Goal: Task Accomplishment & Management: Manage account settings

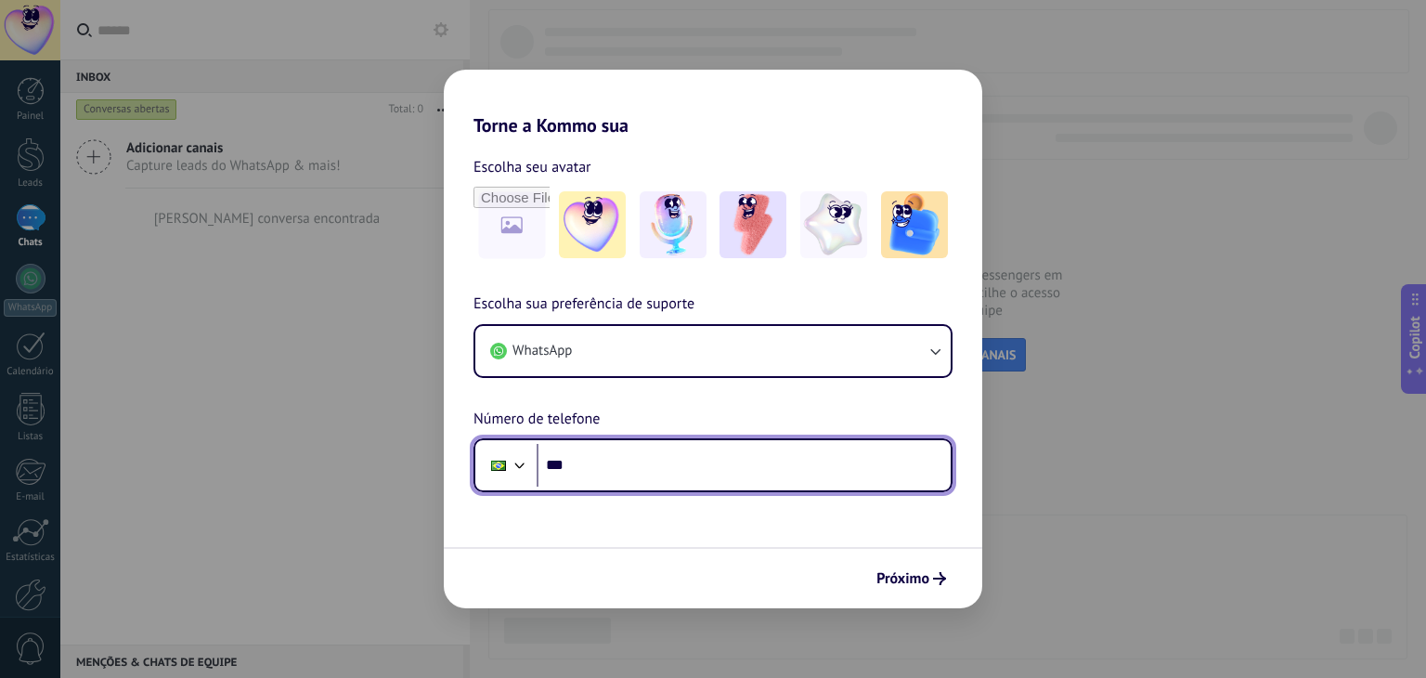
click at [635, 457] on input "***" at bounding box center [743, 465] width 414 height 43
type input "**********"
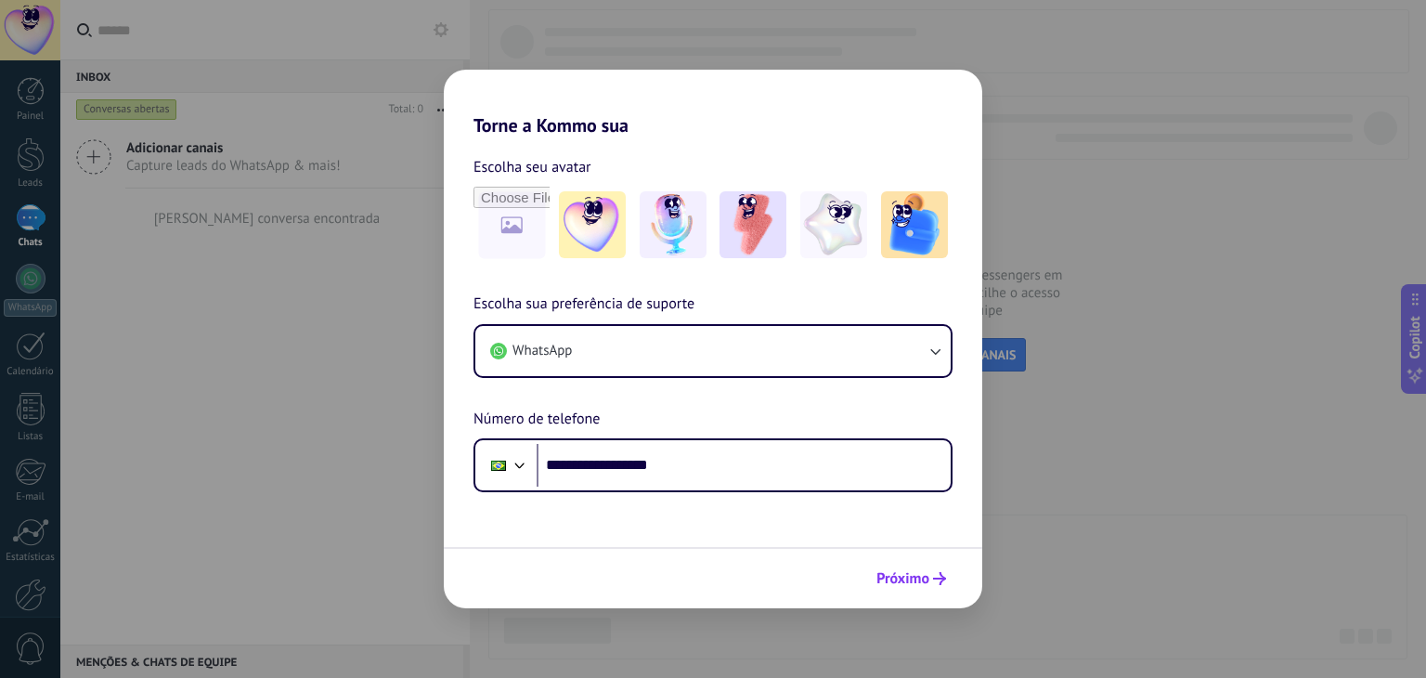
click at [897, 576] on span "Próximo" at bounding box center [902, 578] width 53 height 13
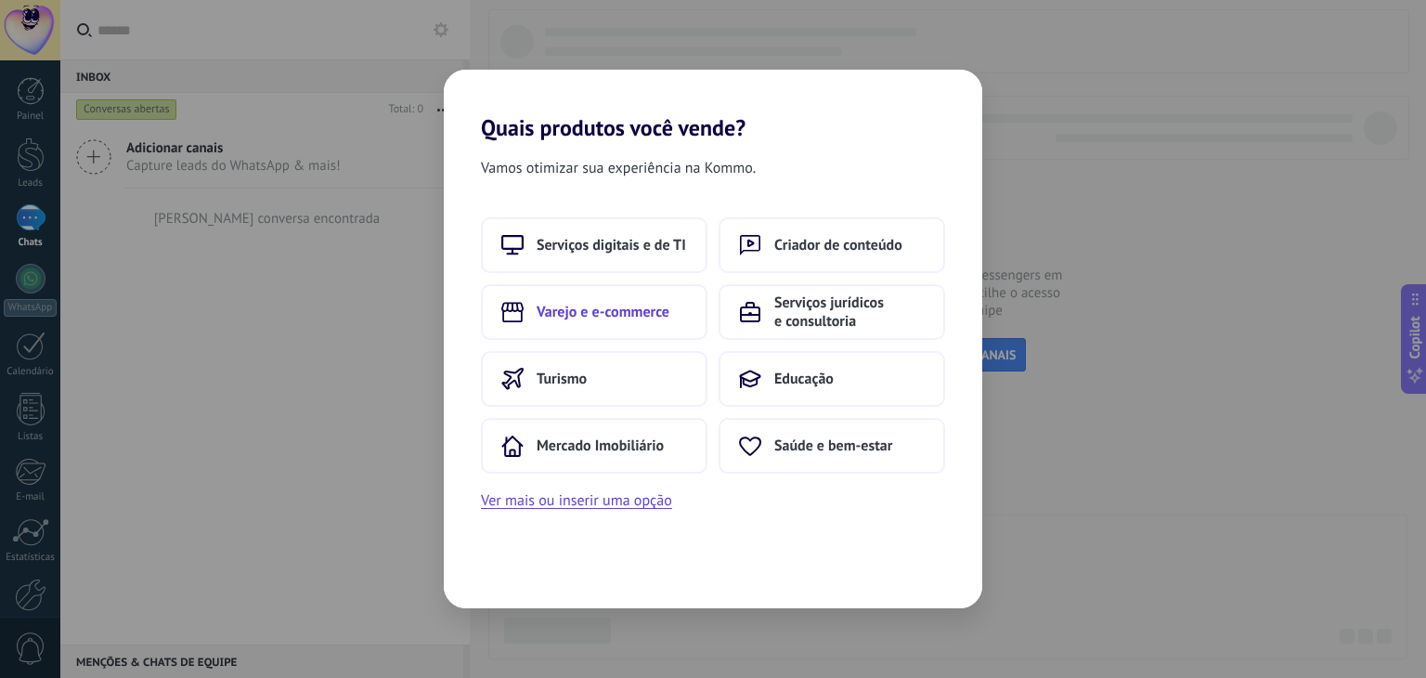
click at [637, 322] on button "Varejo e e-commerce" at bounding box center [594, 312] width 226 height 56
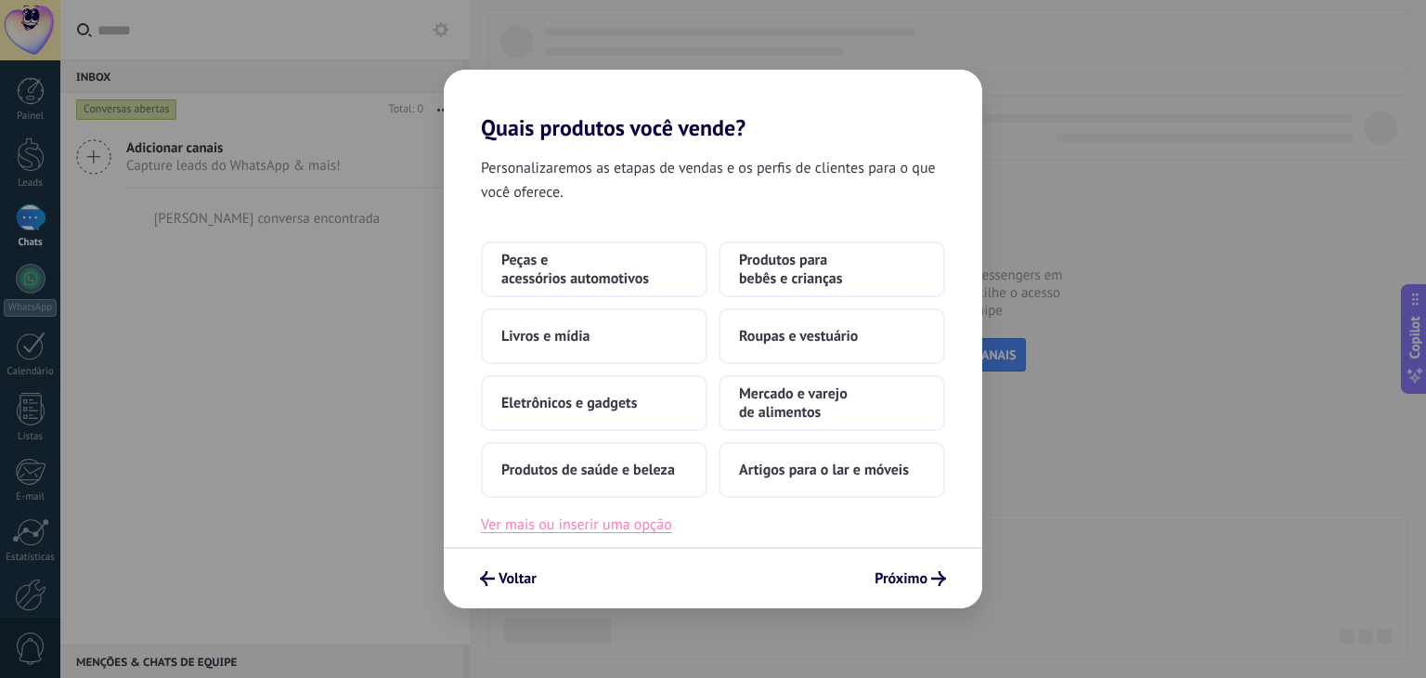
click at [635, 532] on button "Ver mais ou inserir uma opção" at bounding box center [576, 524] width 191 height 24
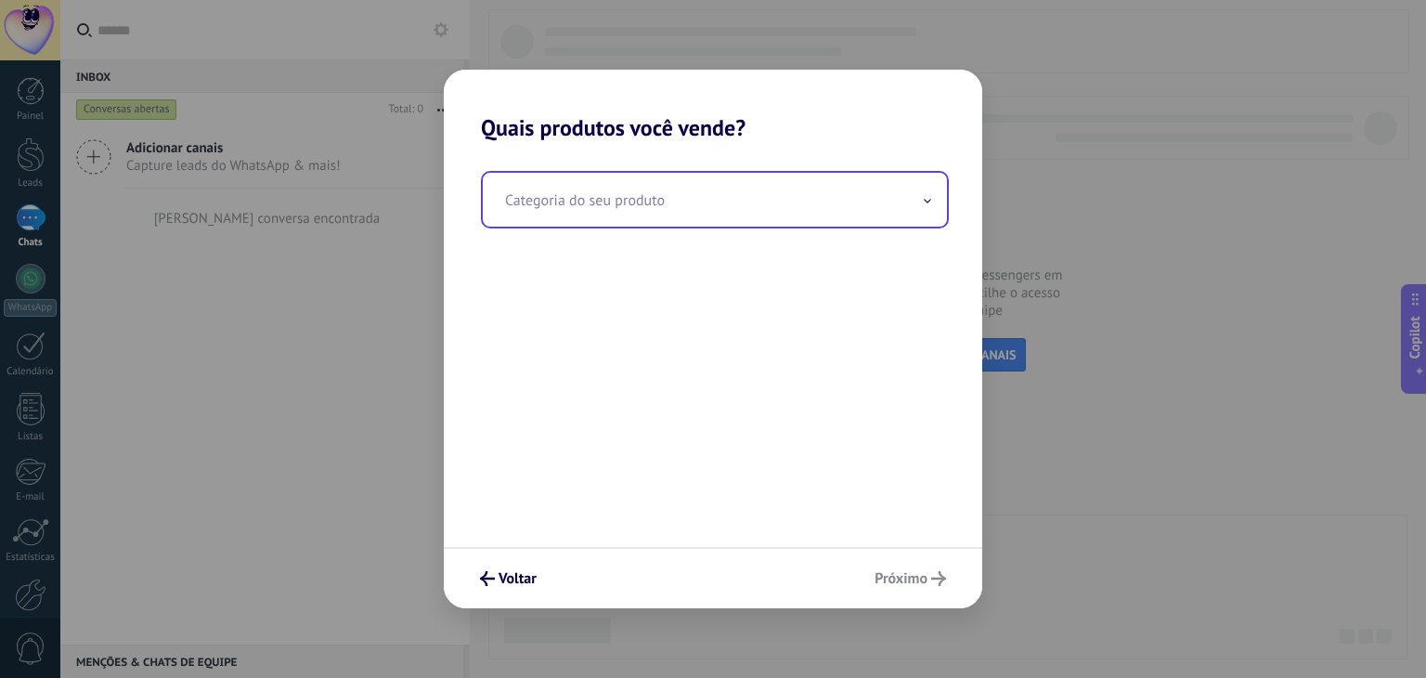
click at [614, 193] on input "text" at bounding box center [715, 200] width 464 height 54
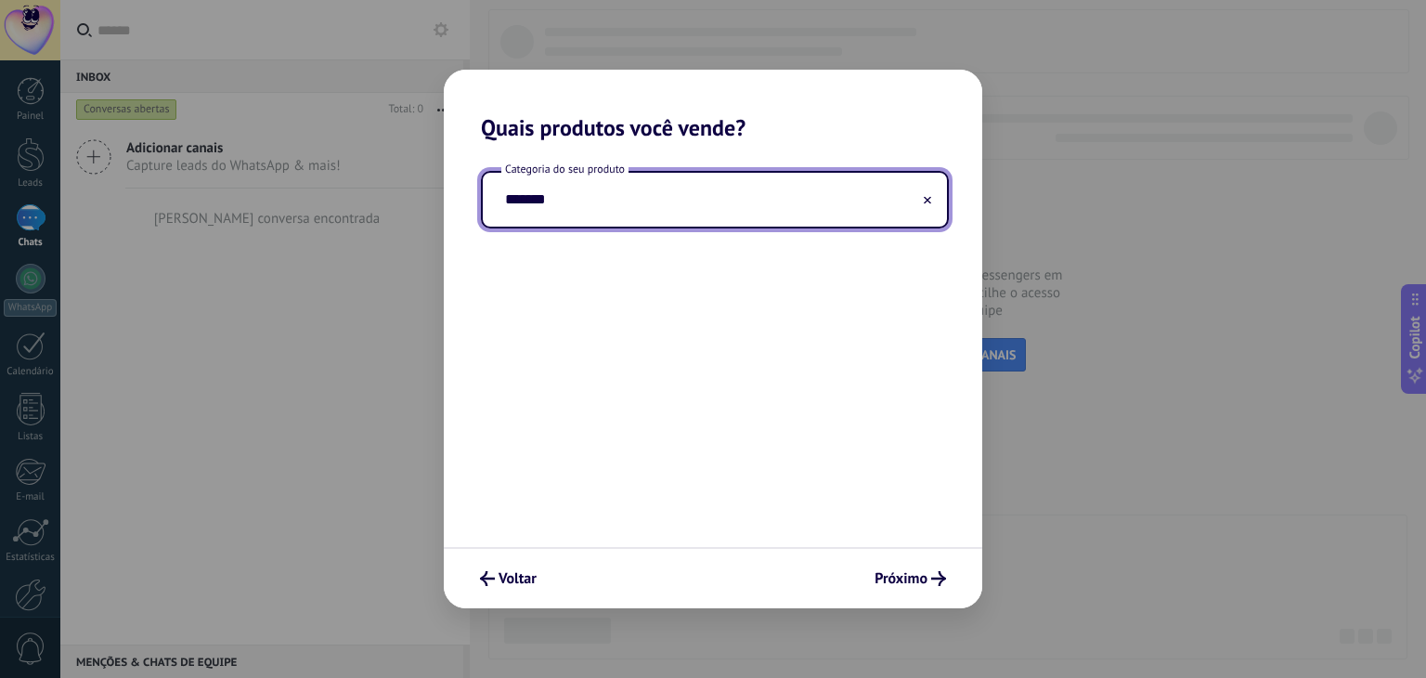
type input "*******"
click at [925, 203] on button at bounding box center [927, 200] width 9 height 18
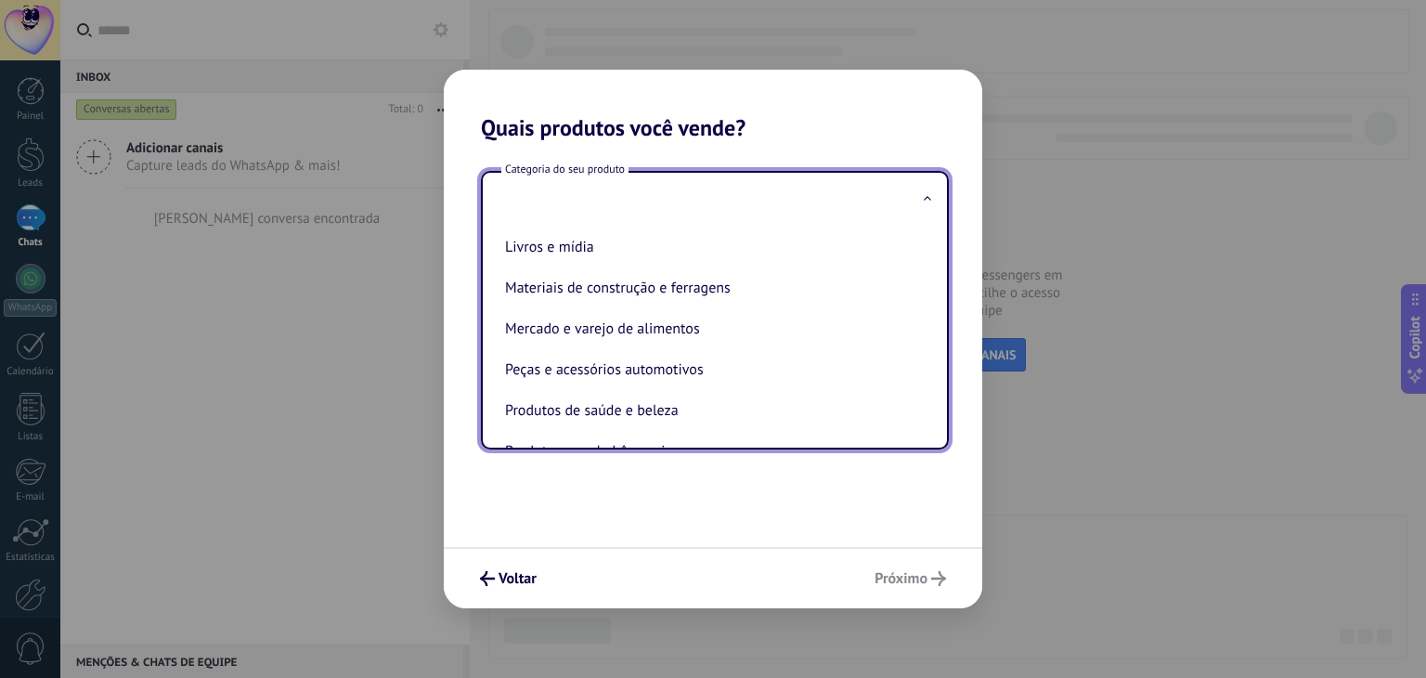
scroll to position [254, 0]
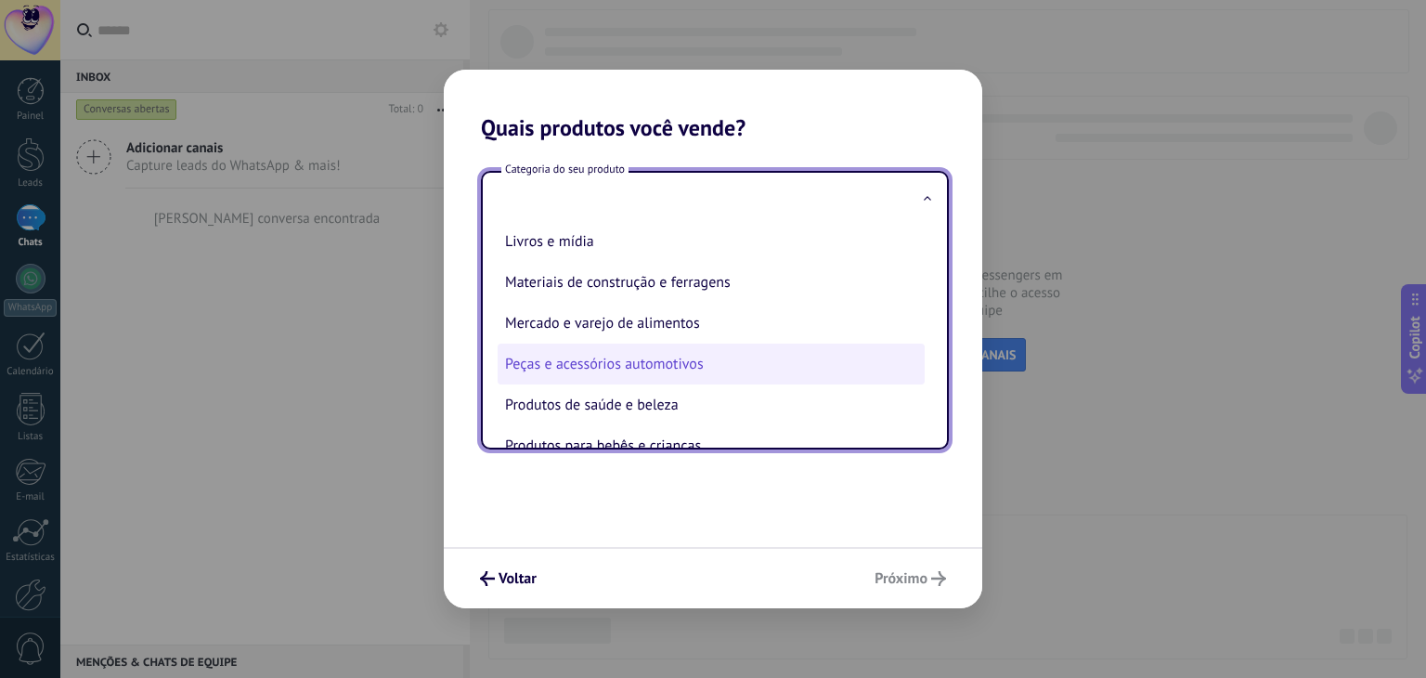
click at [650, 367] on li "Peças e acessórios automotivos" at bounding box center [710, 363] width 427 height 41
type input "**********"
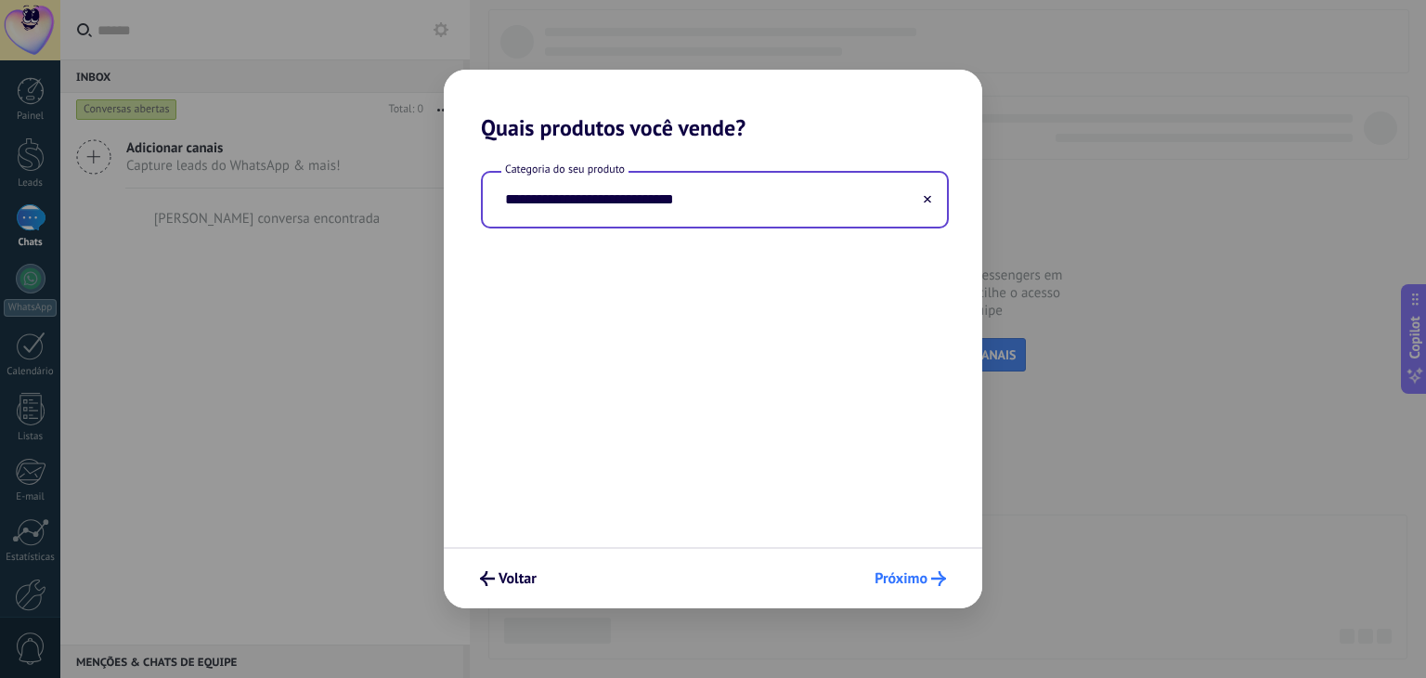
click at [910, 573] on span "Próximo" at bounding box center [900, 578] width 53 height 13
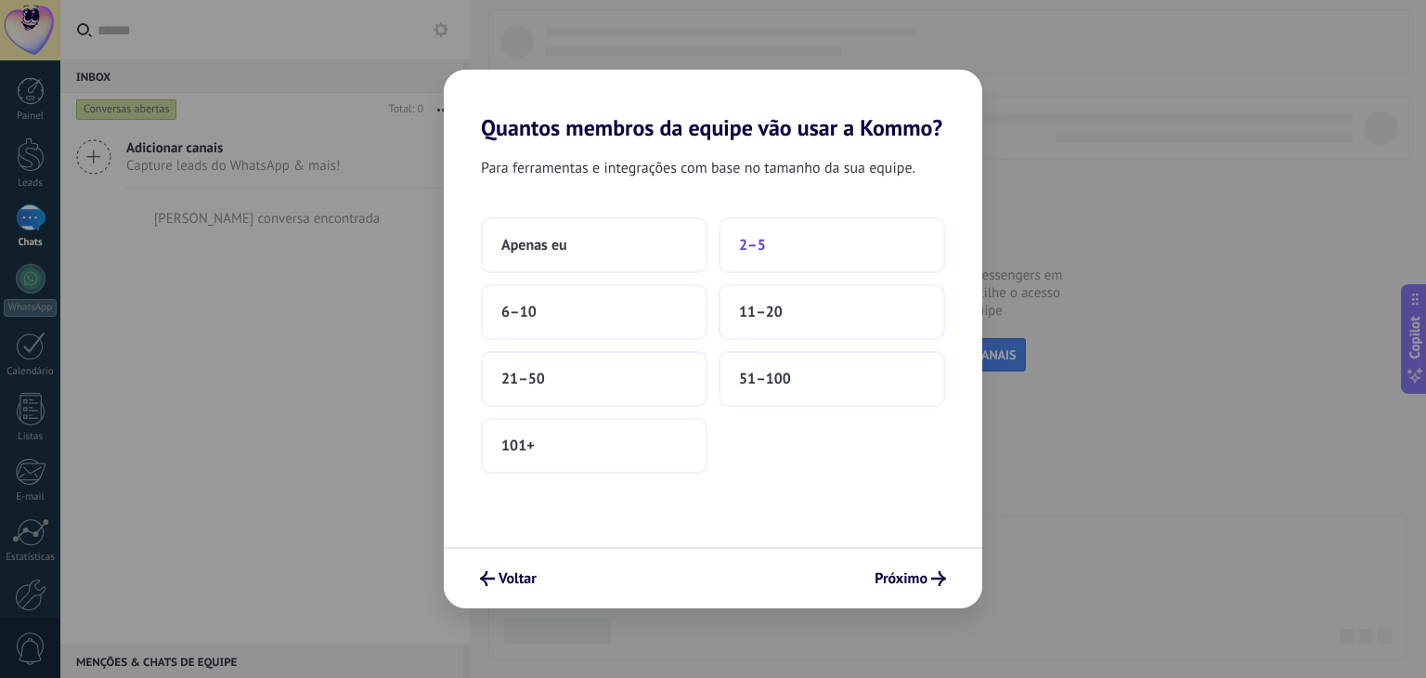
click at [774, 239] on button "2–5" at bounding box center [831, 245] width 226 height 56
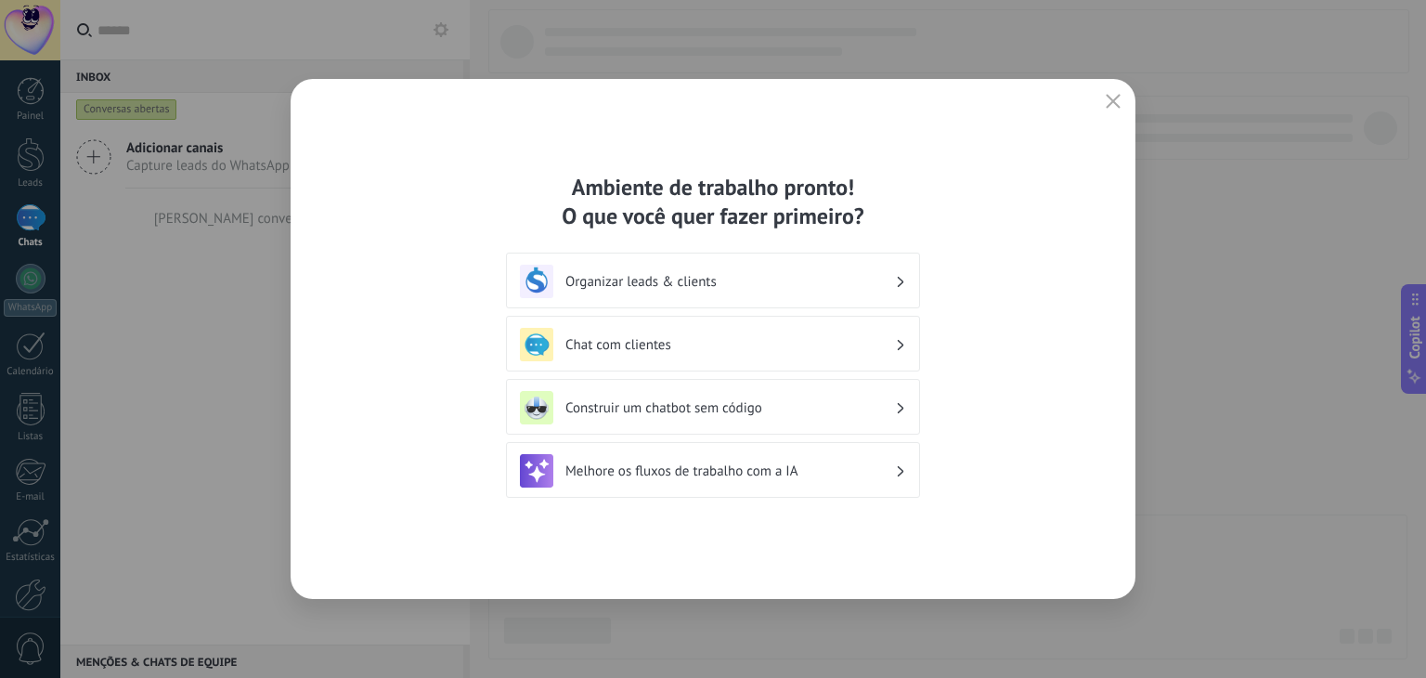
click at [845, 336] on h3 "Chat com clientes" at bounding box center [729, 345] width 329 height 18
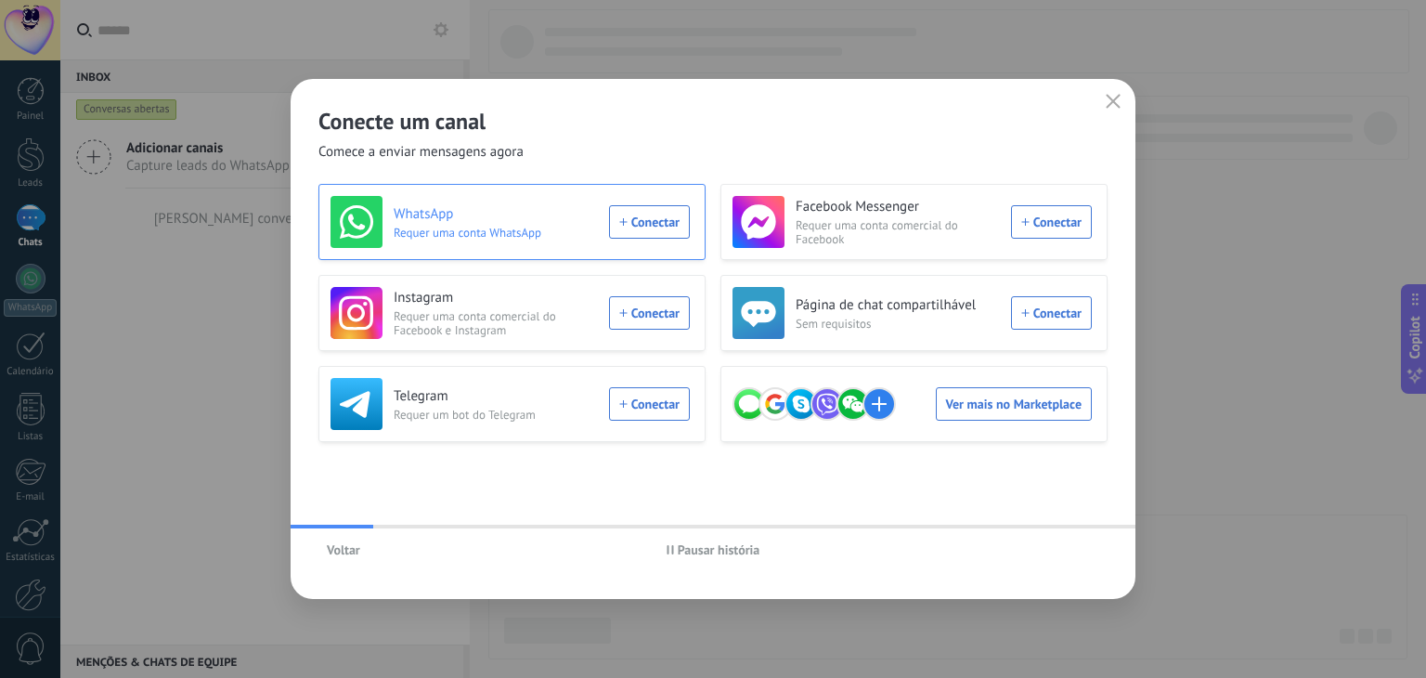
click at [517, 212] on h3 "WhatsApp" at bounding box center [496, 214] width 204 height 19
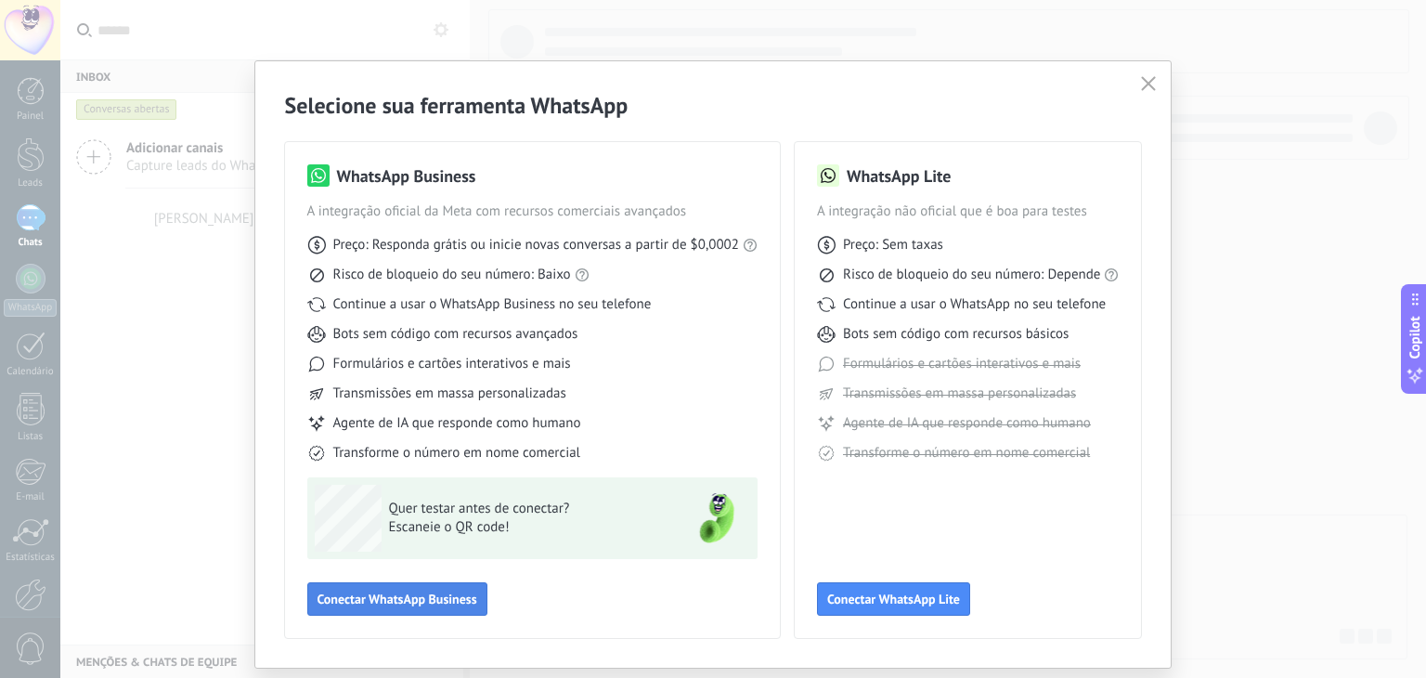
click at [381, 592] on span "Conectar WhatsApp Business" at bounding box center [397, 598] width 160 height 13
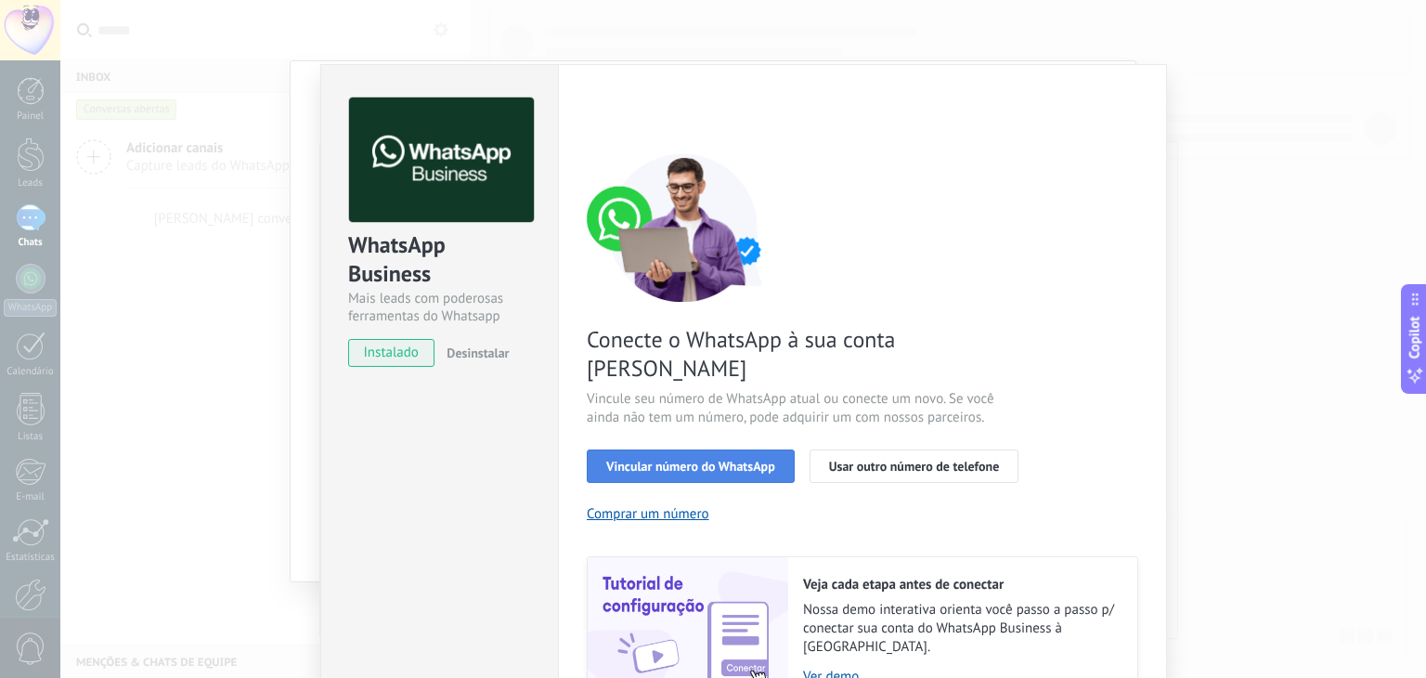
click at [629, 459] on span "Vincular número do WhatsApp" at bounding box center [690, 465] width 169 height 13
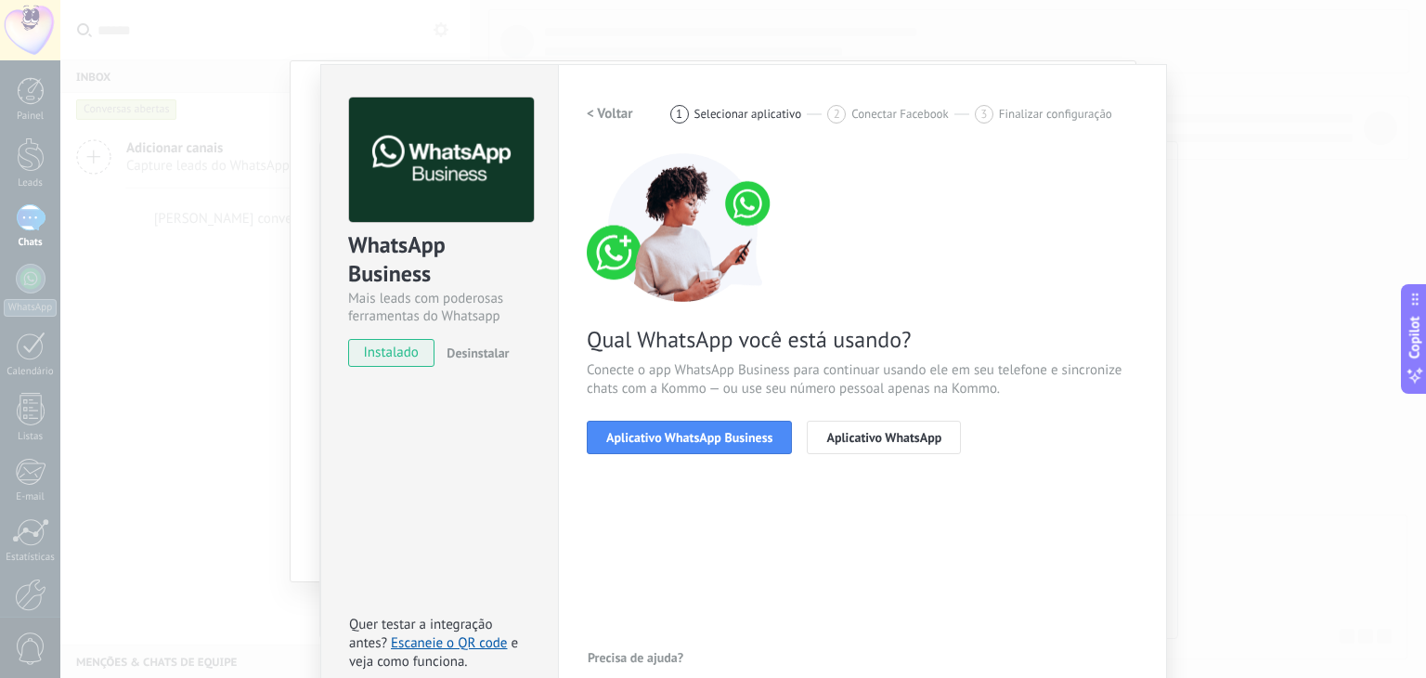
click at [629, 431] on span "Aplicativo WhatsApp Business" at bounding box center [689, 437] width 166 height 13
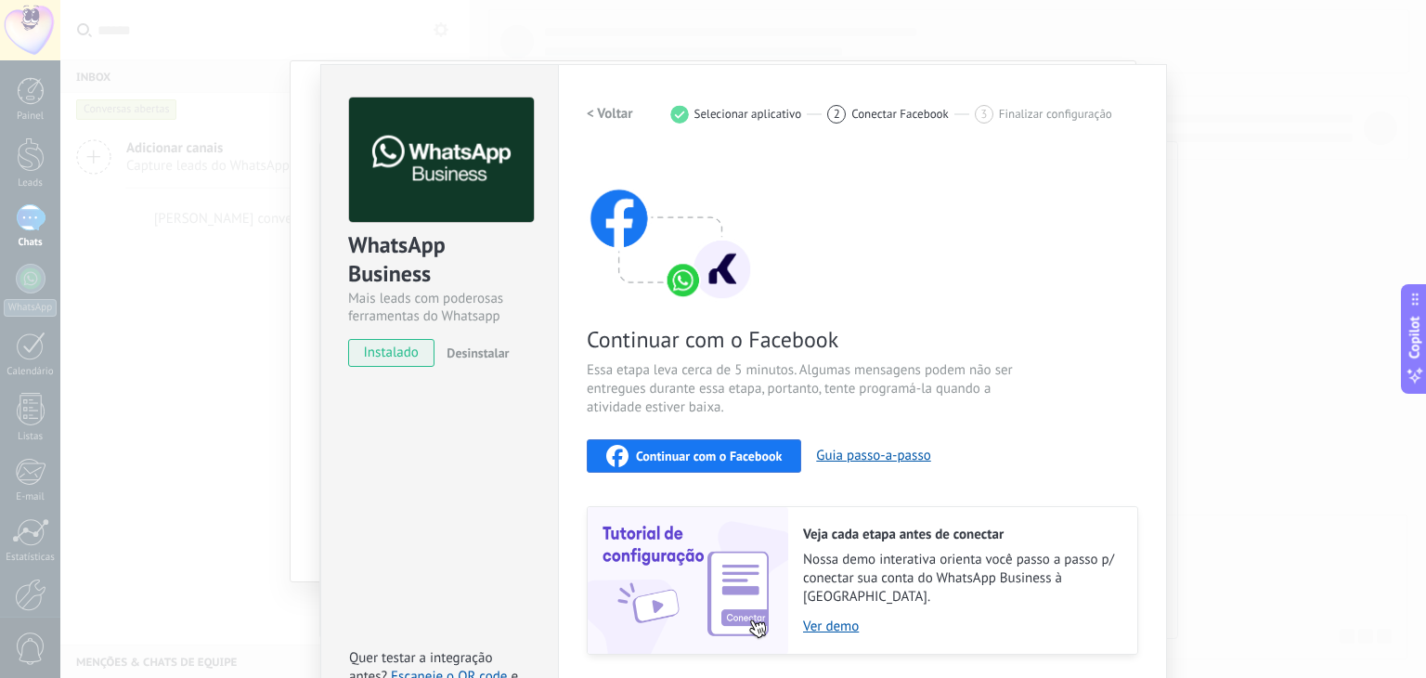
click at [678, 456] on span "Continuar com o Facebook" at bounding box center [709, 455] width 146 height 13
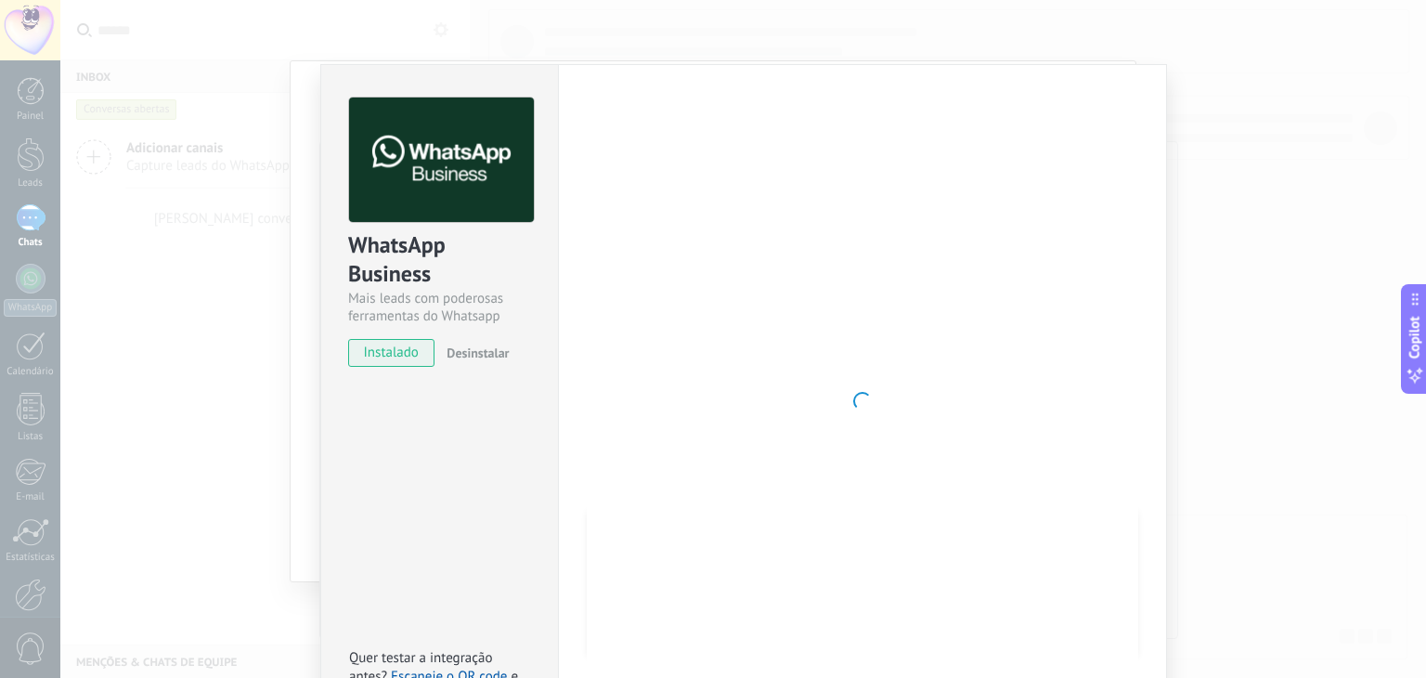
click at [190, 287] on div "WhatsApp Business Mais leads com poderosas ferramentas do Whatsapp instalado De…" at bounding box center [742, 339] width 1365 height 678
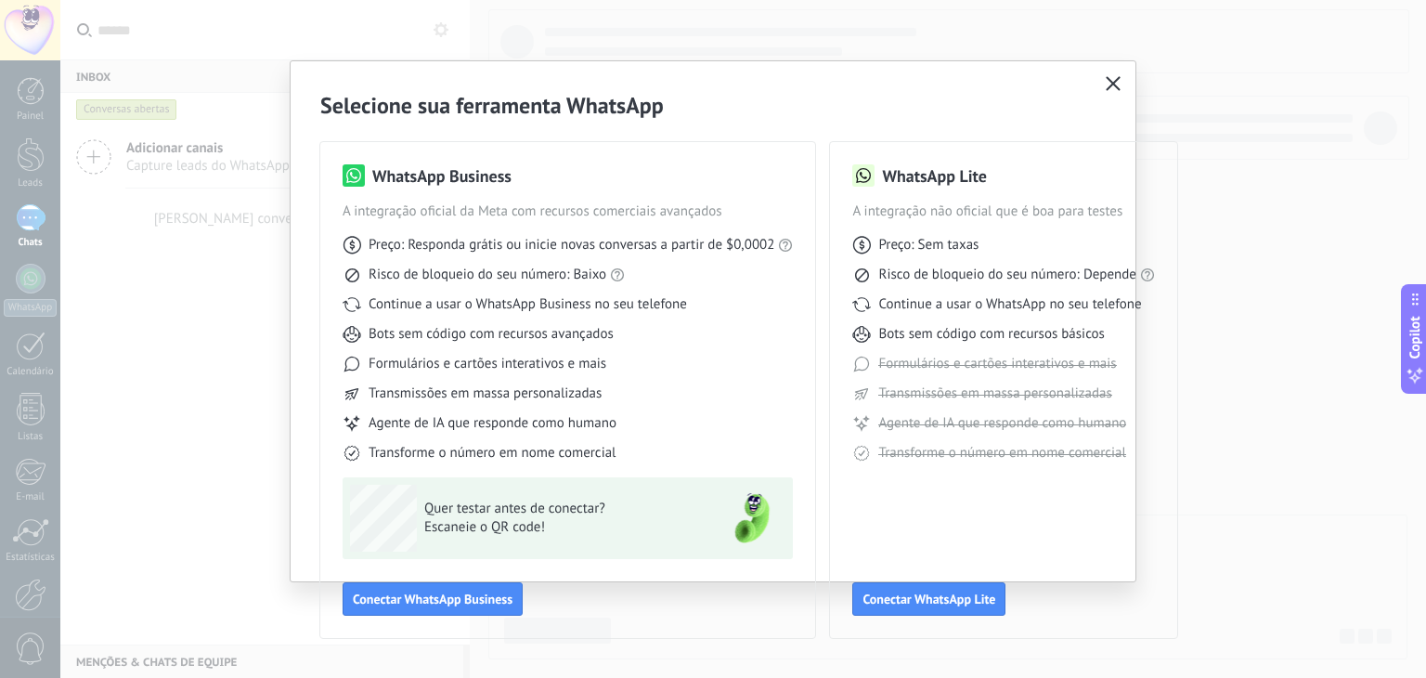
click at [1111, 88] on icon "button" at bounding box center [1112, 83] width 15 height 15
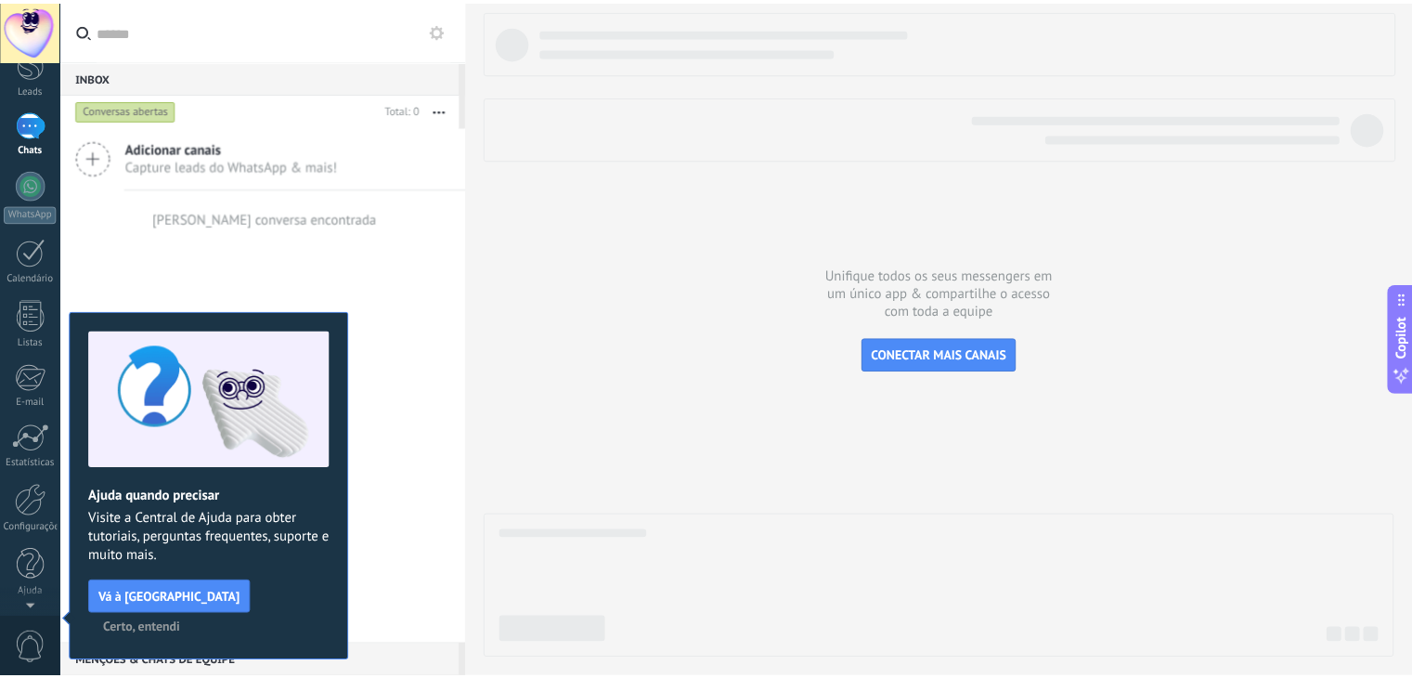
scroll to position [0, 0]
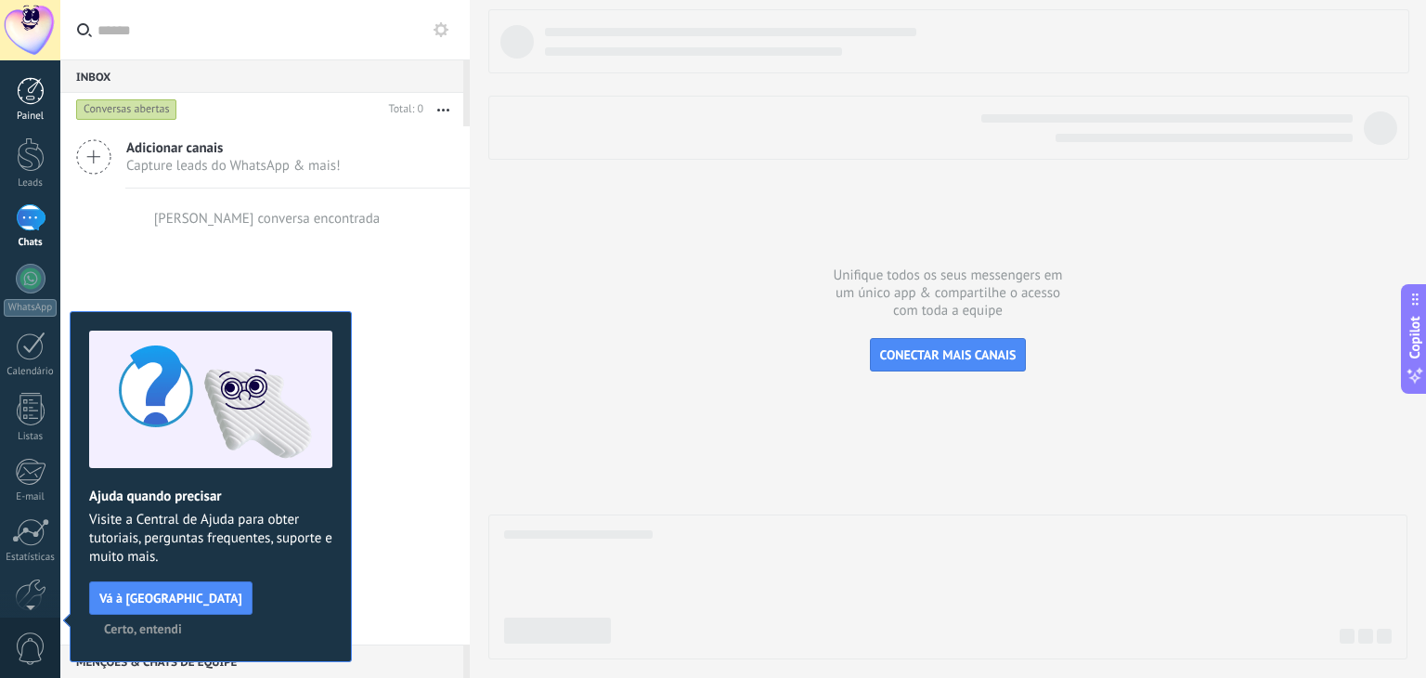
click at [29, 103] on div at bounding box center [31, 91] width 28 height 28
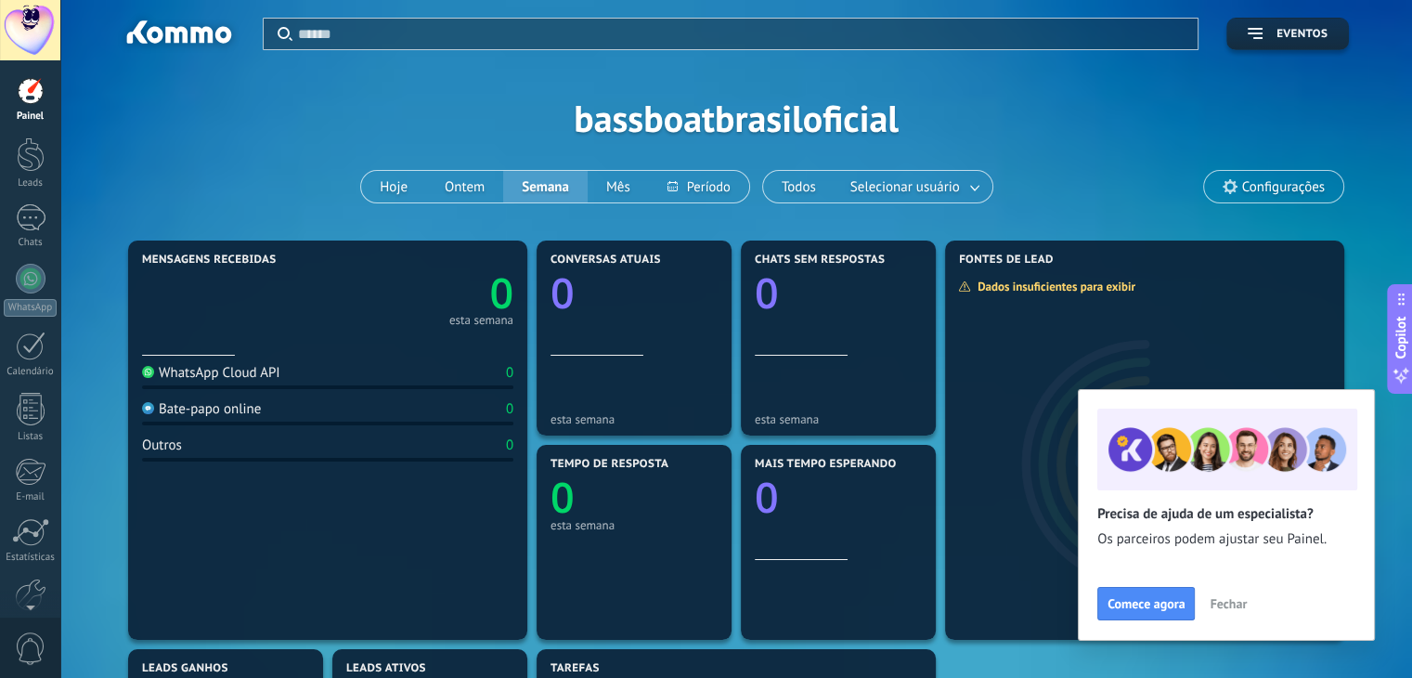
click at [1255, 187] on span "Configurações" at bounding box center [1283, 187] width 83 height 16
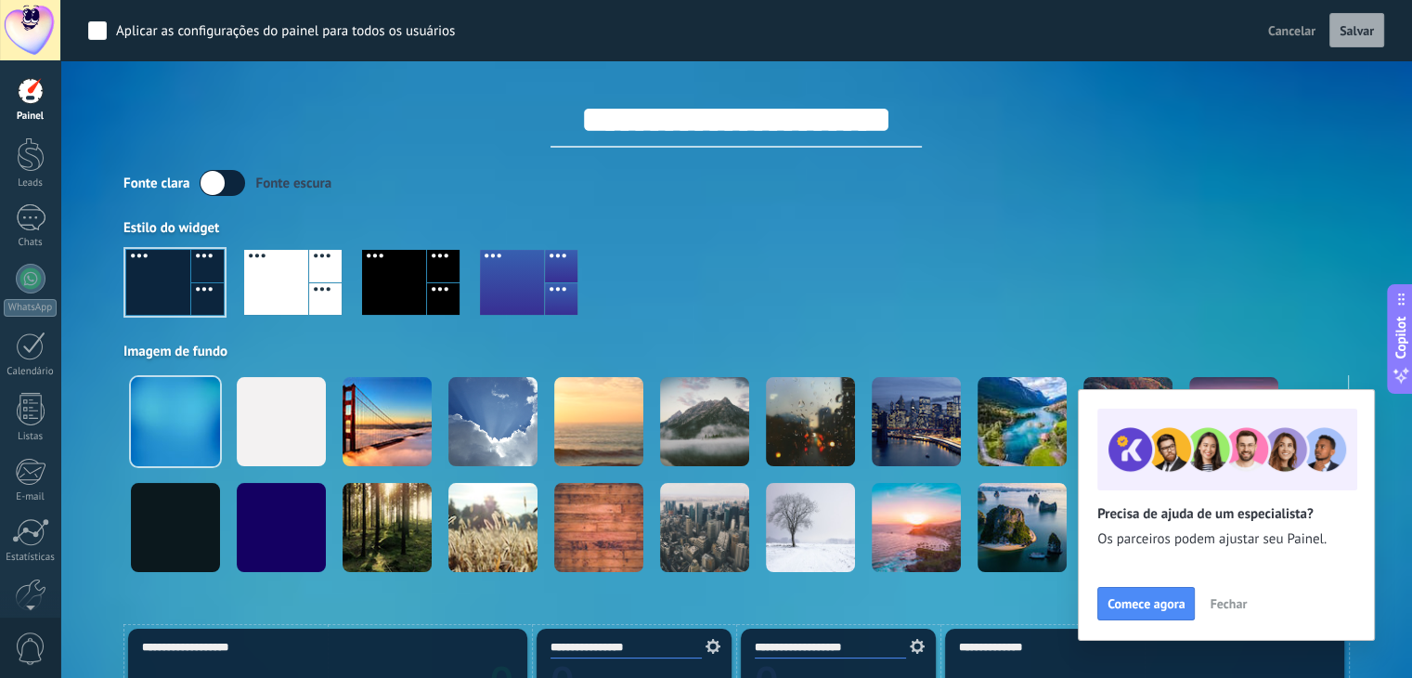
drag, startPoint x: 909, startPoint y: 118, endPoint x: 548, endPoint y: 123, distance: 361.1
click at [550, 123] on input "**********" at bounding box center [735, 120] width 371 height 56
click at [932, 120] on input "**********" at bounding box center [736, 121] width 429 height 56
type input "**********"
click at [1117, 266] on div at bounding box center [735, 290] width 1225 height 106
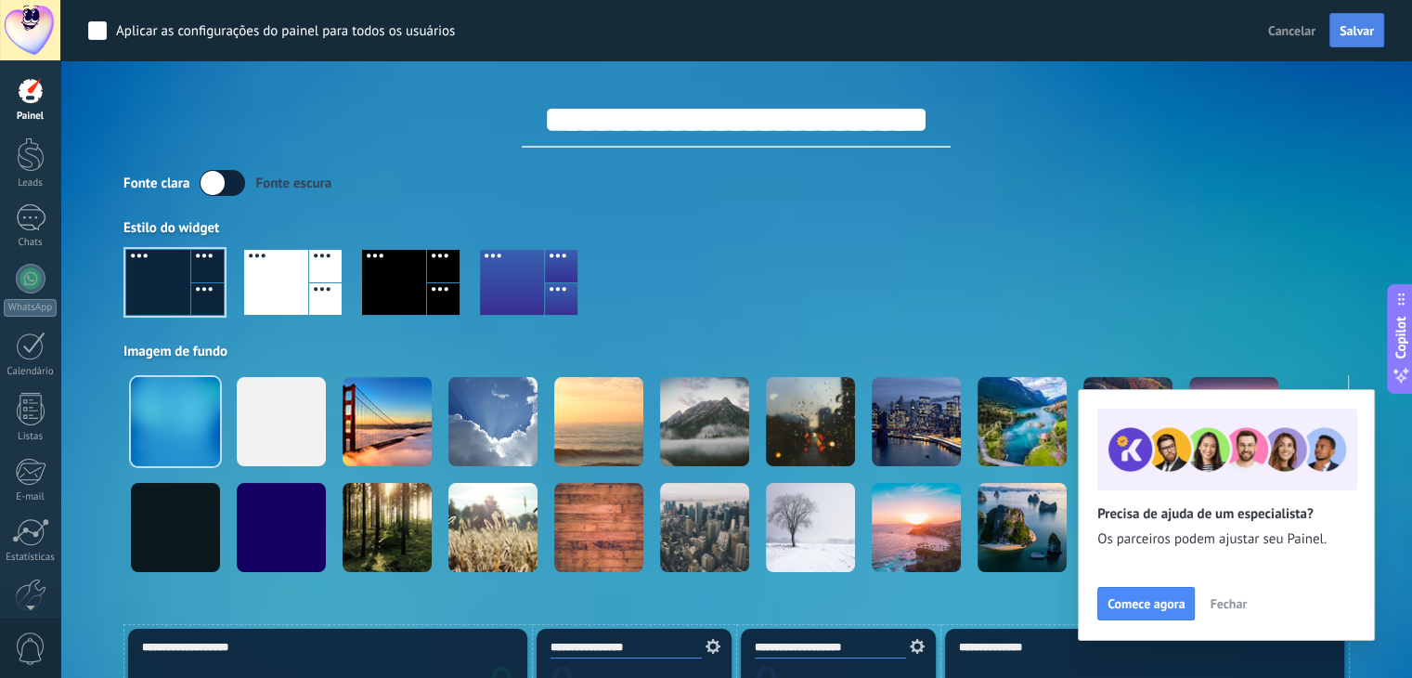
click at [1354, 35] on span "Salvar" at bounding box center [1356, 30] width 34 height 13
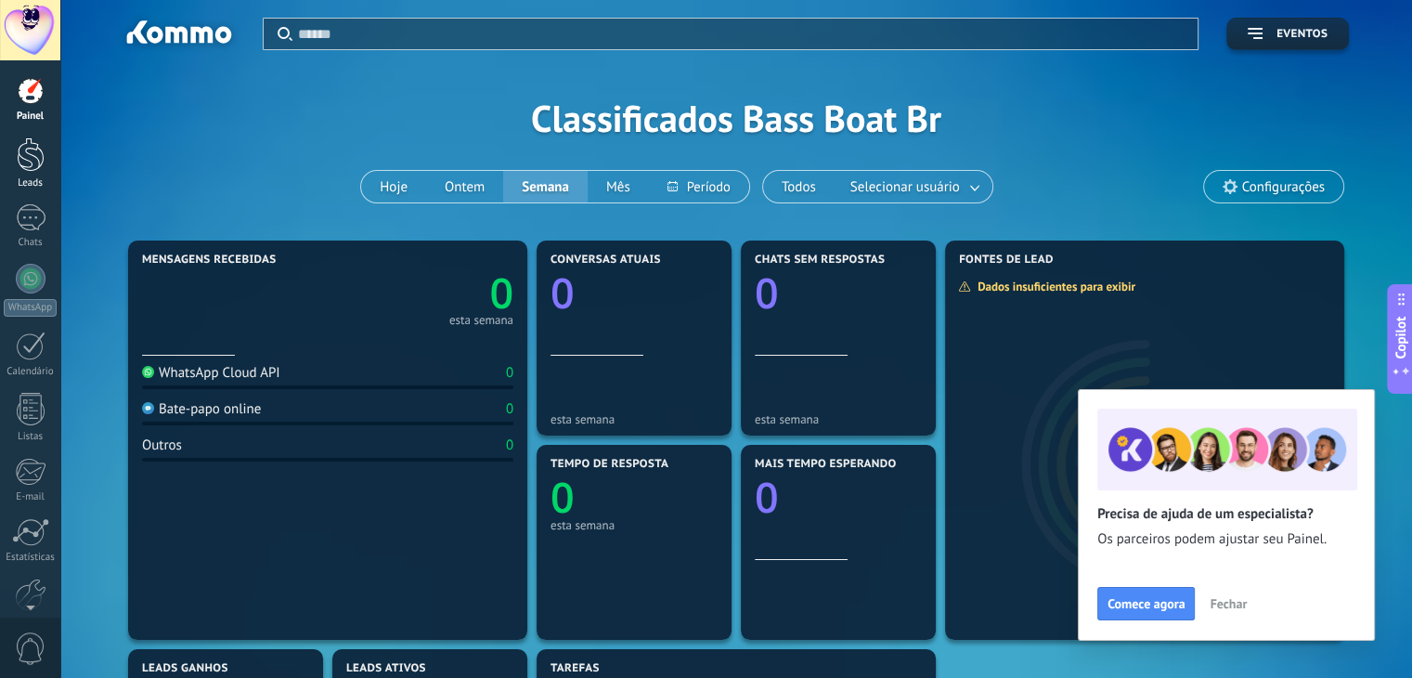
click at [22, 164] on div at bounding box center [31, 154] width 28 height 34
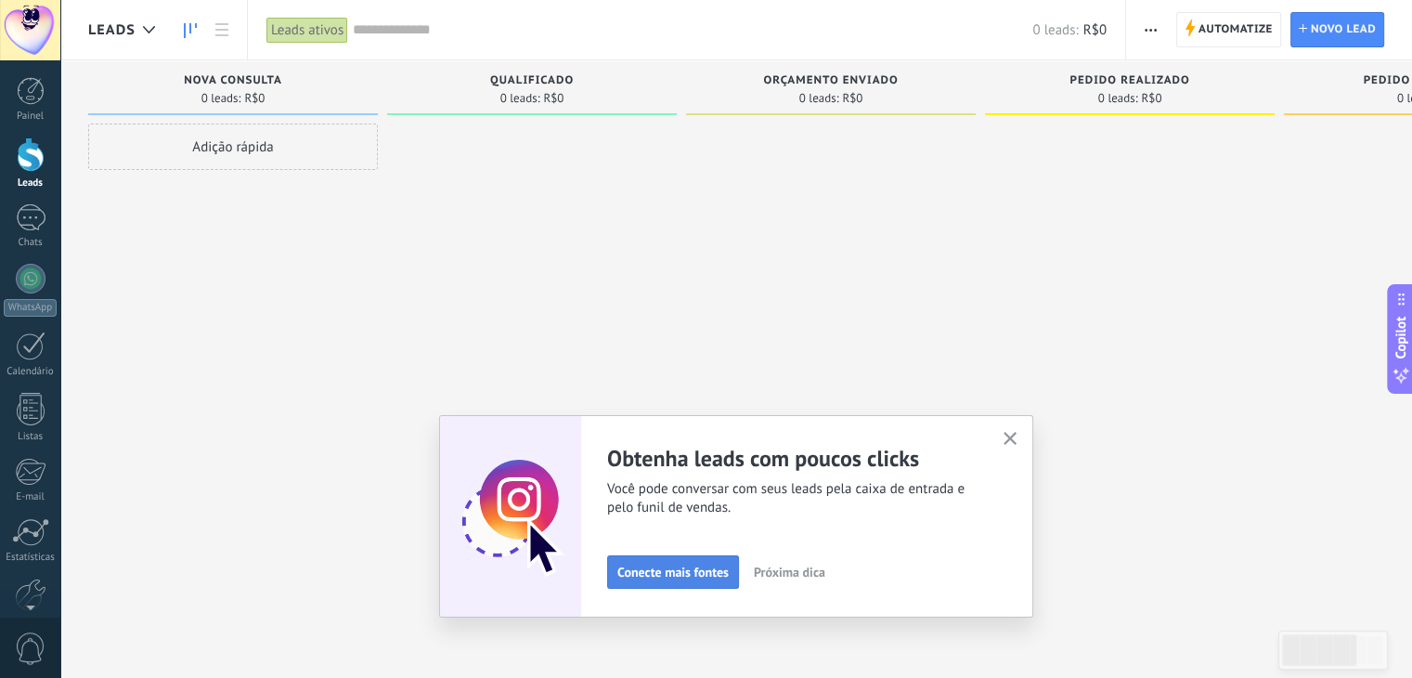
click at [682, 573] on span "Conecte mais fontes" at bounding box center [672, 571] width 111 height 13
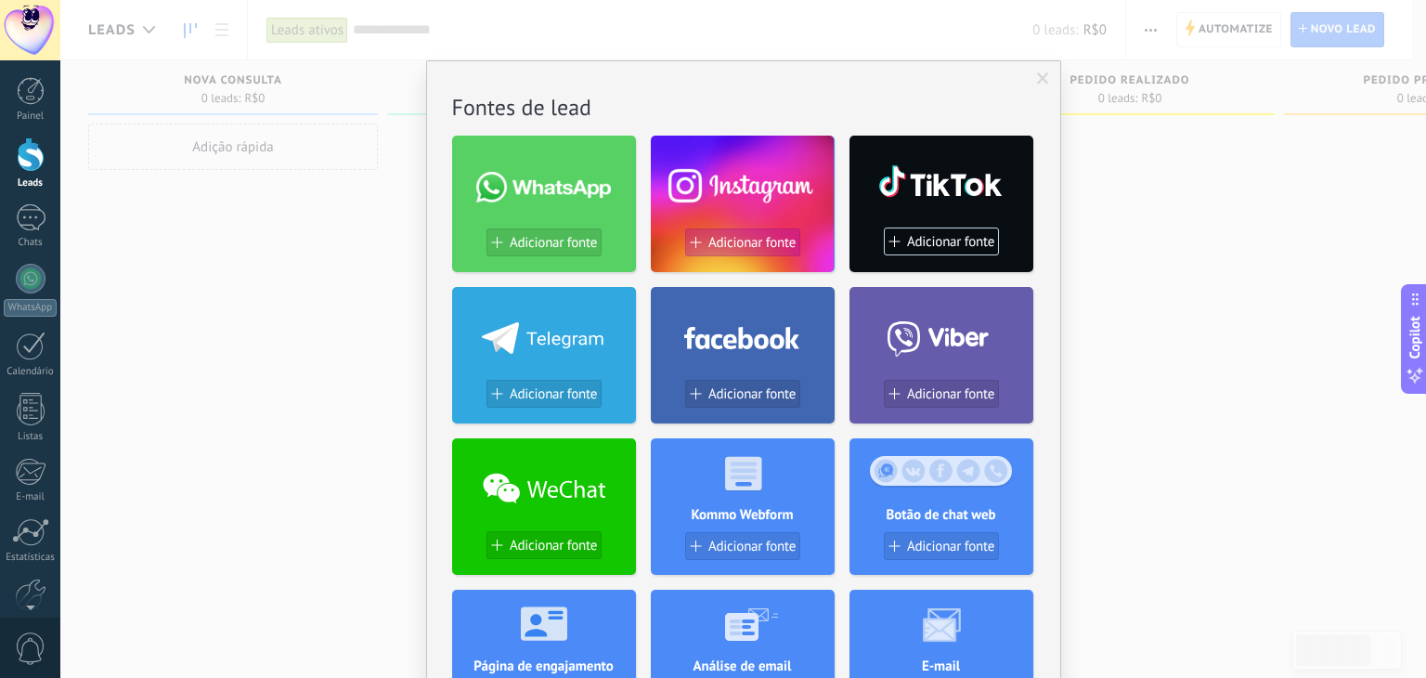
click at [746, 239] on span "Adicionar fonte" at bounding box center [751, 243] width 87 height 16
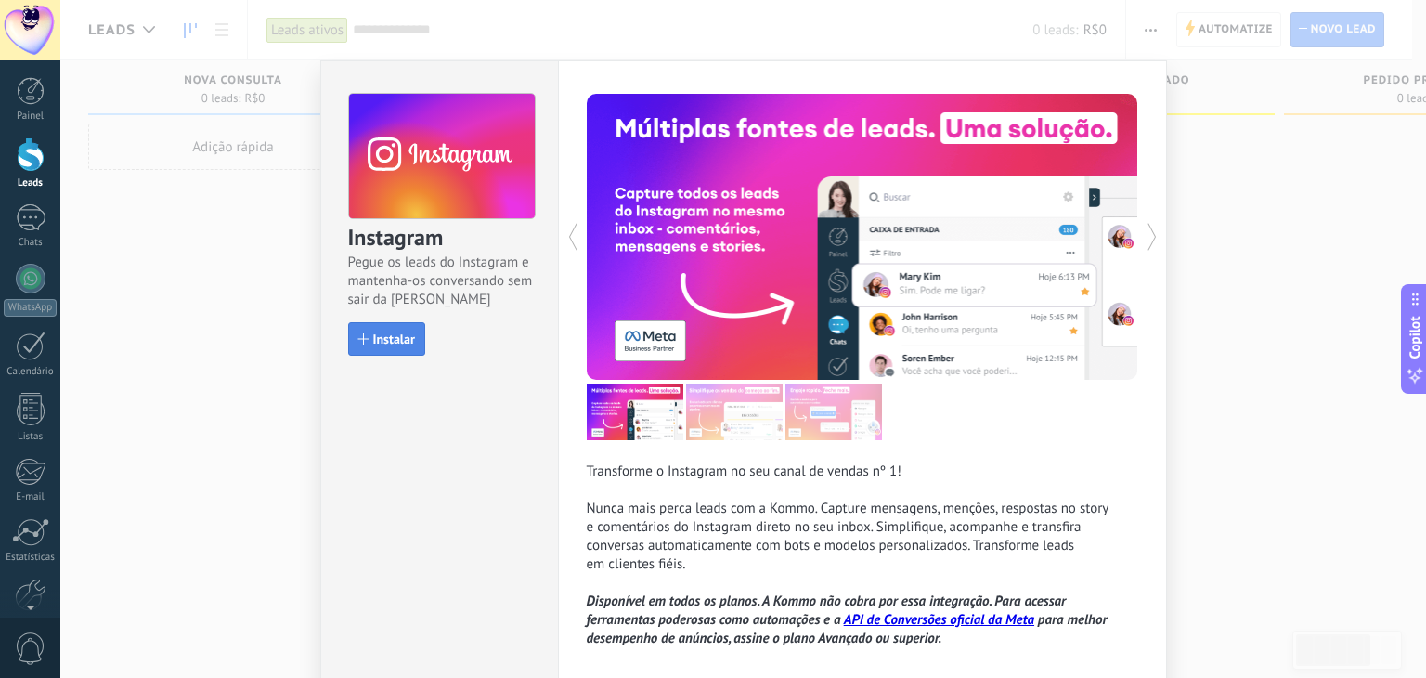
click at [373, 332] on span "Instalar" at bounding box center [394, 338] width 42 height 13
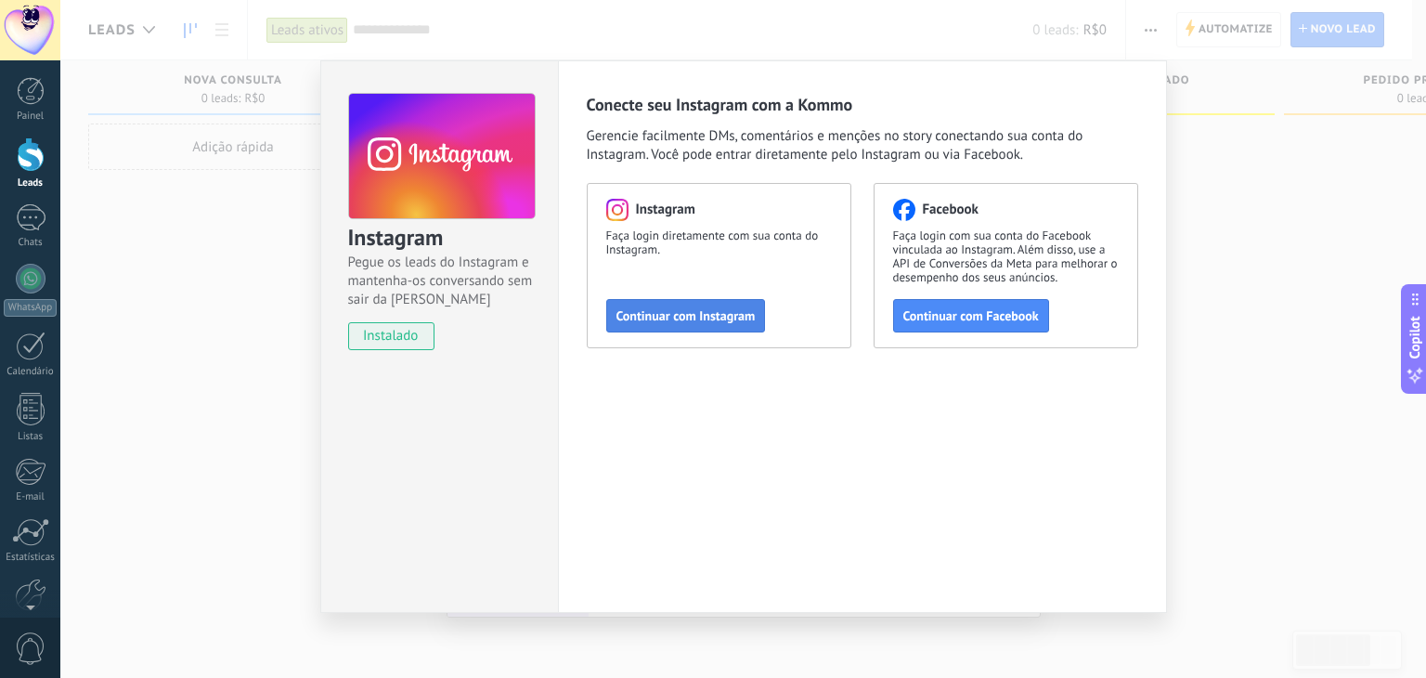
click at [671, 316] on span "Continuar com Instagram" at bounding box center [685, 315] width 139 height 13
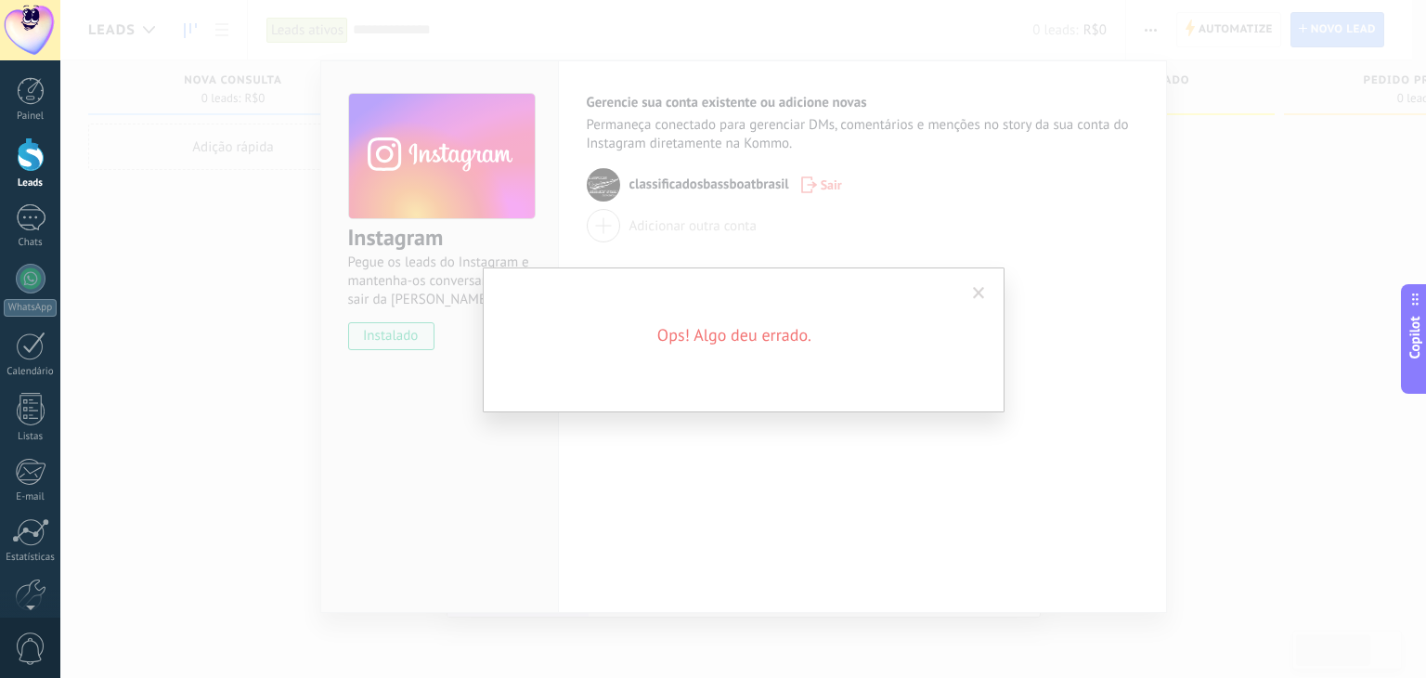
click at [965, 290] on span at bounding box center [978, 294] width 31 height 32
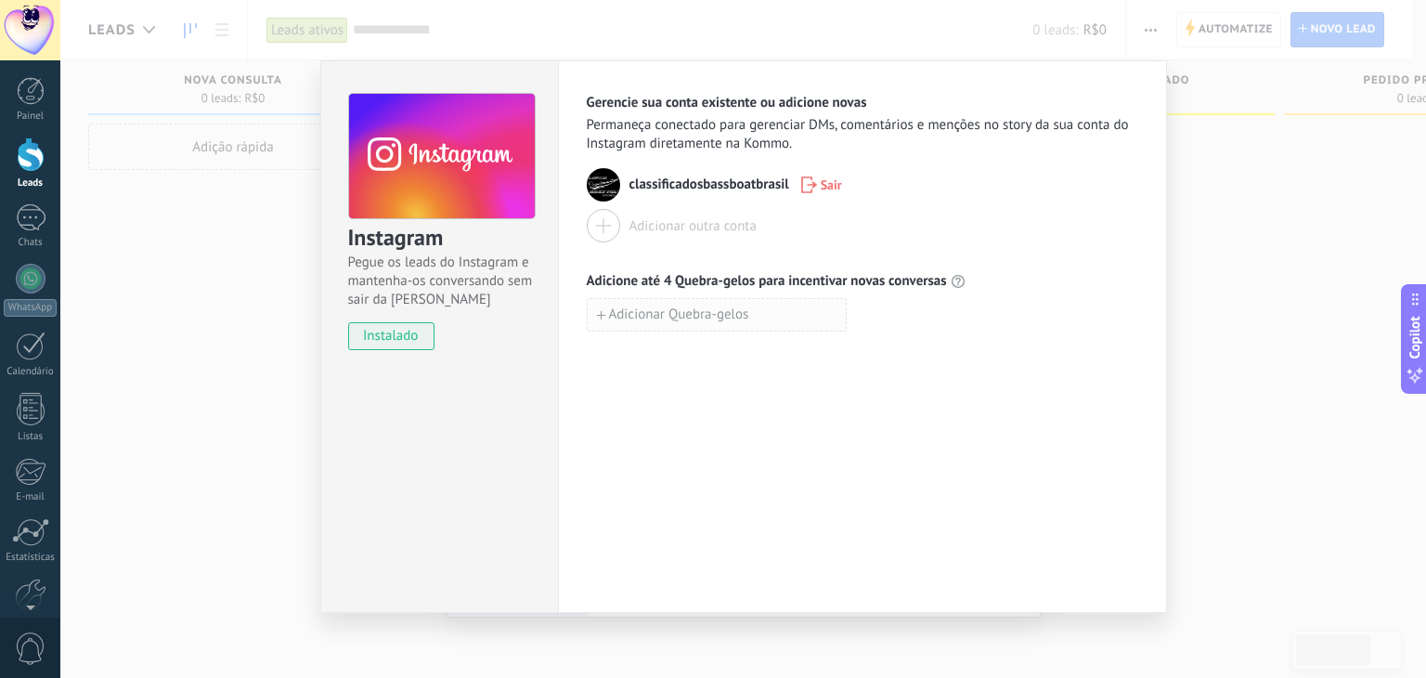
click at [664, 324] on button "Adicionar Quebra-gelos" at bounding box center [717, 314] width 260 height 33
click at [646, 503] on div "Gerencie sua conta existente ou adicione novas Permaneça conectado para gerenci…" at bounding box center [862, 336] width 609 height 552
click at [1323, 312] on div "Instagram Pegue os leads do Instagram e mantenha-os conversando sem sair da Kom…" at bounding box center [742, 339] width 1365 height 678
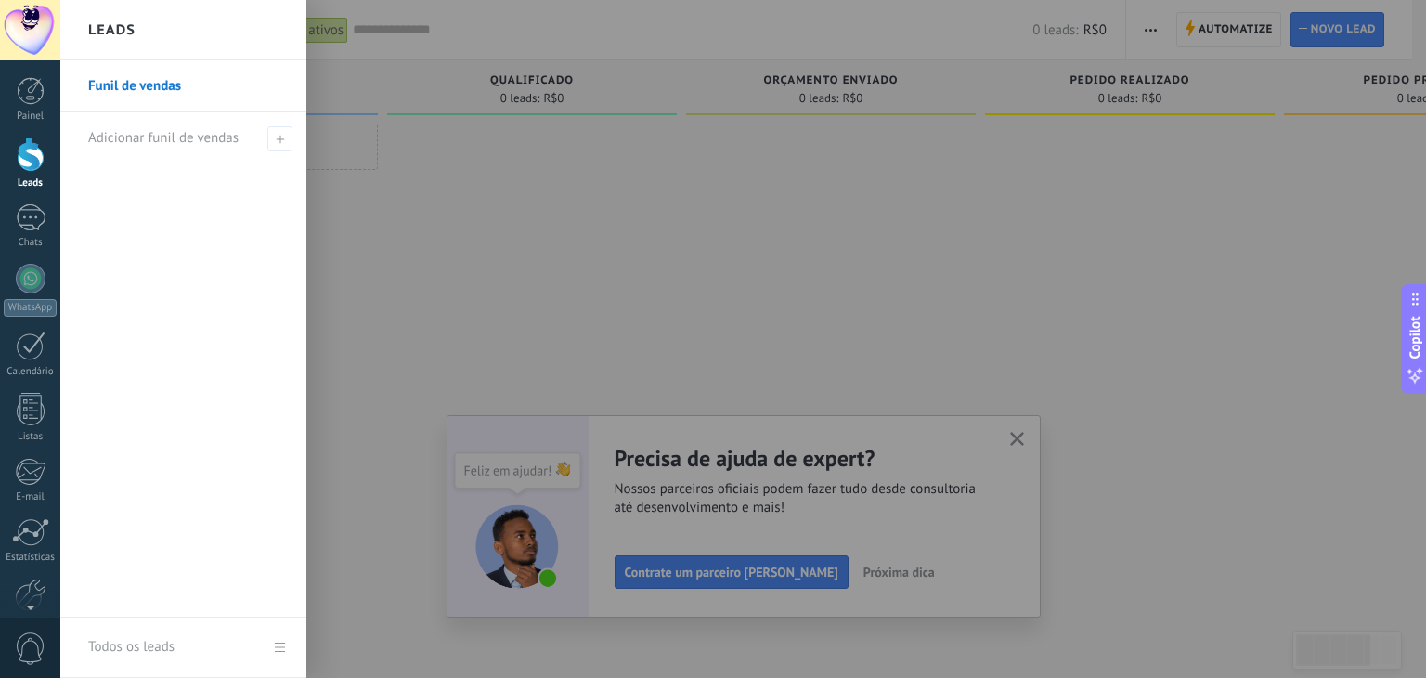
click at [36, 146] on div at bounding box center [31, 154] width 28 height 34
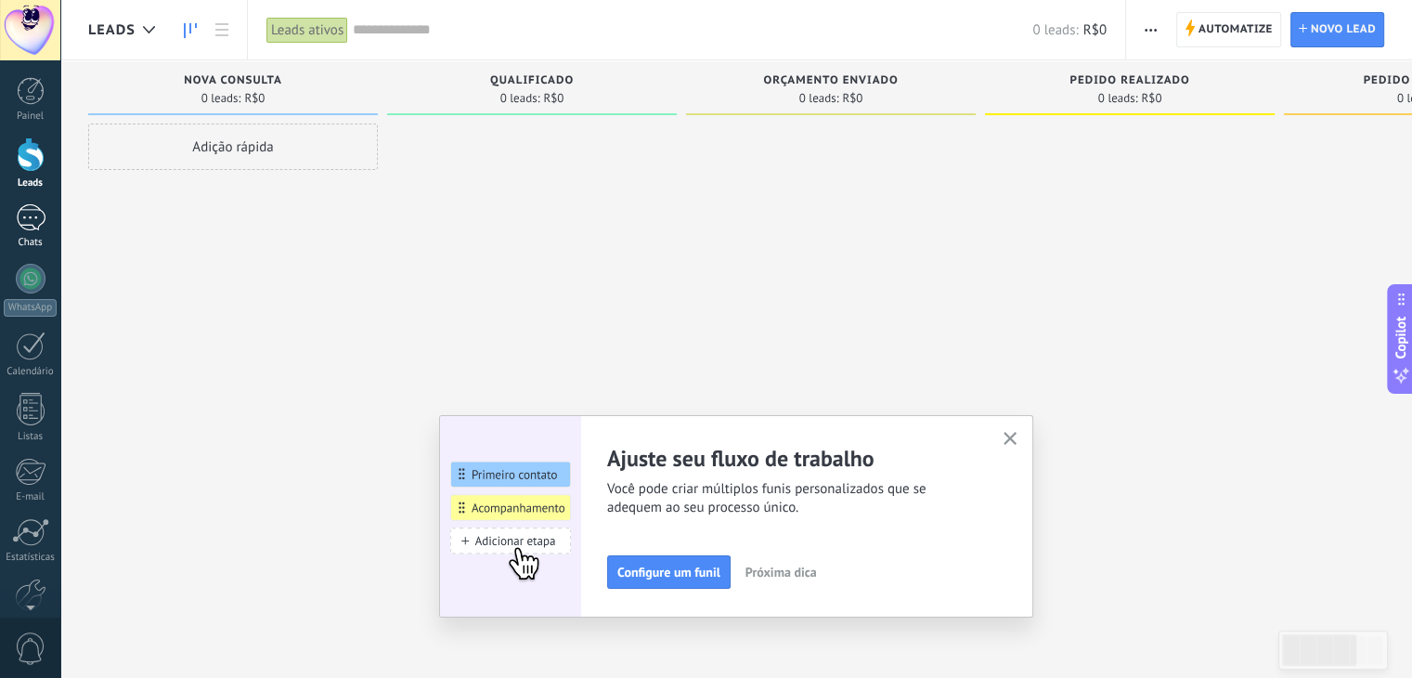
click at [29, 222] on div at bounding box center [31, 217] width 30 height 27
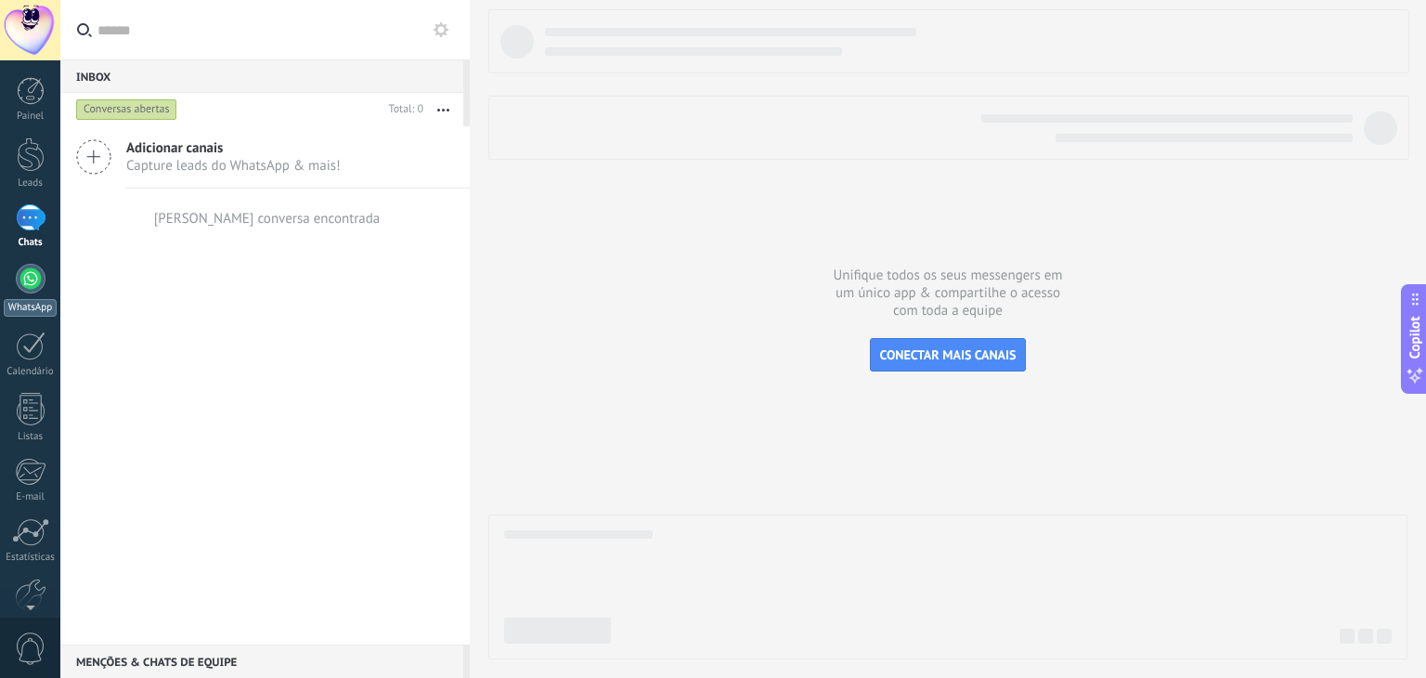
click at [30, 301] on div "WhatsApp" at bounding box center [30, 308] width 53 height 18
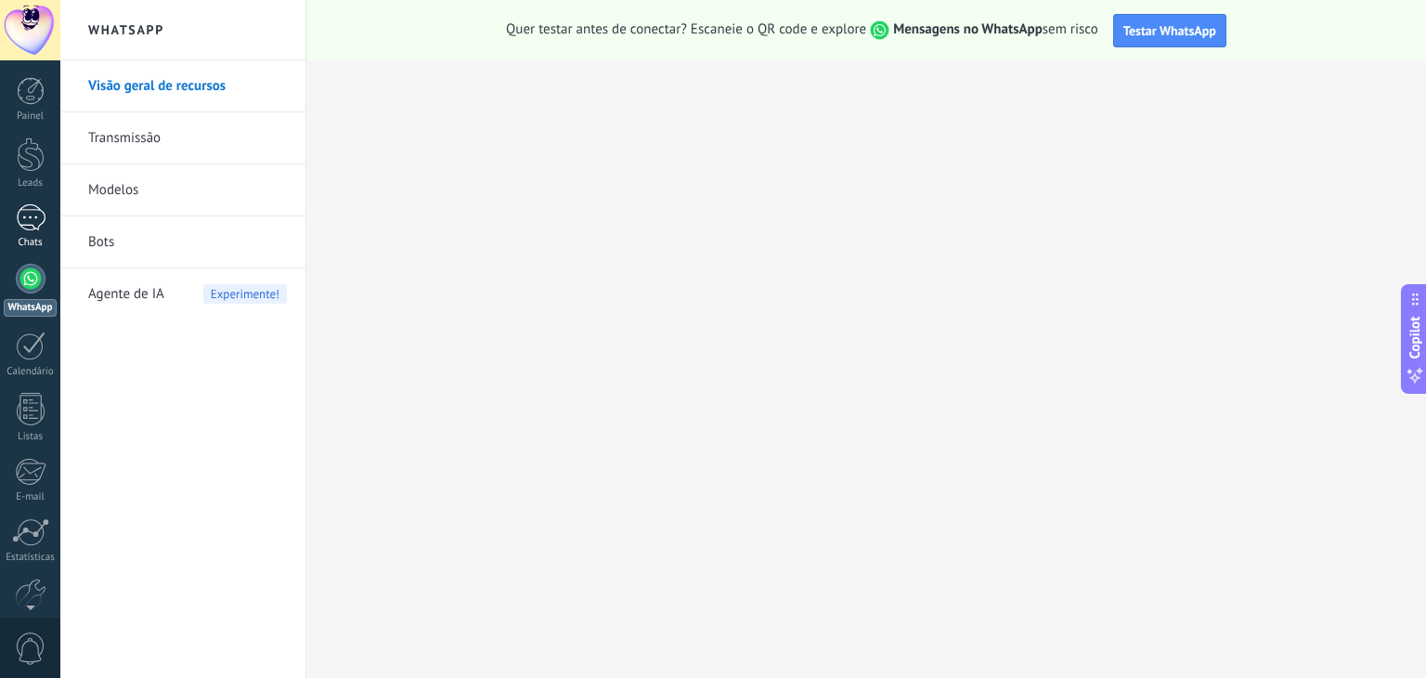
click at [22, 213] on div at bounding box center [31, 217] width 30 height 27
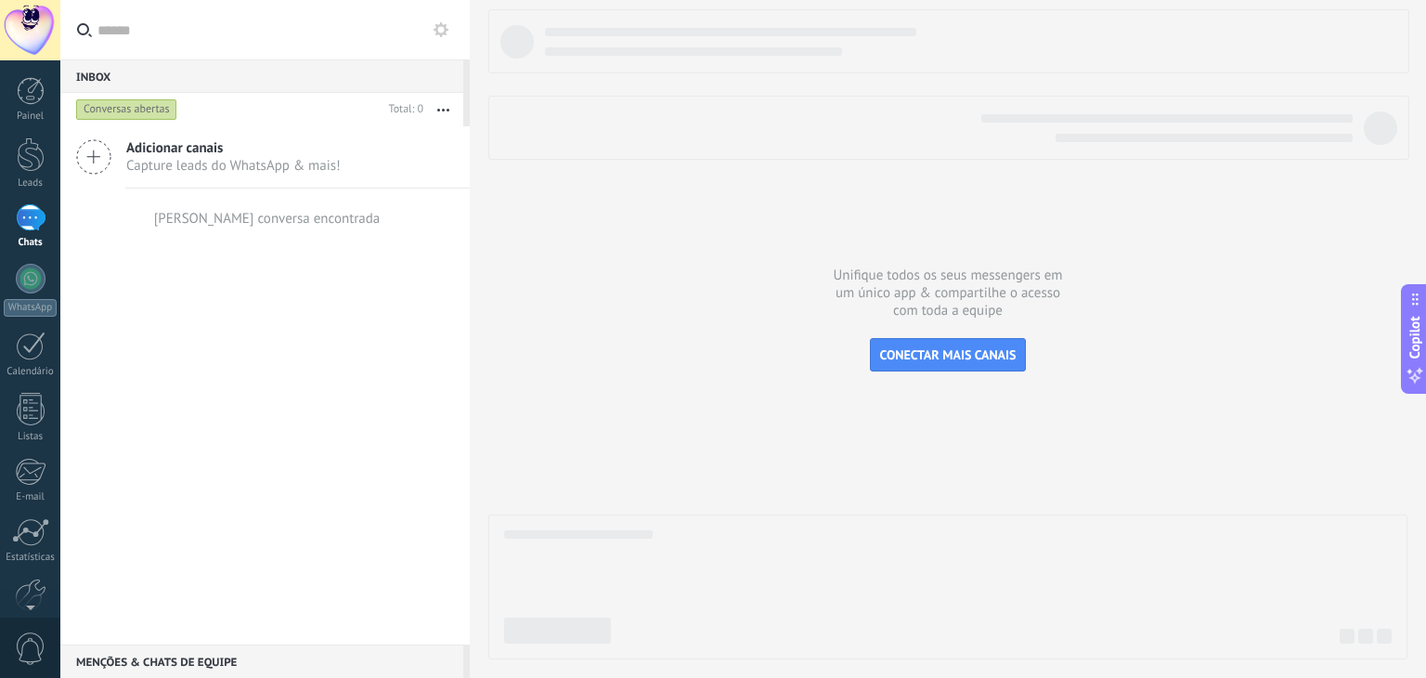
click at [185, 162] on span "Capture leads do WhatsApp & mais!" at bounding box center [233, 166] width 214 height 18
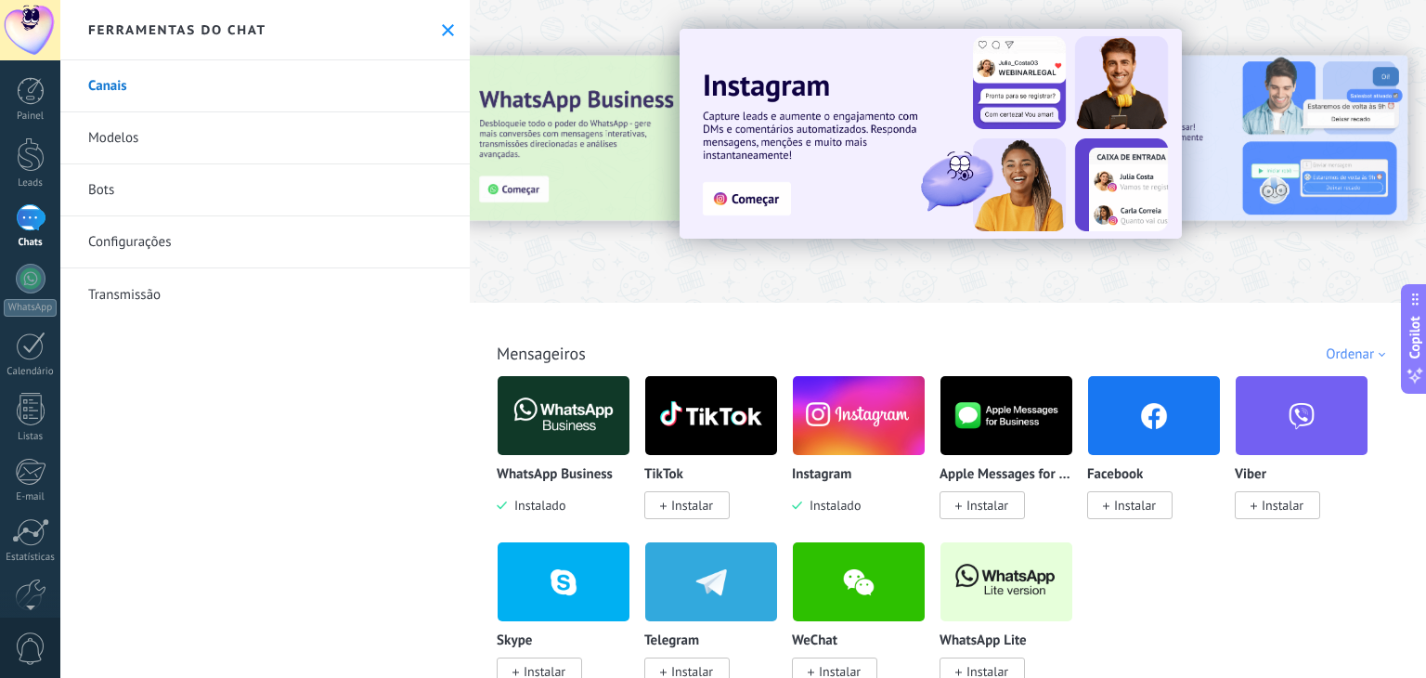
click at [1143, 497] on span "Instalar" at bounding box center [1135, 505] width 42 height 17
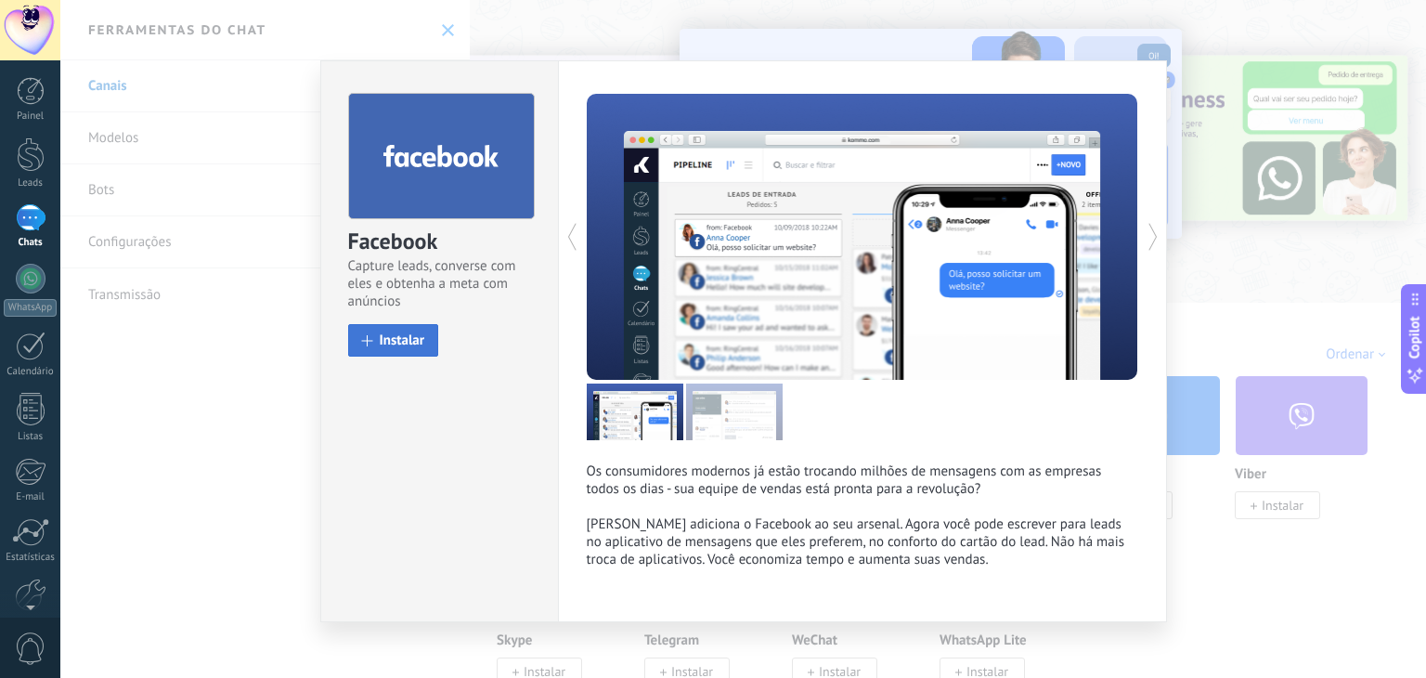
click at [384, 342] on span "Instalar" at bounding box center [402, 340] width 45 height 14
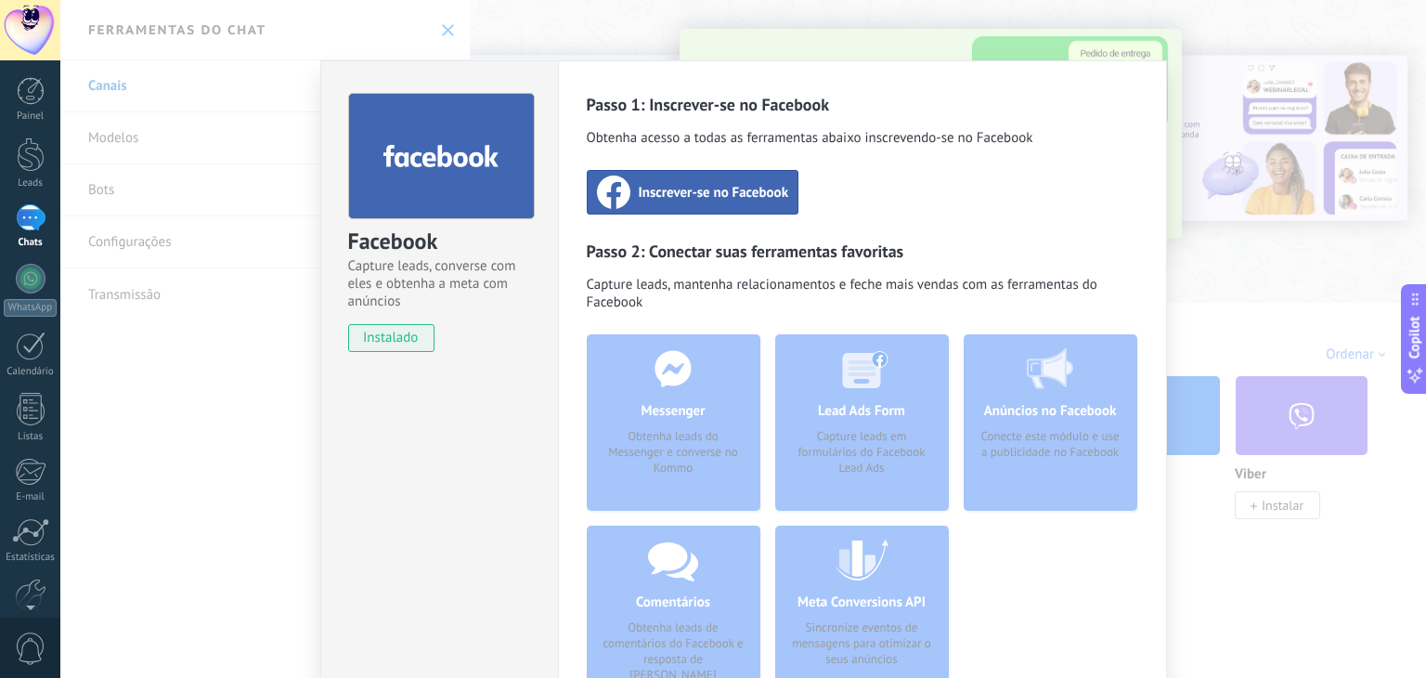
click at [685, 194] on span "Inscrever-se no Facebook" at bounding box center [714, 192] width 150 height 19
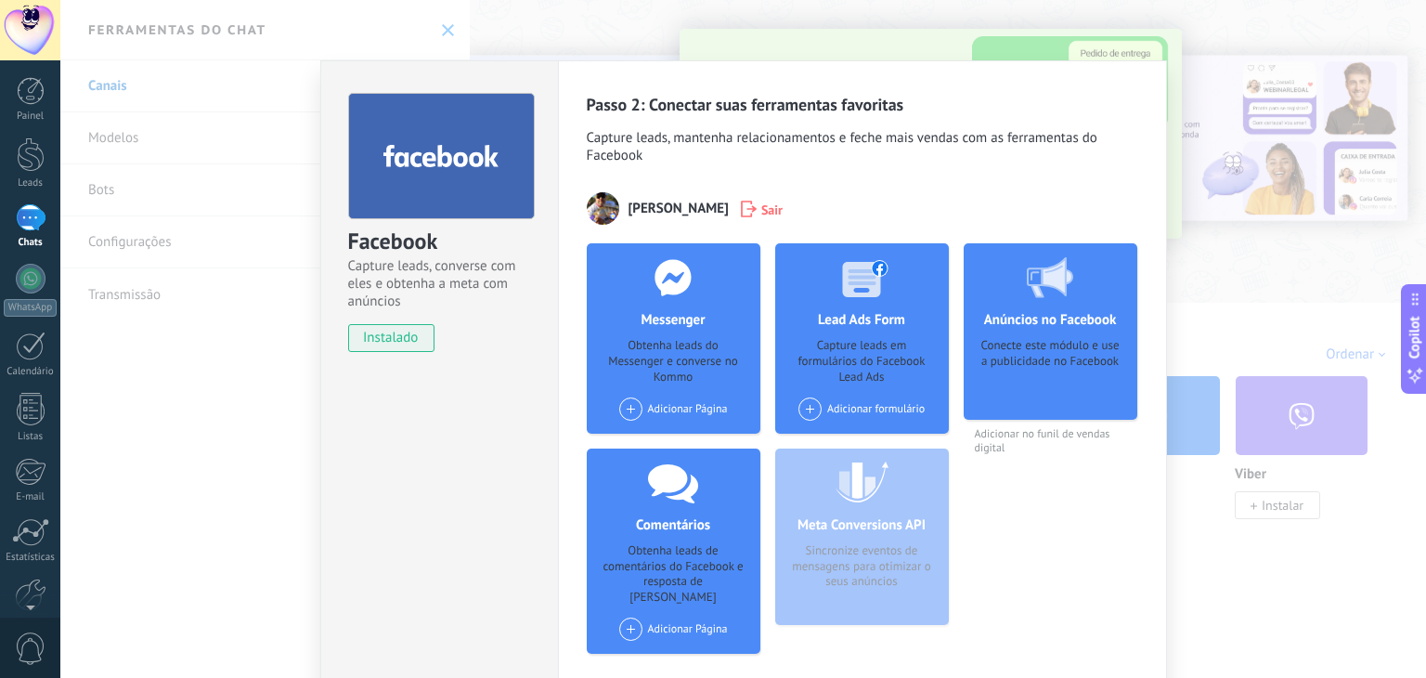
click at [621, 405] on span at bounding box center [630, 408] width 23 height 23
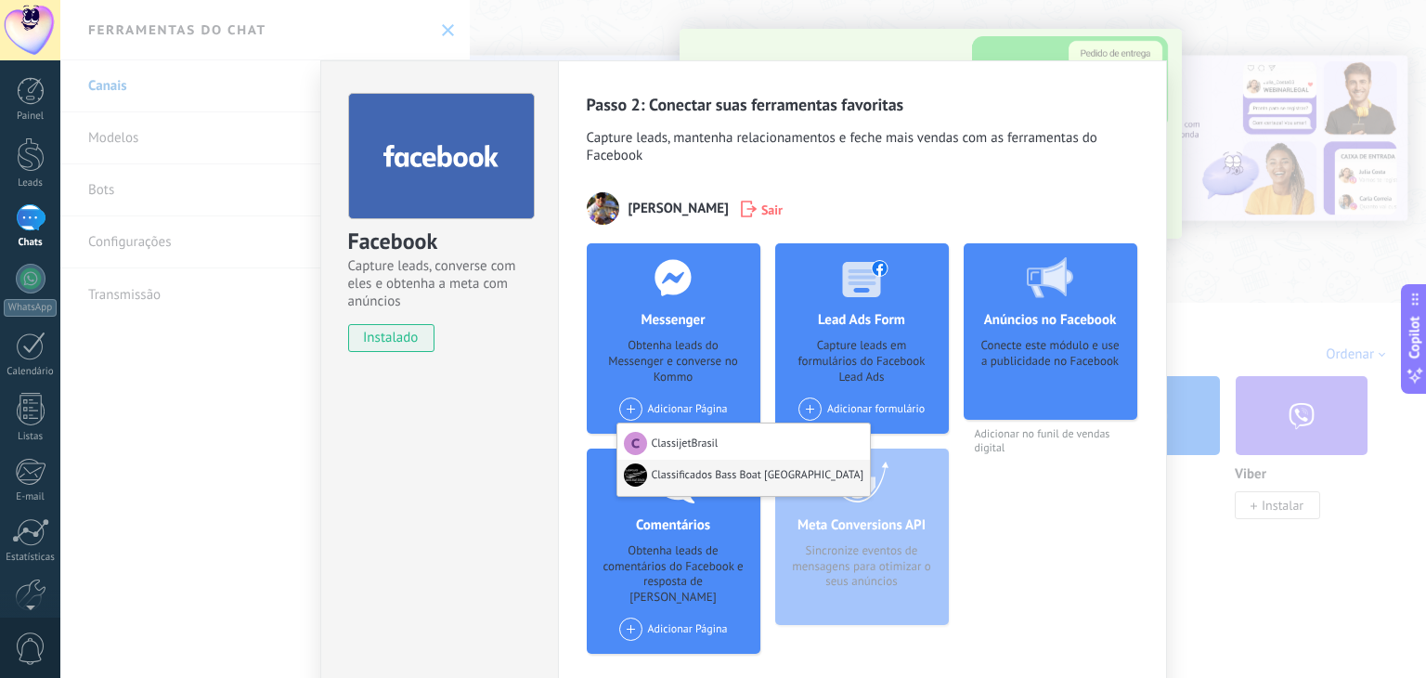
click at [670, 486] on div "Classificados Bass Boat [GEOGRAPHIC_DATA]" at bounding box center [743, 477] width 253 height 36
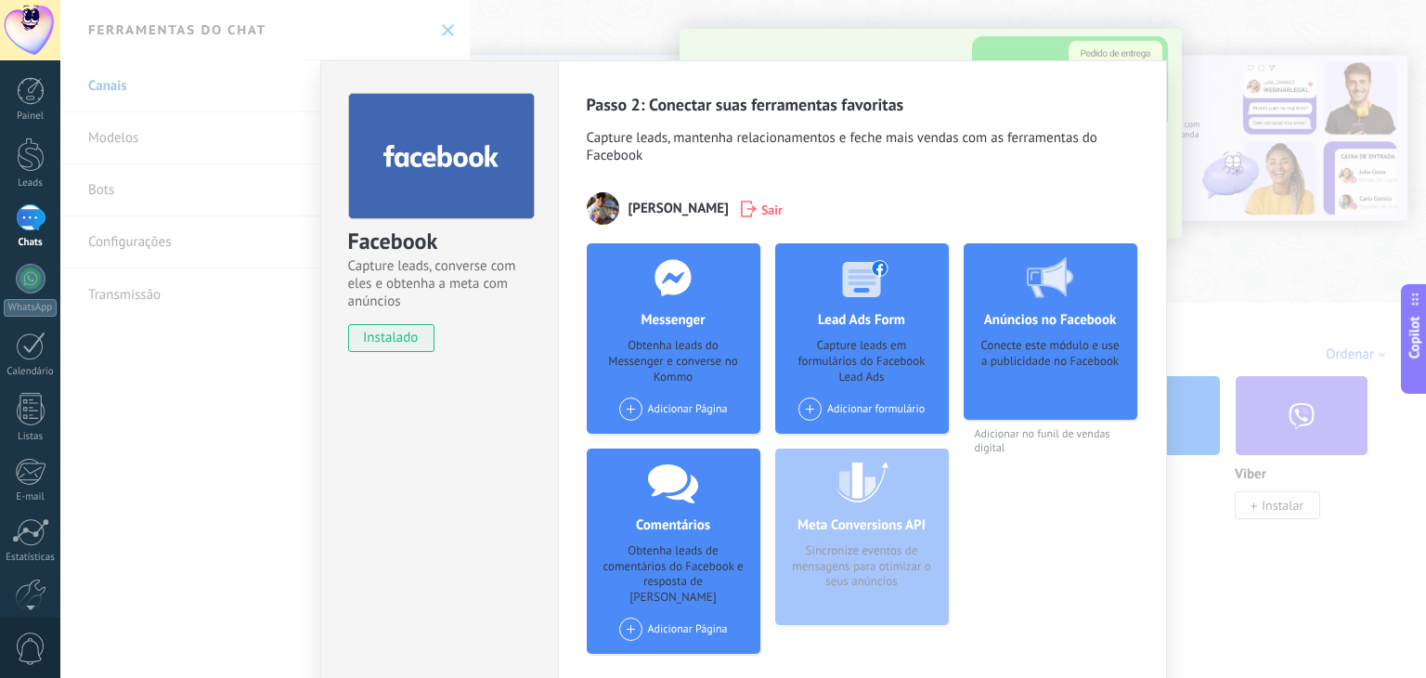
click at [632, 396] on div "Messenger Obtenha leads do Messenger e converse no Kommo Adicionar Página Class…" at bounding box center [674, 338] width 174 height 190
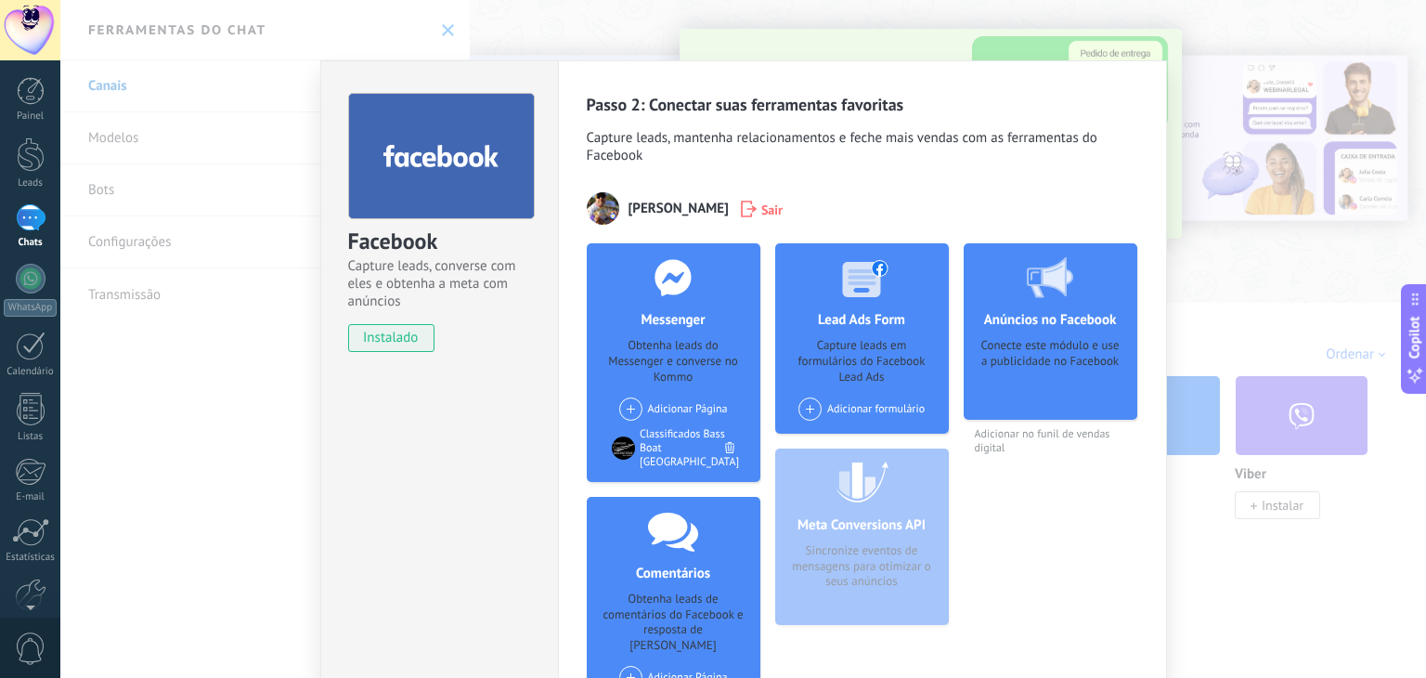
click at [624, 404] on span at bounding box center [630, 408] width 23 height 23
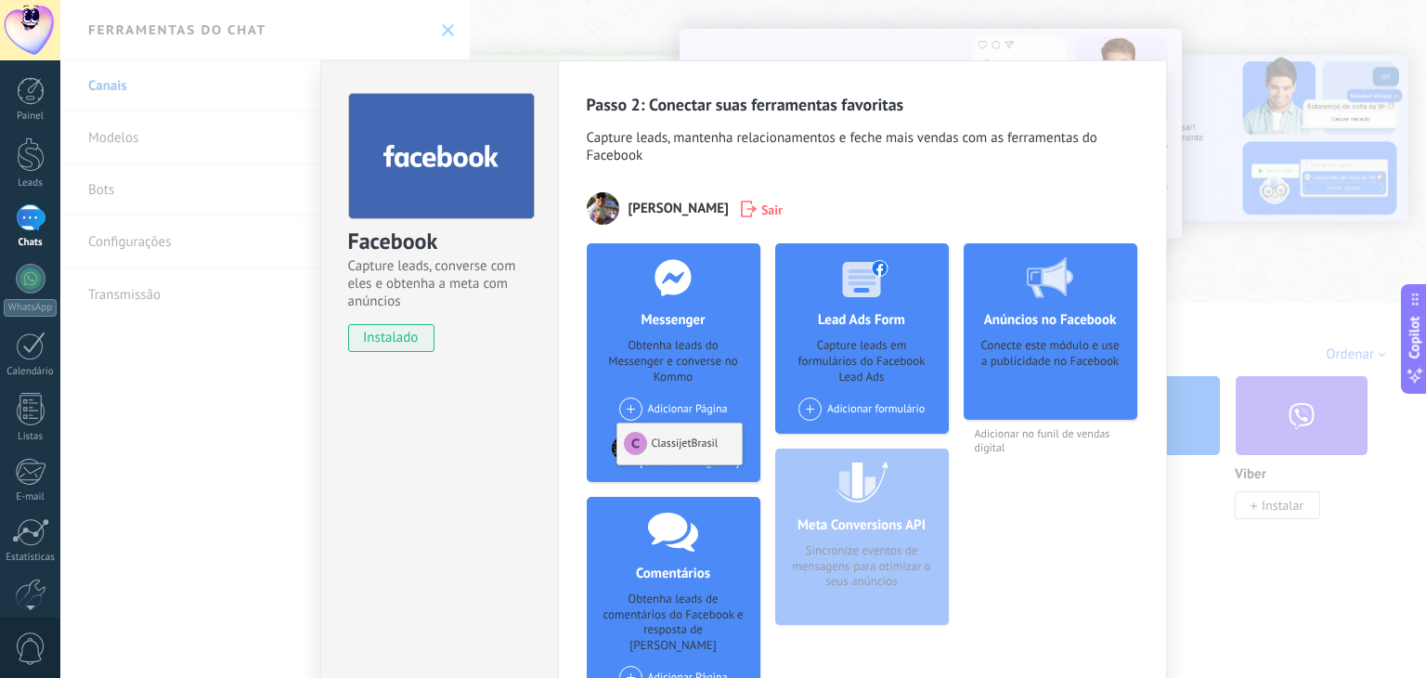
click at [657, 434] on div "ClassijetBrasil" at bounding box center [679, 443] width 124 height 41
click at [809, 405] on span at bounding box center [809, 408] width 23 height 23
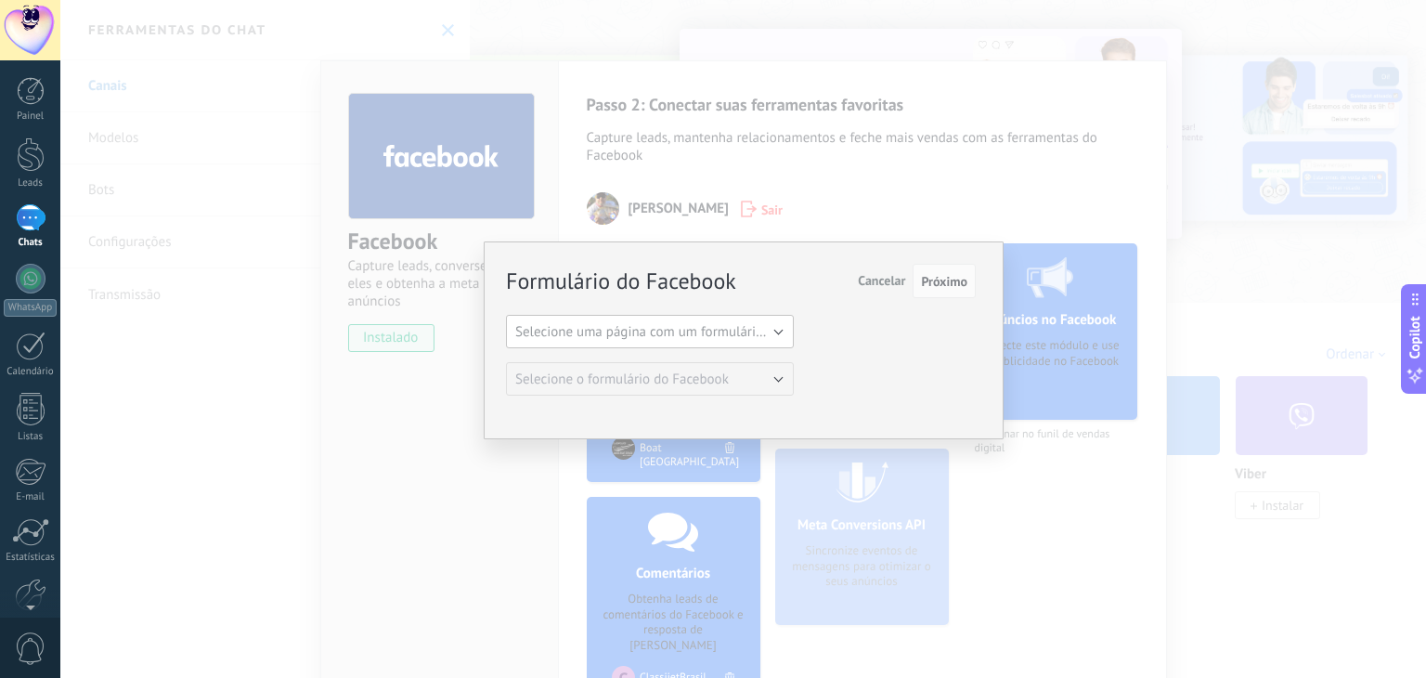
click at [780, 331] on button "Selecione uma página com um formulário do Facebook" at bounding box center [650, 331] width 288 height 33
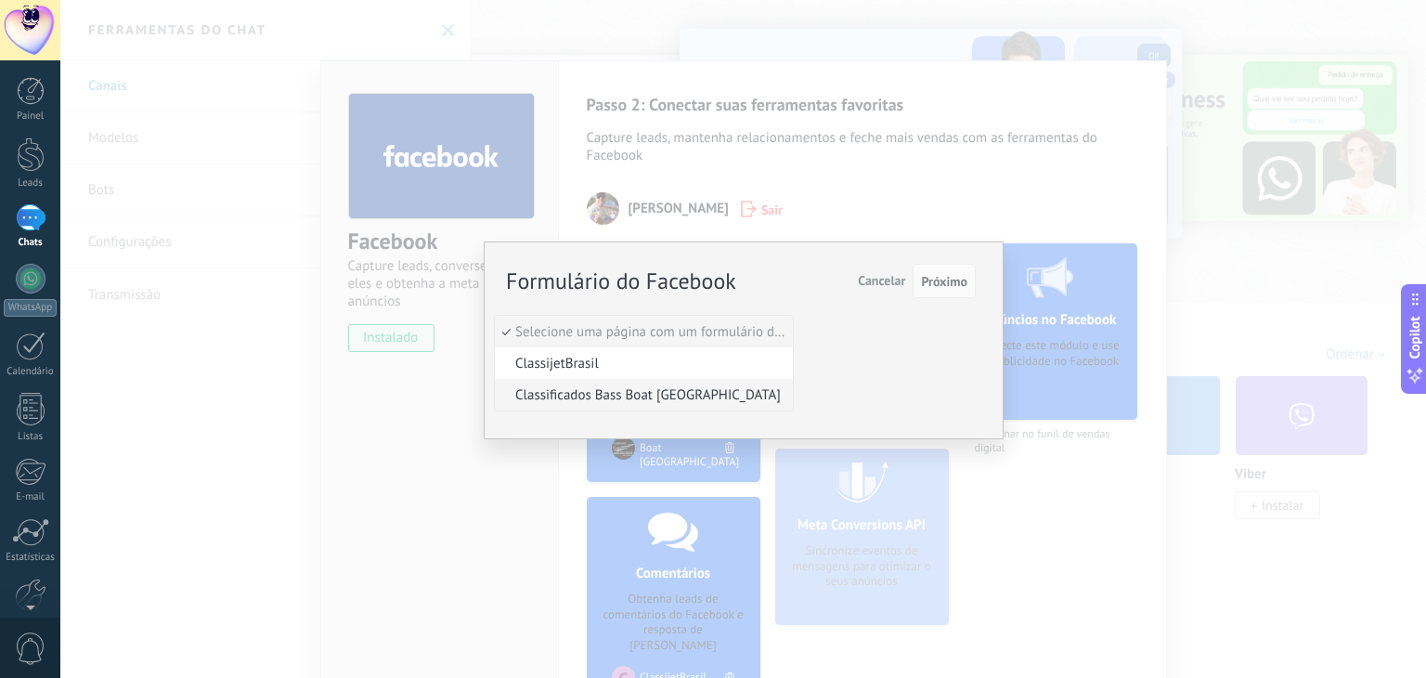
click at [621, 386] on span "Classificados Bass Boat [GEOGRAPHIC_DATA]" at bounding box center [641, 395] width 292 height 18
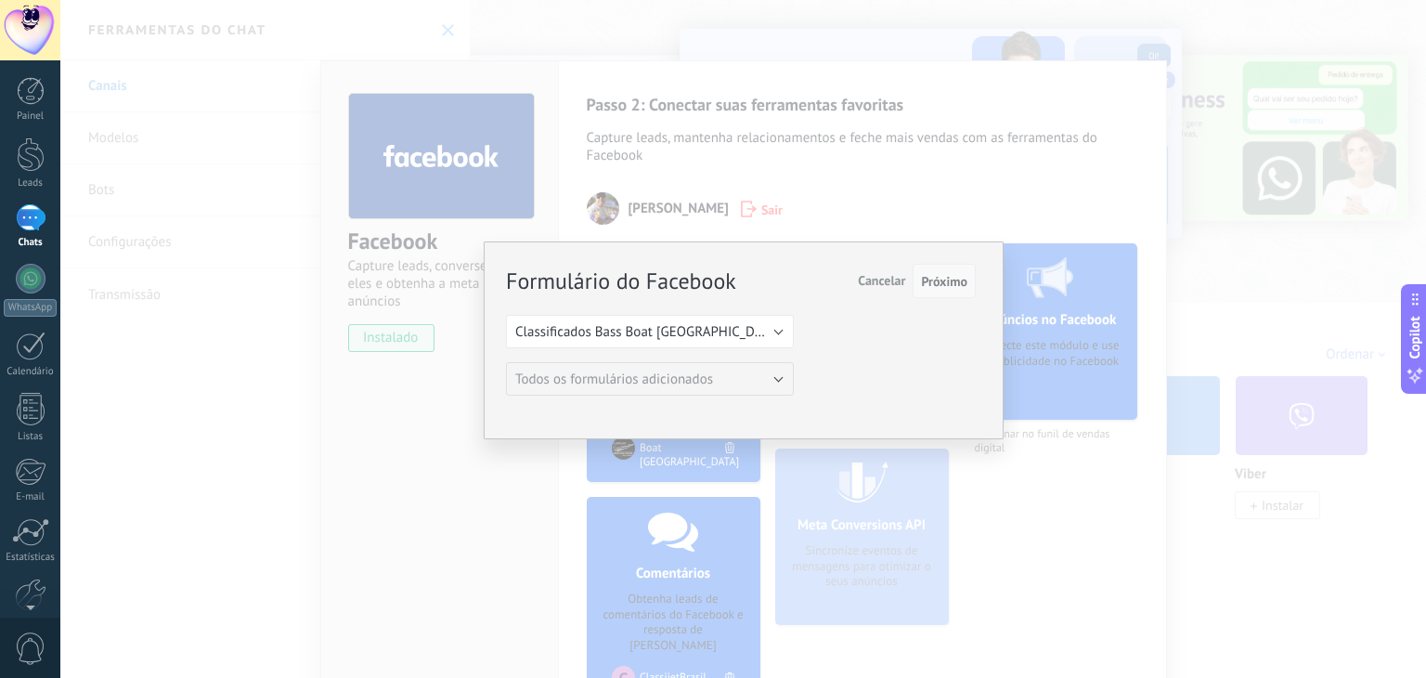
click at [954, 275] on span "Próximo" at bounding box center [944, 281] width 46 height 13
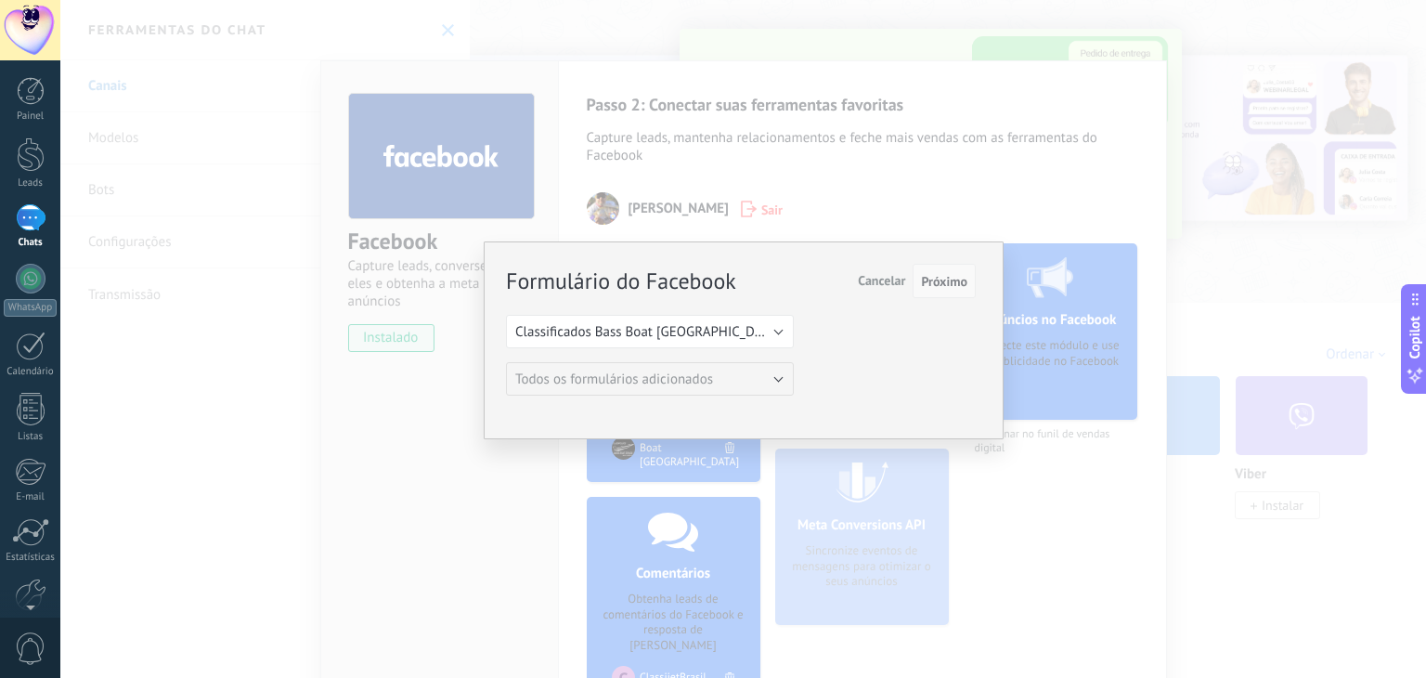
click at [940, 279] on span "Próximo" at bounding box center [944, 281] width 46 height 13
drag, startPoint x: 943, startPoint y: 278, endPoint x: 694, endPoint y: 328, distance: 253.5
click at [694, 328] on div "Formulário do Facebook Próximo Cancelar Selecione uma página com um formulário …" at bounding box center [741, 330] width 470 height 131
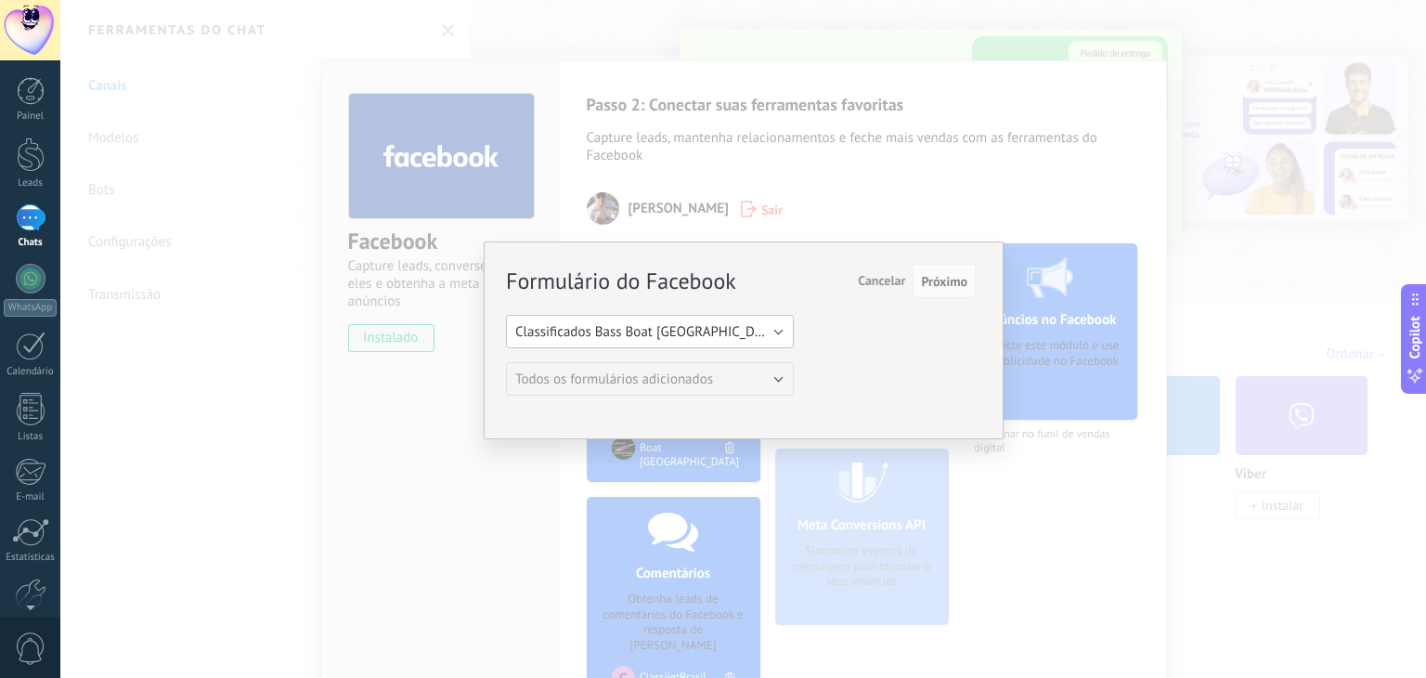
click at [694, 328] on button "Classificados Bass Boat [GEOGRAPHIC_DATA]" at bounding box center [650, 331] width 288 height 33
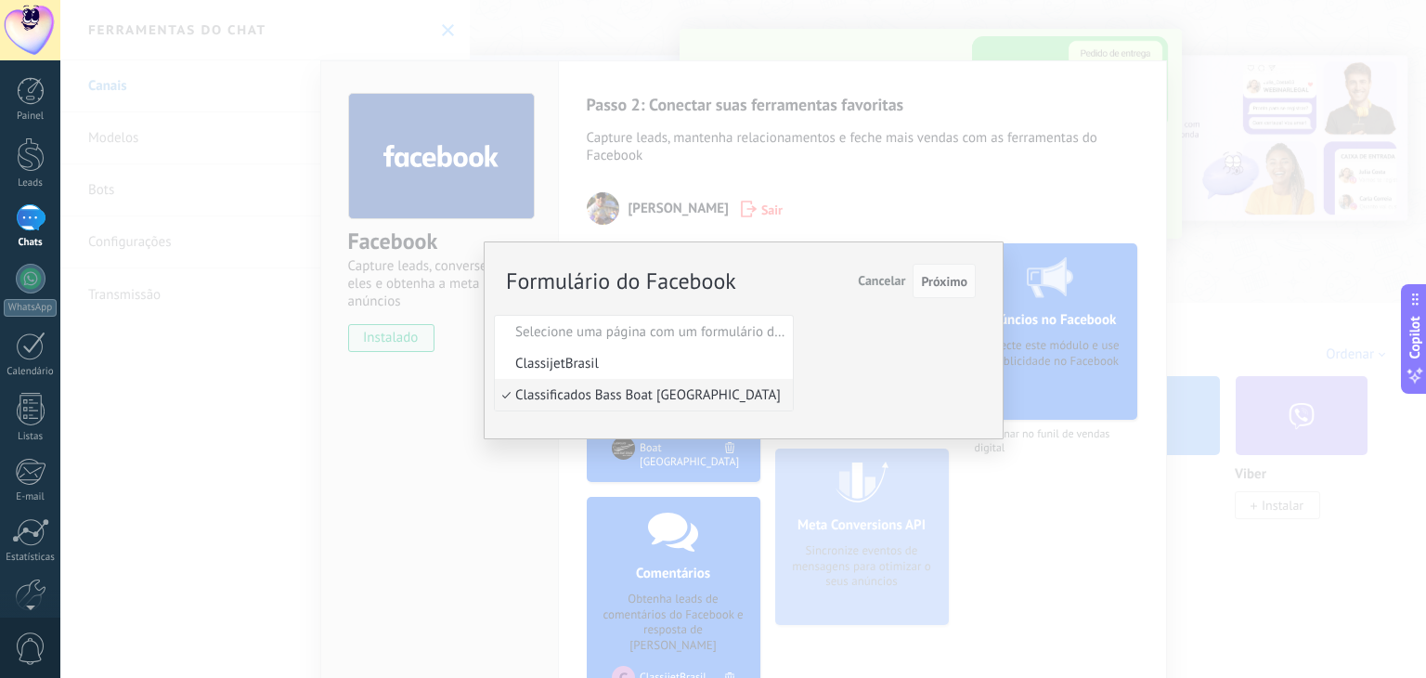
click at [576, 401] on span "Classificados Bass Boat [GEOGRAPHIC_DATA]" at bounding box center [641, 395] width 292 height 18
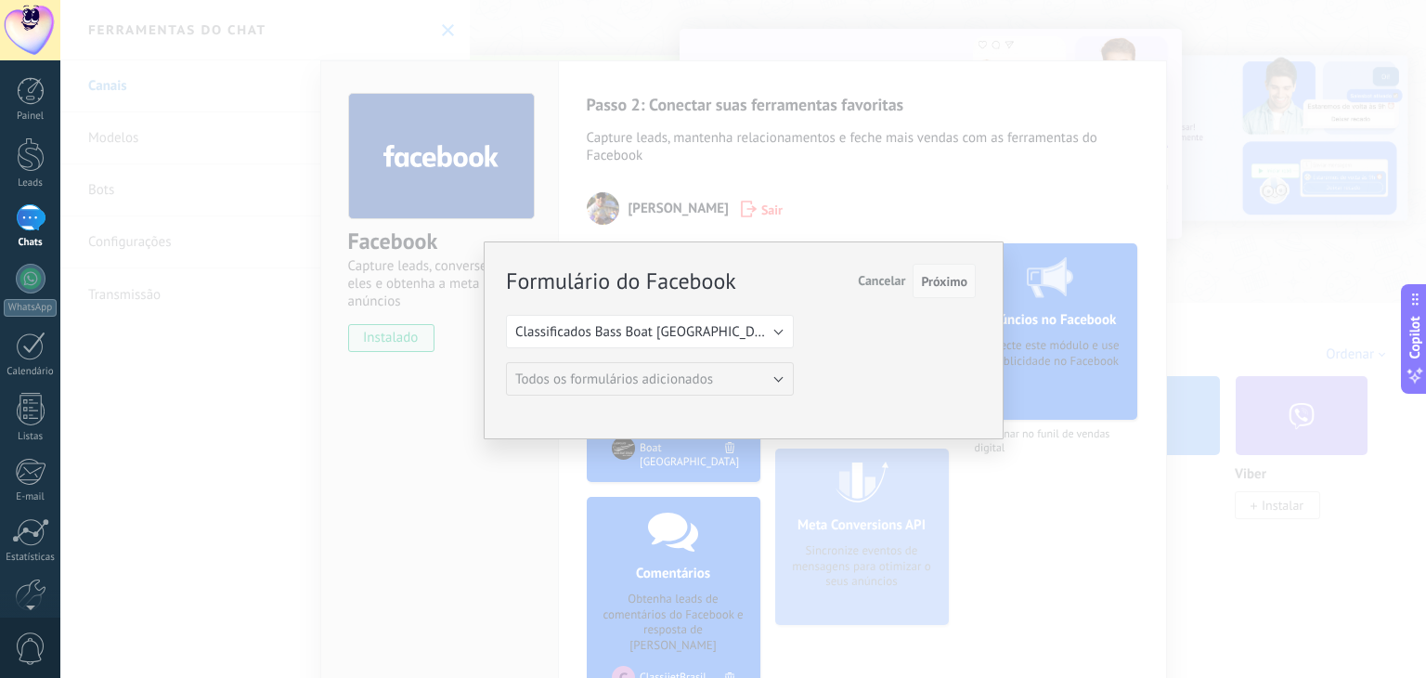
click at [945, 277] on span "Próximo" at bounding box center [944, 281] width 46 height 13
drag, startPoint x: 945, startPoint y: 277, endPoint x: 890, endPoint y: 278, distance: 54.8
click at [890, 278] on div "Próximo Cancelar" at bounding box center [910, 281] width 132 height 35
click at [890, 278] on span "Cancelar" at bounding box center [881, 280] width 47 height 17
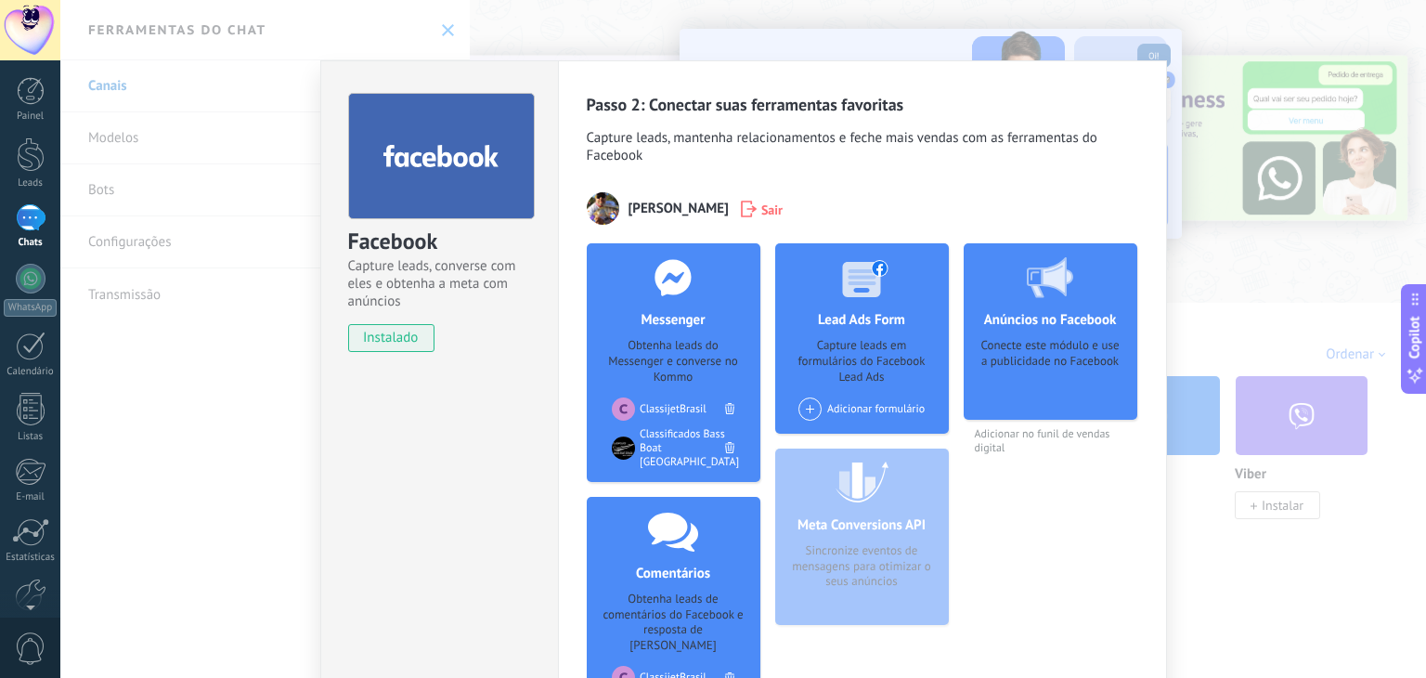
click at [1049, 359] on div "Conecte este módulo e use a publicidade no Facebook" at bounding box center [1050, 373] width 144 height 70
click at [1025, 361] on div "Conecte este módulo e use a publicidade no Facebook" at bounding box center [1050, 373] width 144 height 70
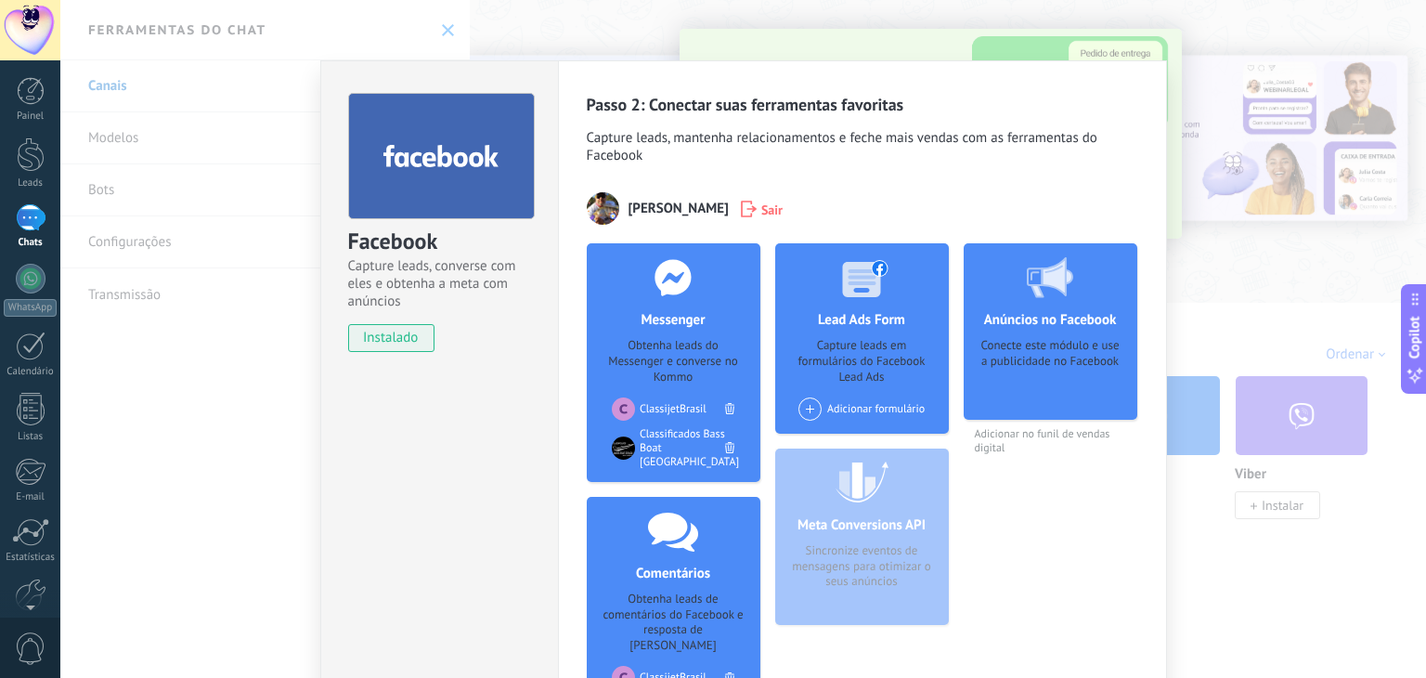
click at [1225, 320] on div "Facebook Capture leads, converse com eles e obtenha a meta com anúncios instala…" at bounding box center [742, 339] width 1365 height 678
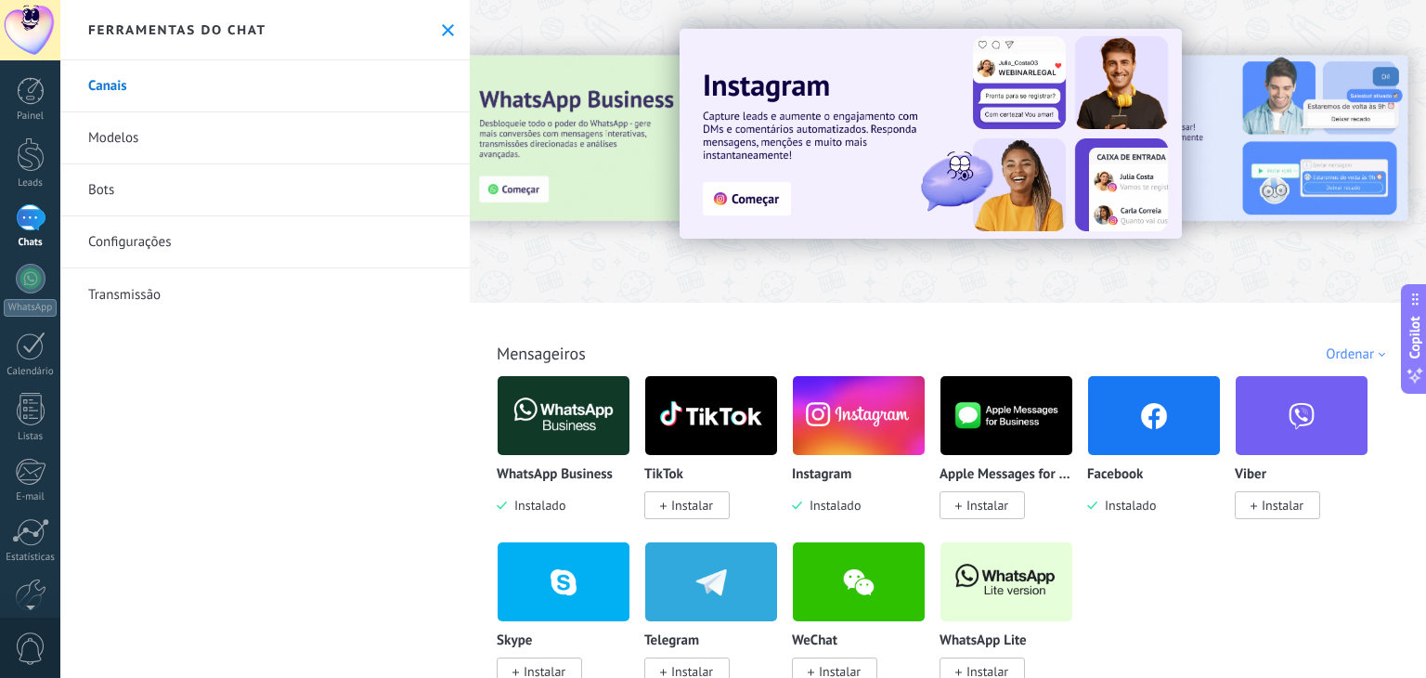
click at [125, 239] on link "Configurações" at bounding box center [264, 242] width 409 height 52
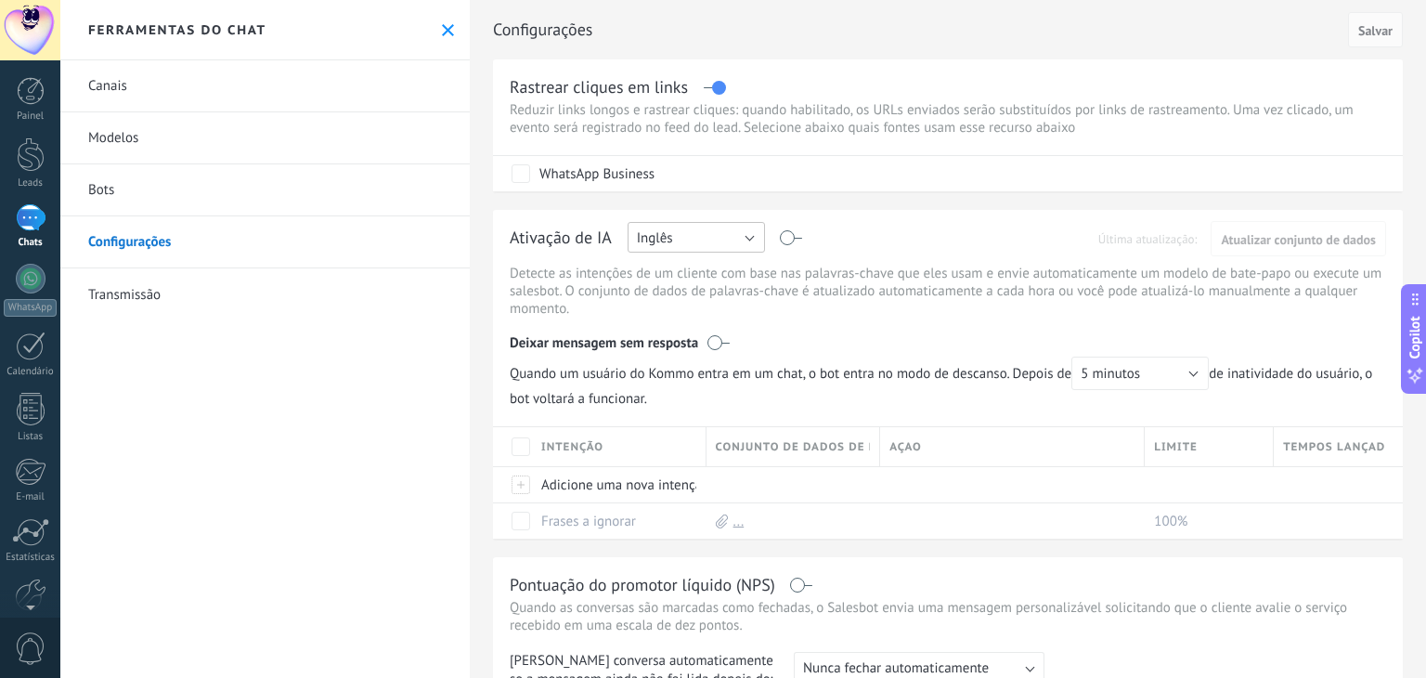
click at [742, 232] on button "Inglês" at bounding box center [695, 237] width 137 height 31
click at [676, 324] on li "Português" at bounding box center [690, 333] width 148 height 32
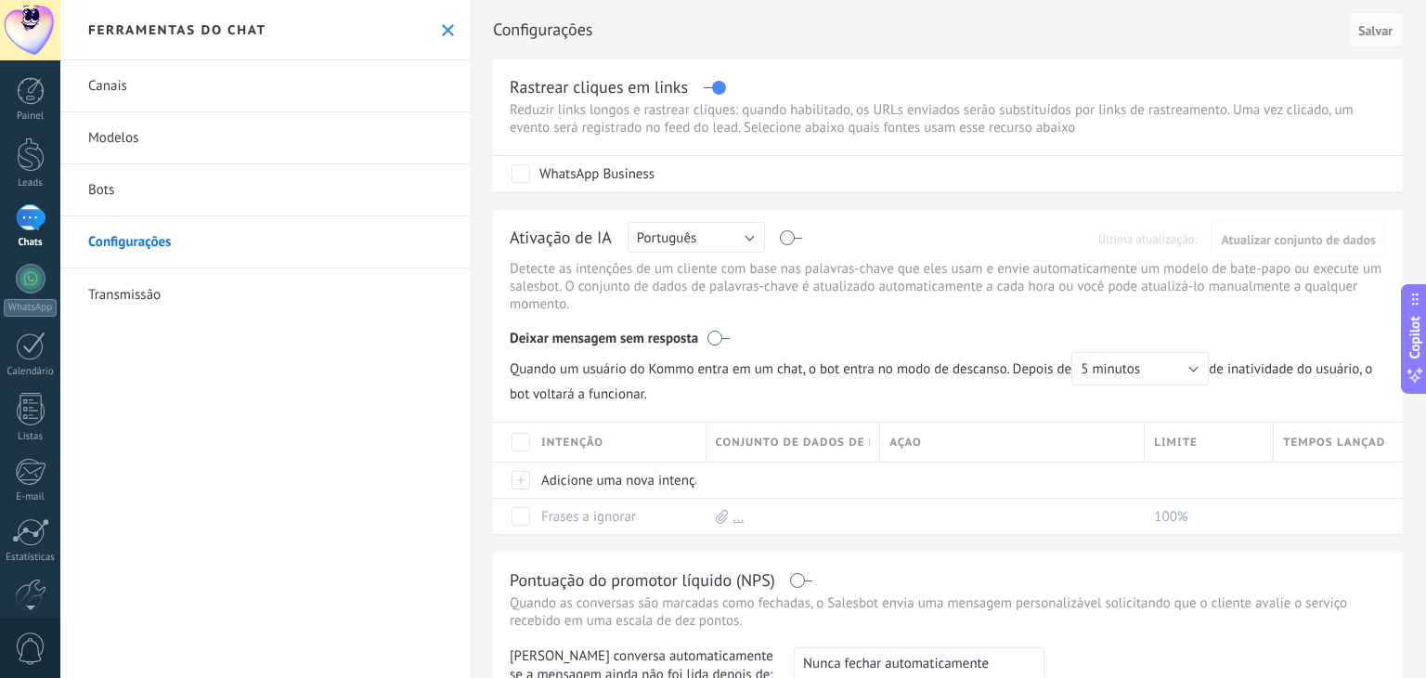
click at [27, 215] on div at bounding box center [31, 217] width 30 height 27
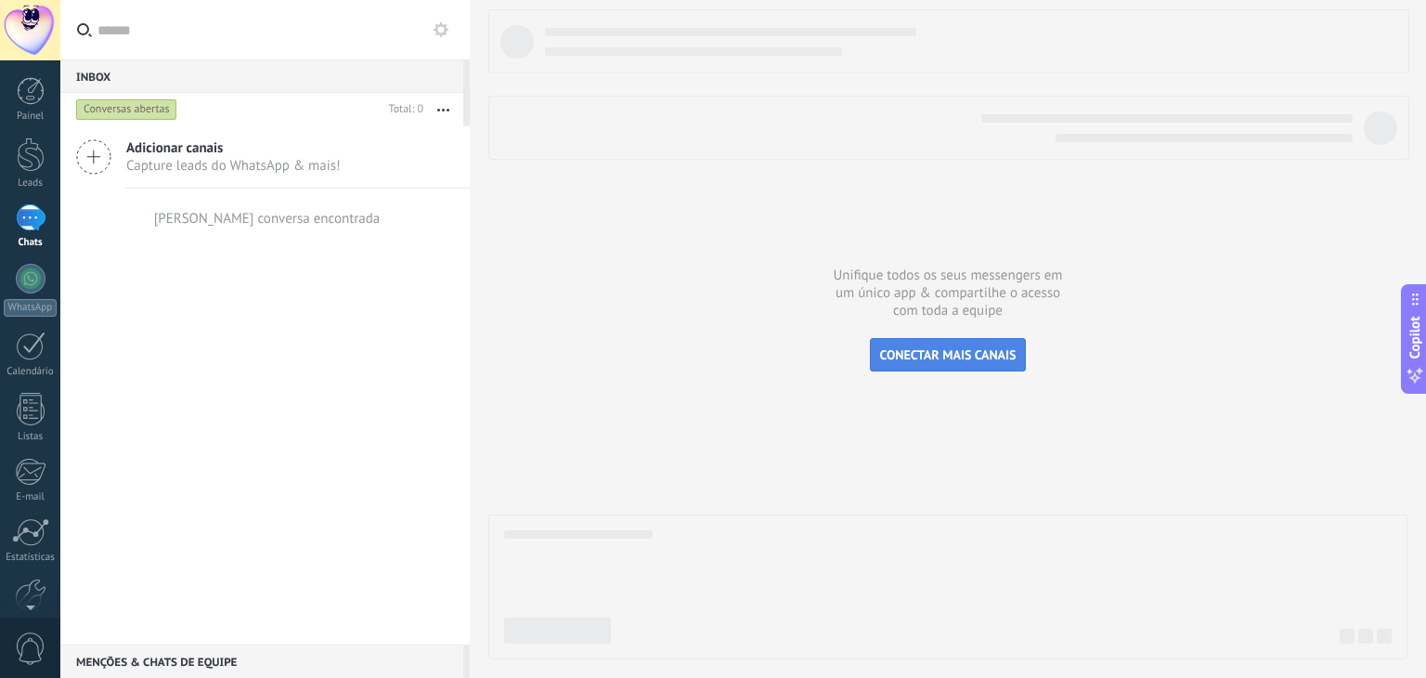
click at [937, 350] on span "CONECTAR MAIS CANAIS" at bounding box center [948, 354] width 136 height 17
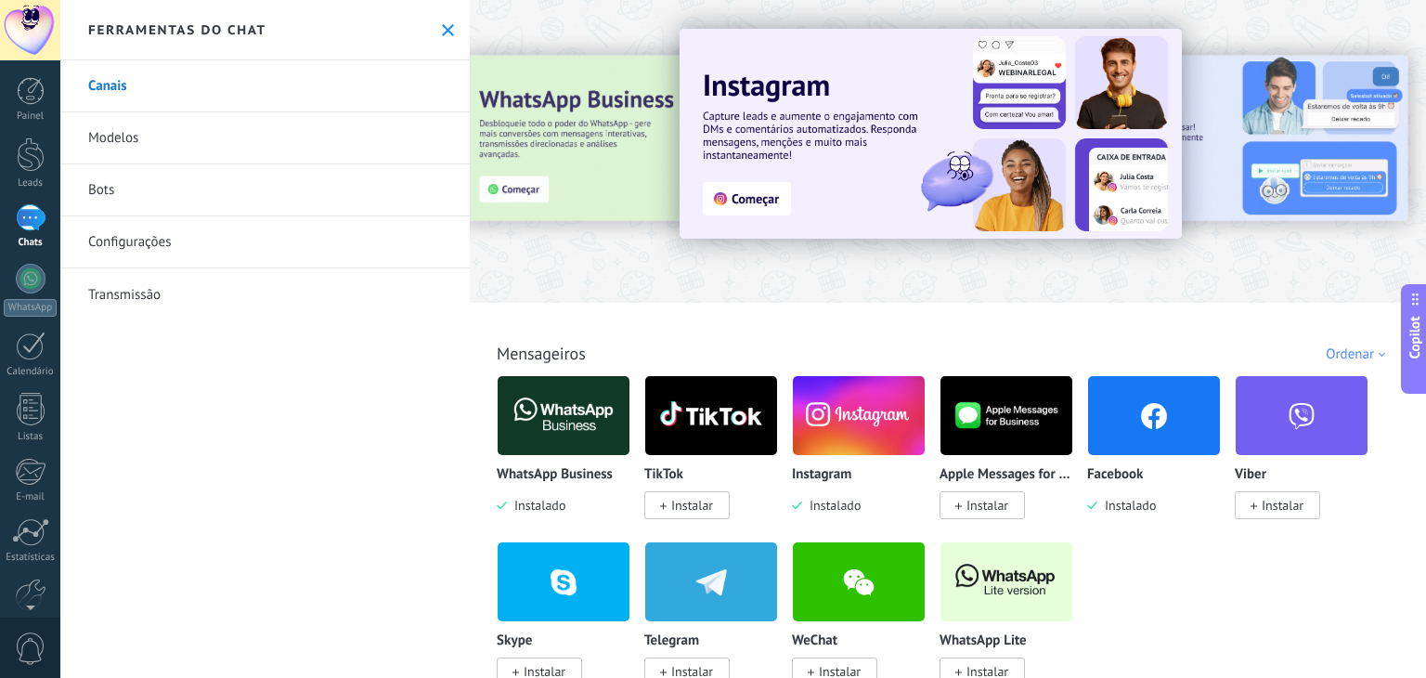
click at [838, 437] on img at bounding box center [859, 415] width 132 height 90
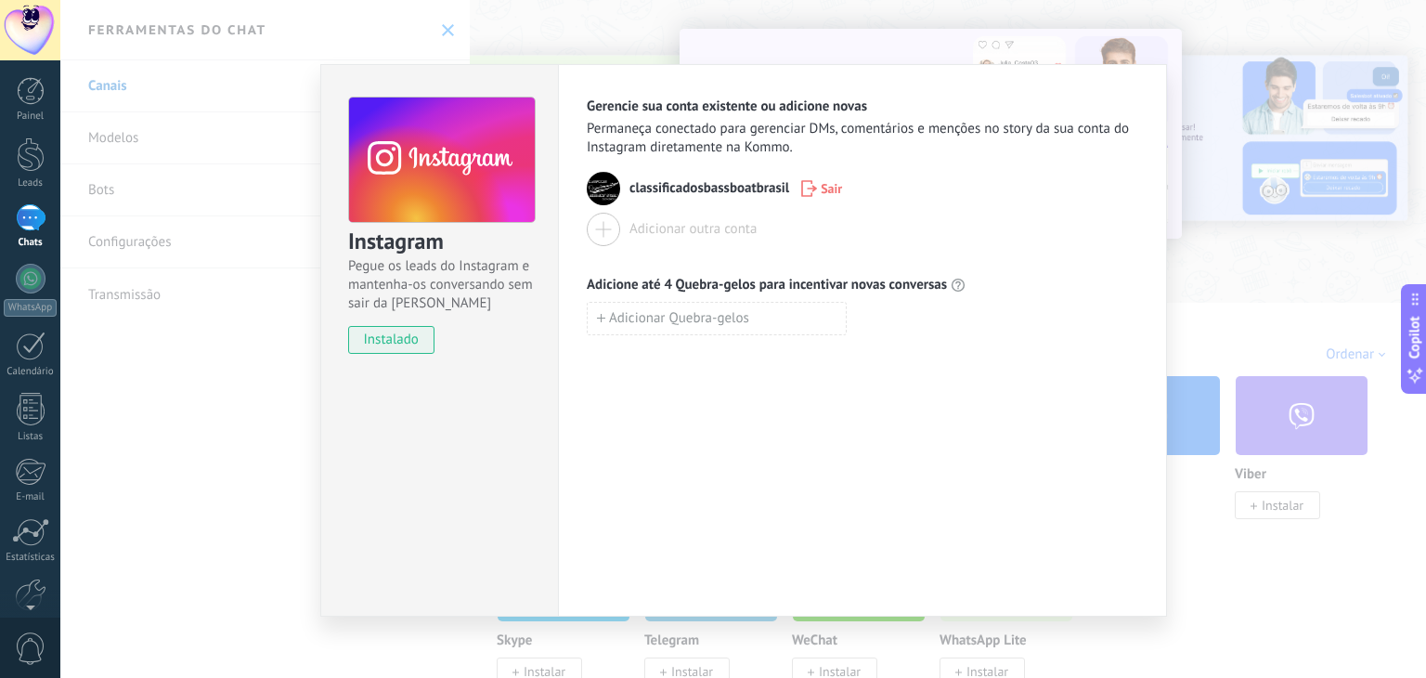
click at [601, 223] on div at bounding box center [603, 229] width 33 height 33
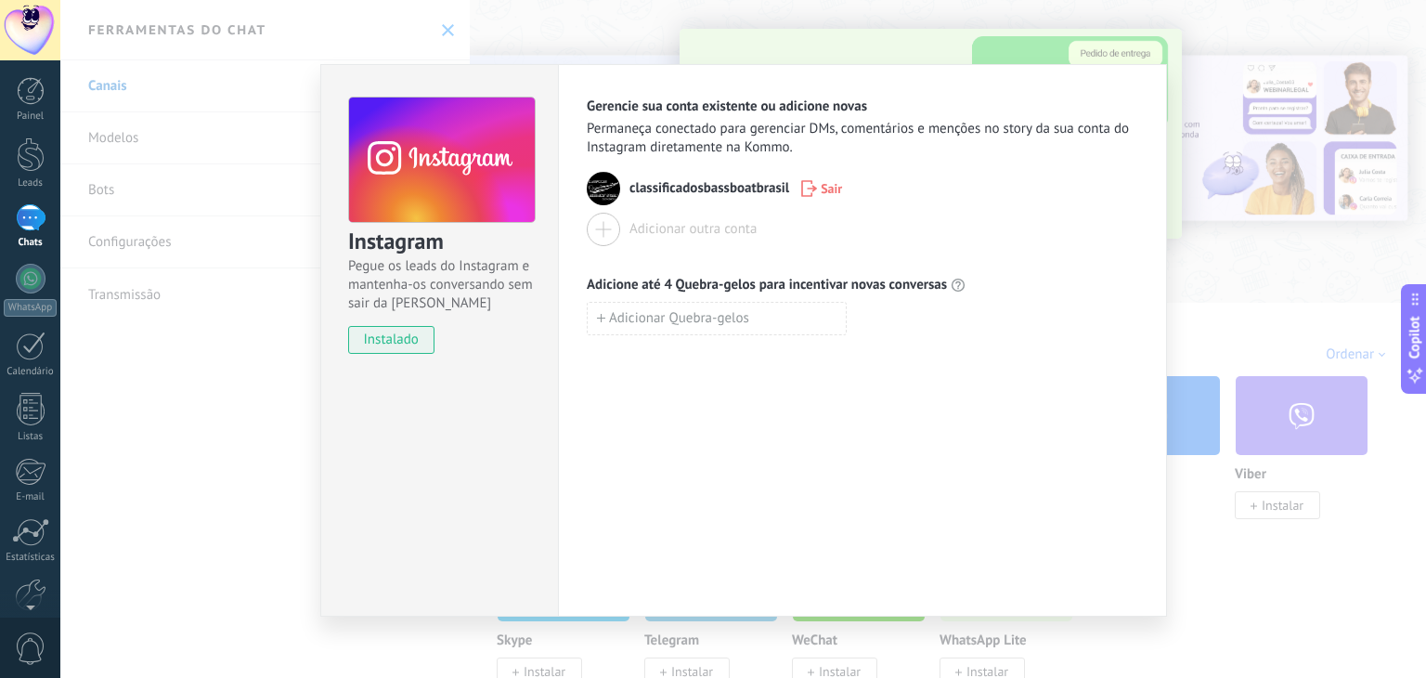
click at [601, 231] on div at bounding box center [603, 229] width 33 height 33
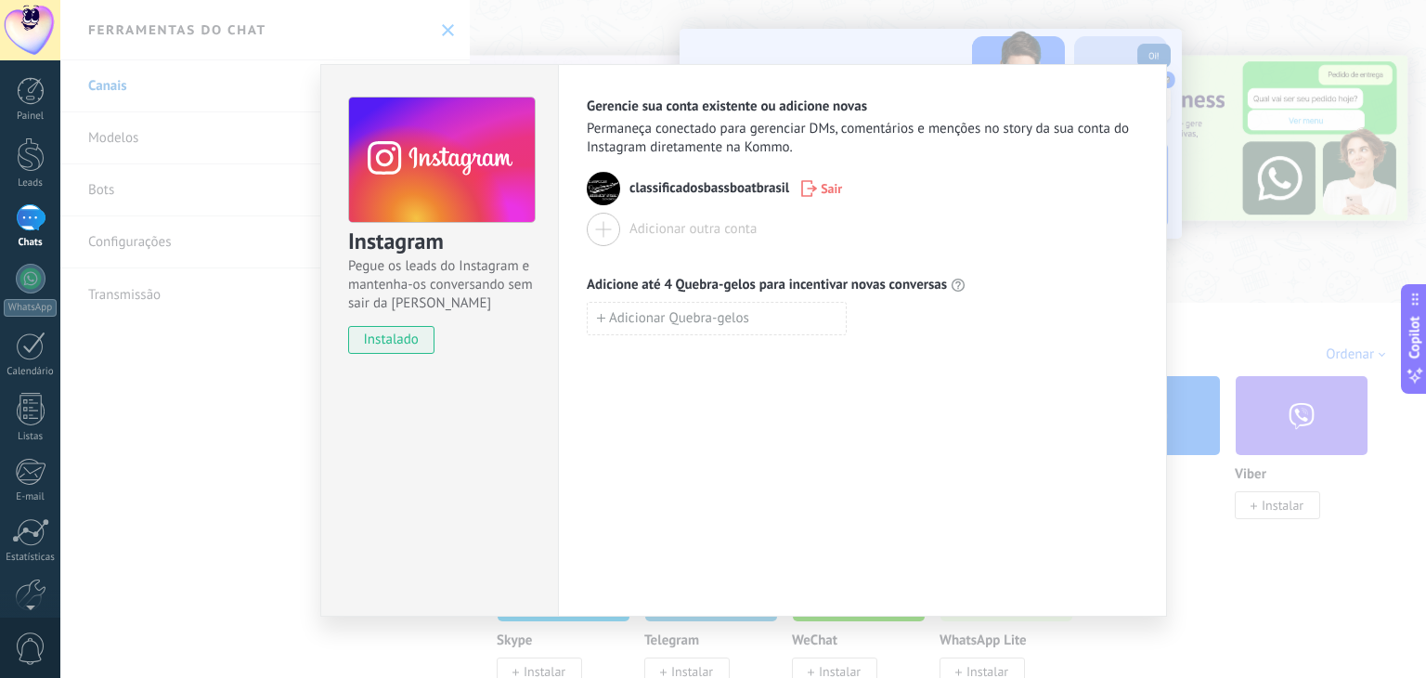
click at [1214, 605] on div "Instagram Pegue os leads do Instagram e mantenha-os conversando sem sair da Kom…" at bounding box center [742, 339] width 1365 height 678
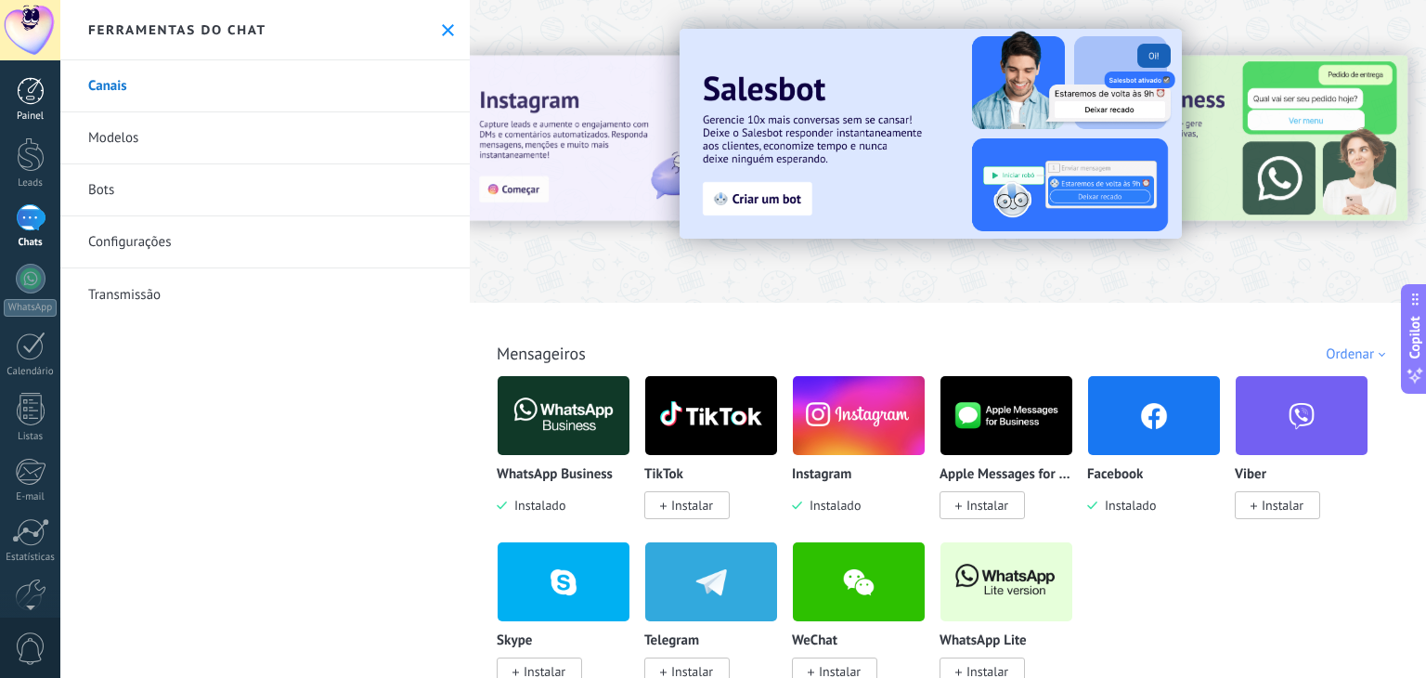
click at [40, 84] on div at bounding box center [31, 91] width 28 height 28
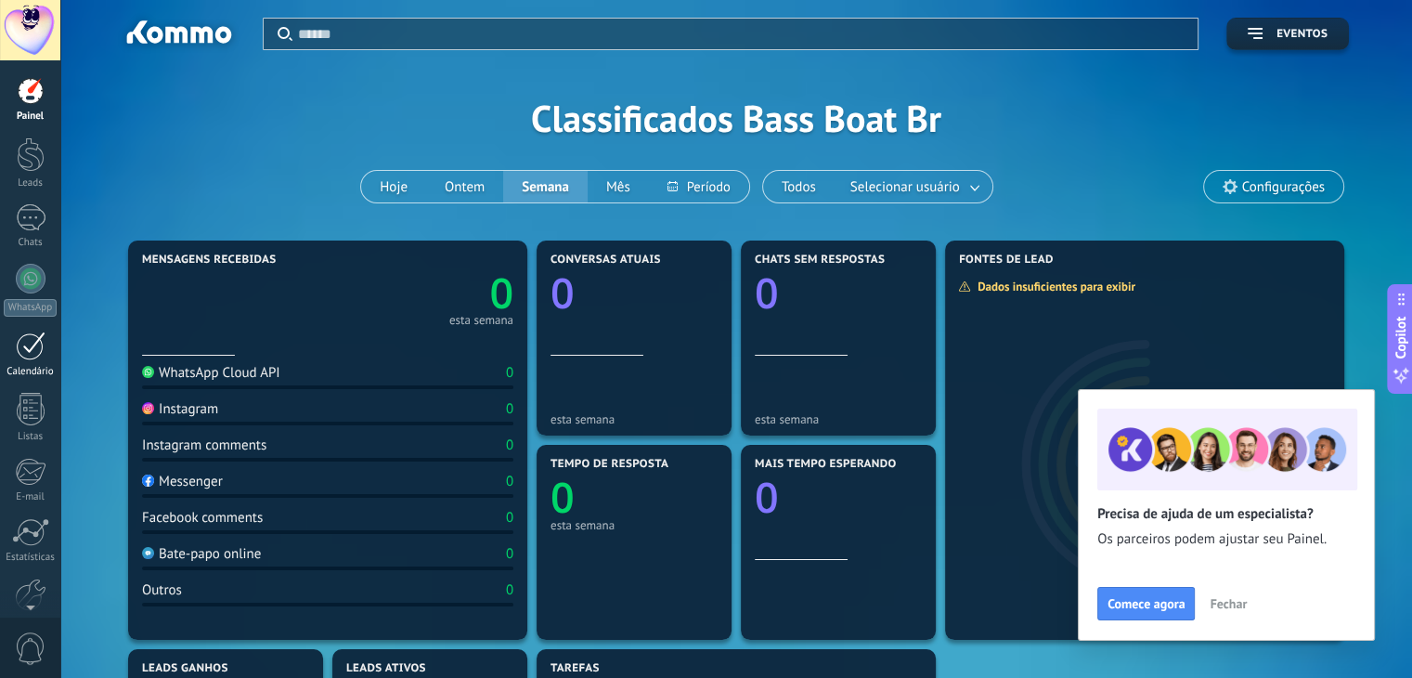
click at [30, 350] on div at bounding box center [31, 345] width 30 height 29
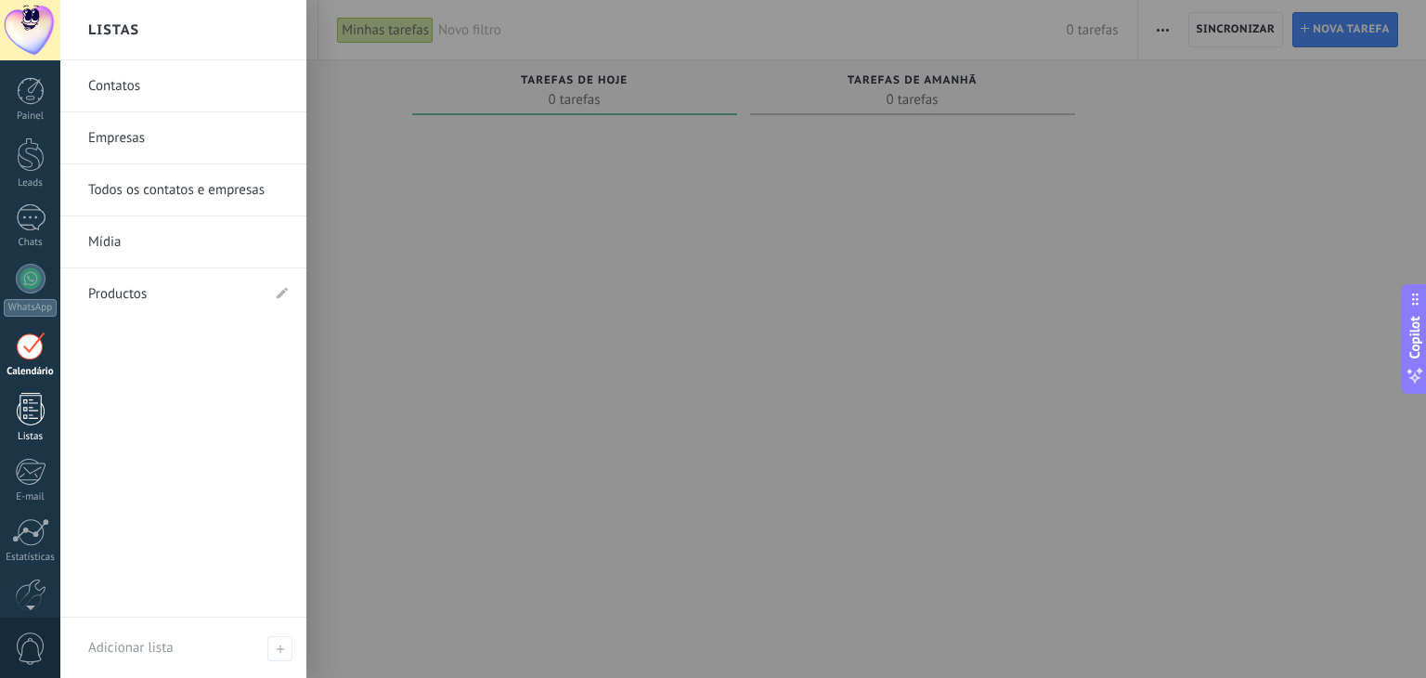
click at [33, 419] on div at bounding box center [31, 409] width 28 height 32
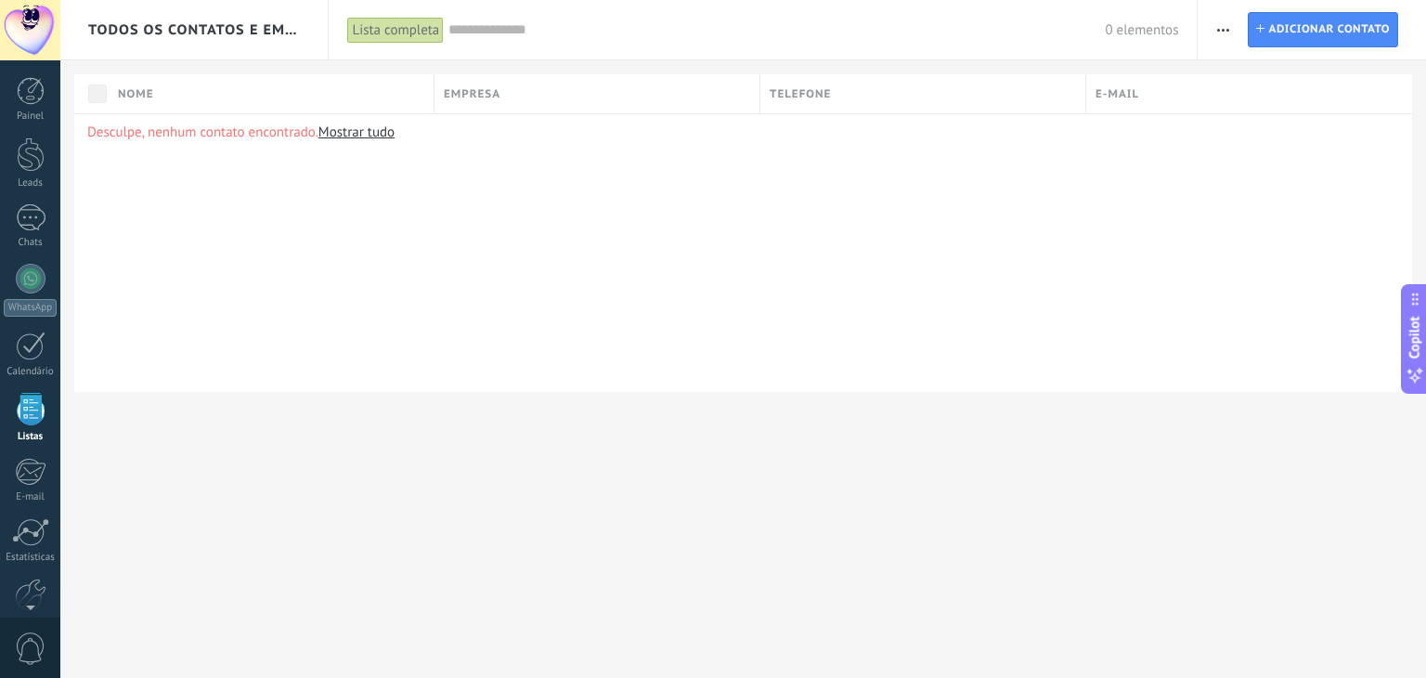
scroll to position [47, 0]
click at [28, 547] on div at bounding box center [31, 547] width 32 height 32
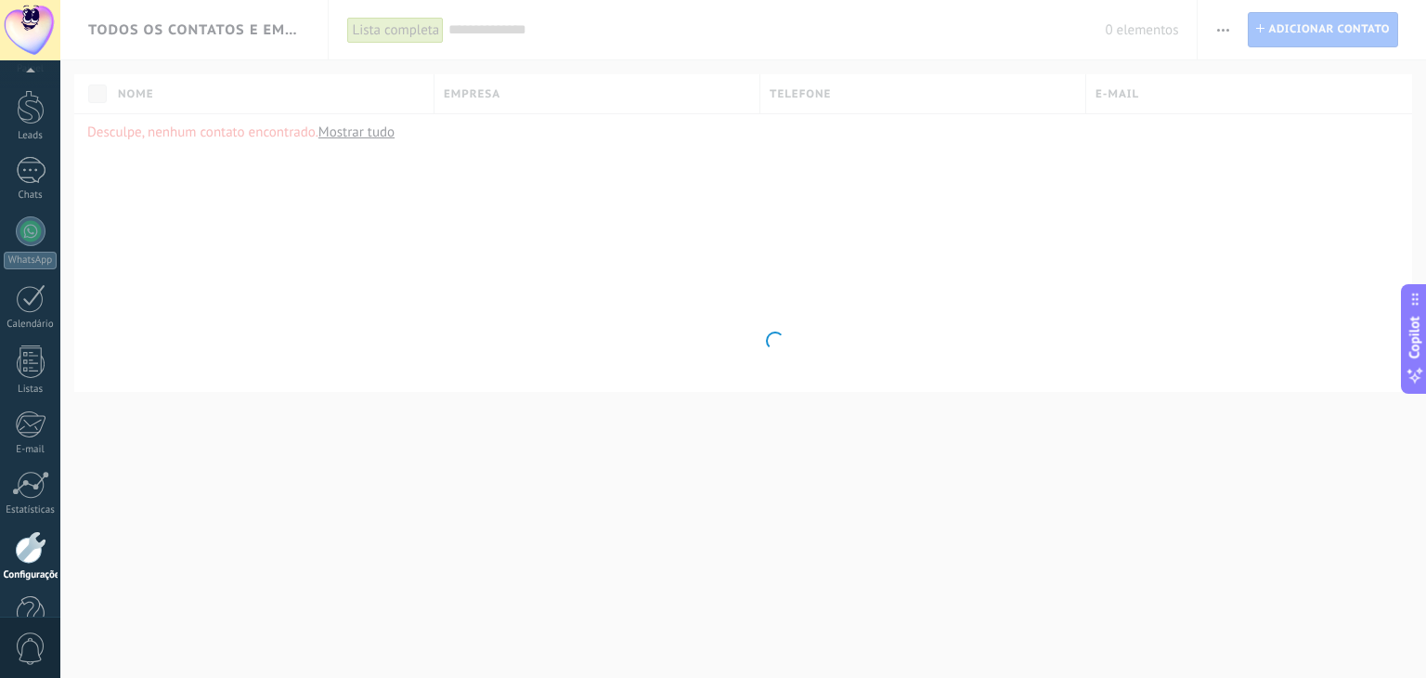
scroll to position [94, 0]
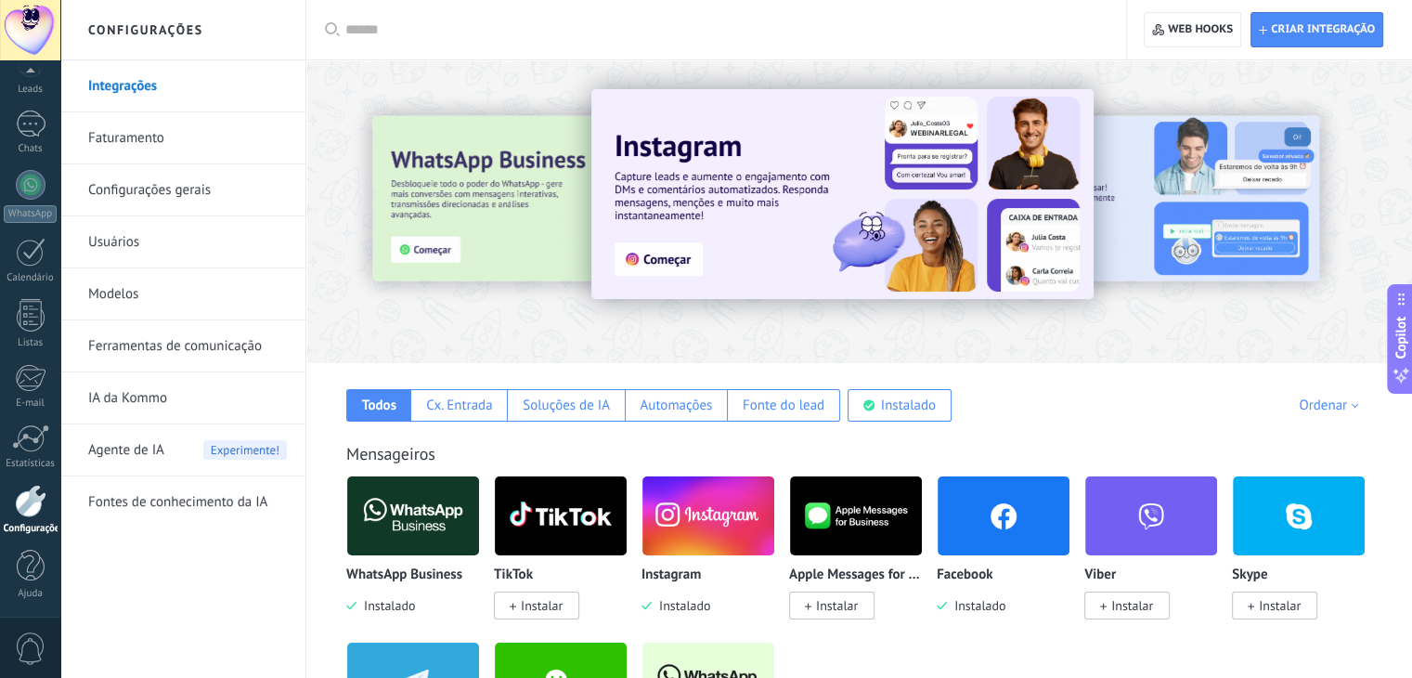
click at [125, 338] on link "Ferramentas de comunicação" at bounding box center [187, 346] width 199 height 52
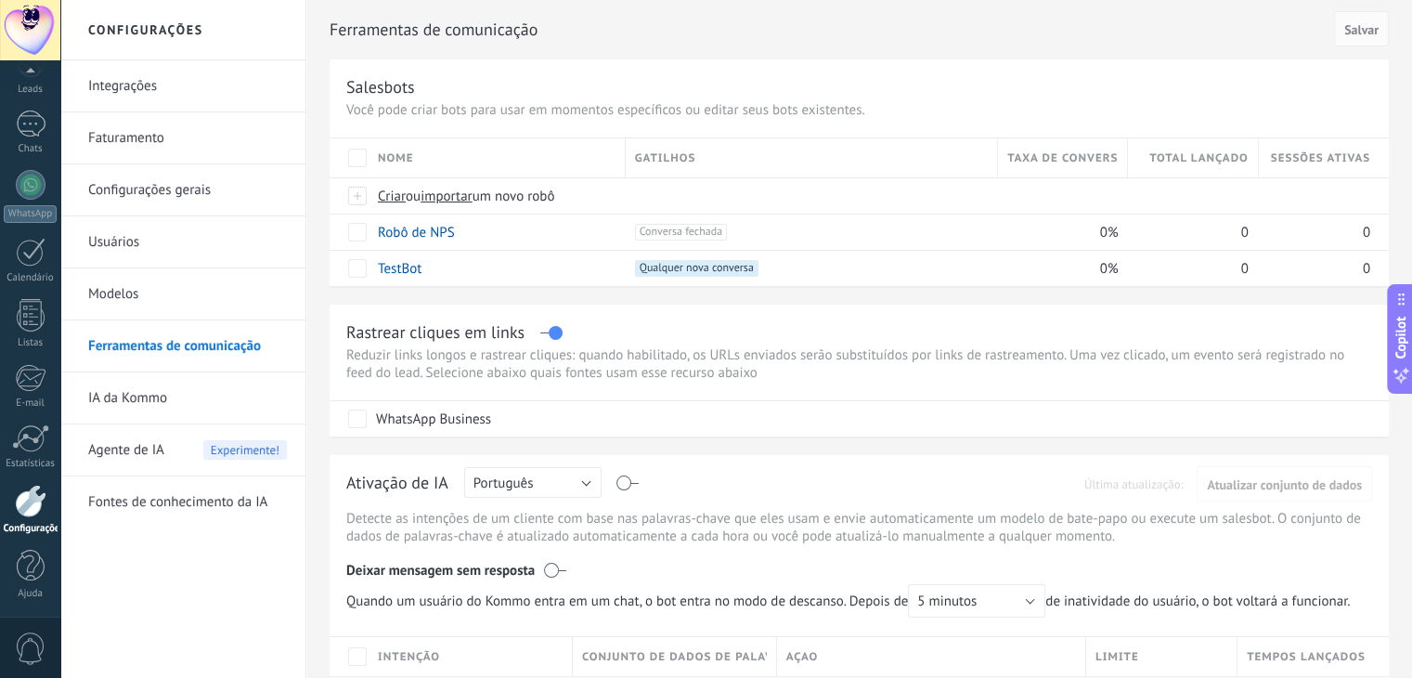
click at [94, 239] on link "Usuários" at bounding box center [187, 242] width 199 height 52
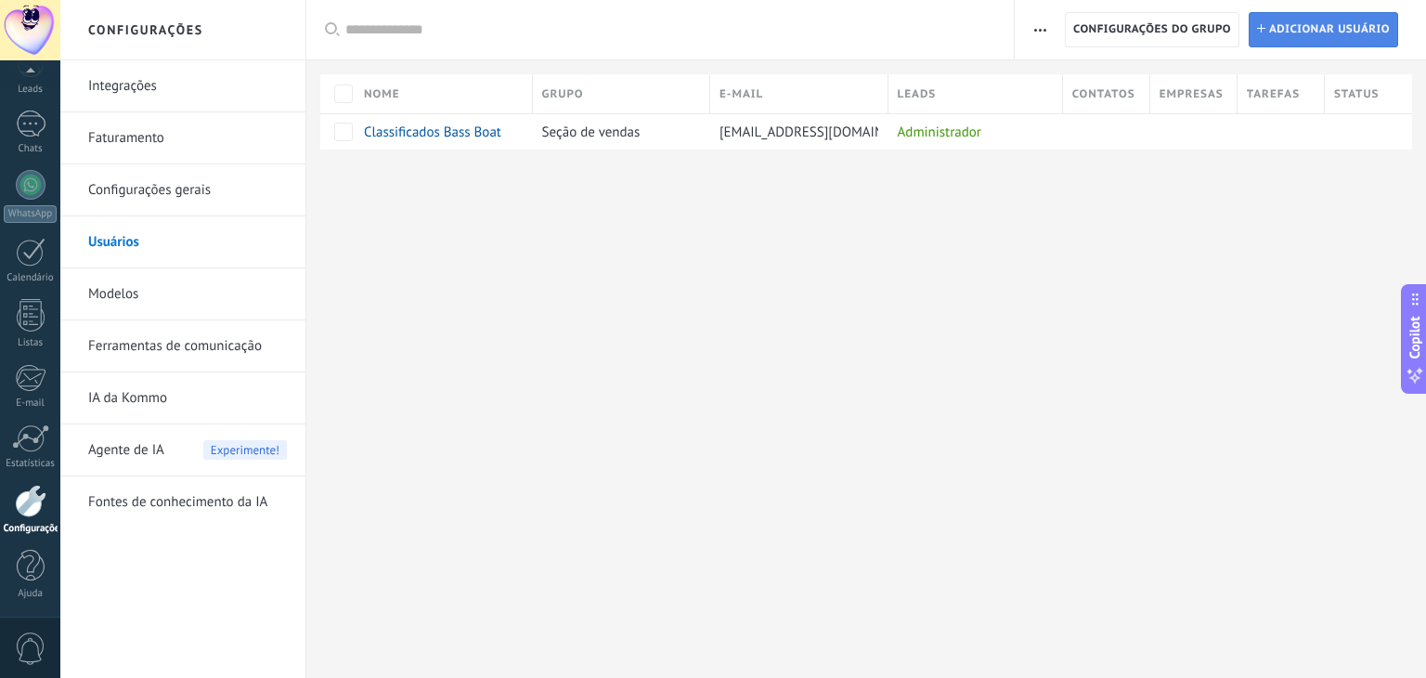
click at [1298, 27] on span "Adicionar usuário" at bounding box center [1329, 29] width 121 height 33
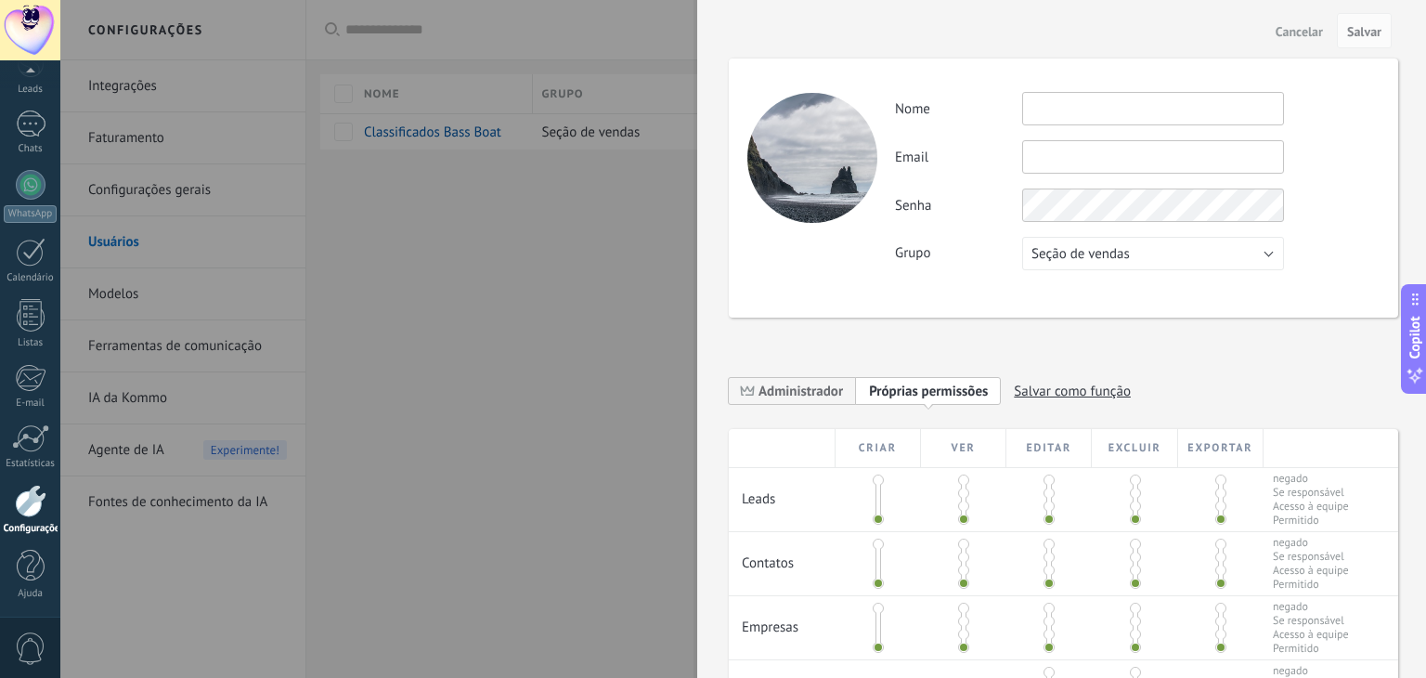
click at [1067, 110] on input "text" at bounding box center [1153, 108] width 262 height 33
type input "**********"
click at [1266, 254] on button "Seção de vendas" at bounding box center [1153, 253] width 262 height 33
click at [1266, 254] on span "Seção de vendas" at bounding box center [1144, 254] width 266 height 18
click at [875, 478] on span at bounding box center [877, 479] width 11 height 11
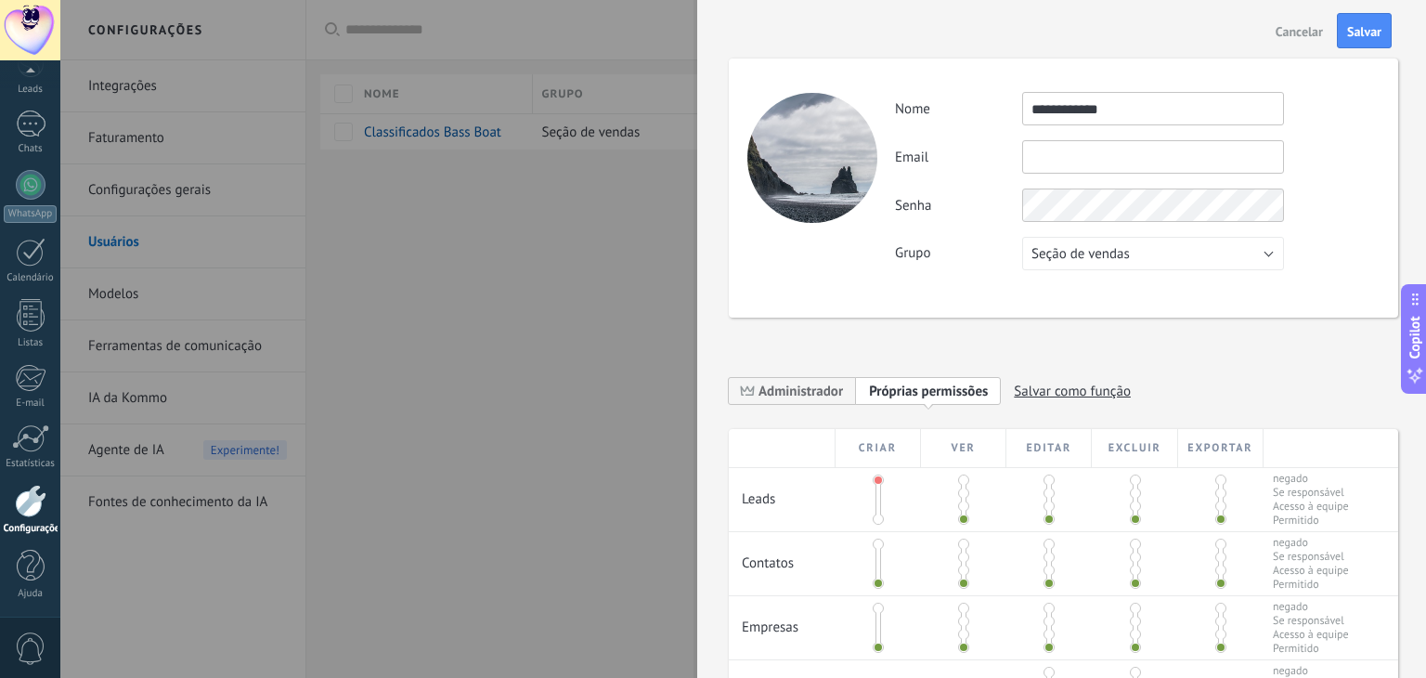
click at [876, 521] on span at bounding box center [877, 518] width 11 height 11
click at [1358, 31] on span "Salvar" at bounding box center [1364, 31] width 34 height 13
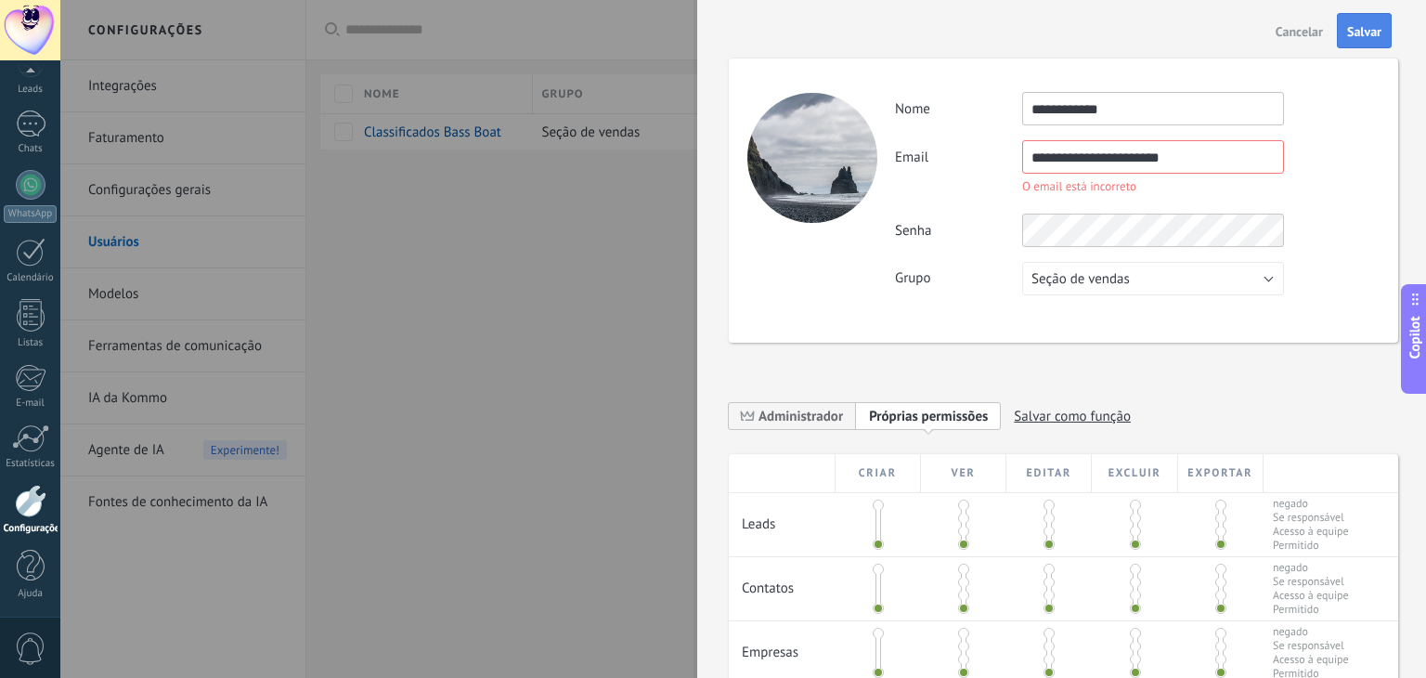
type input "**********"
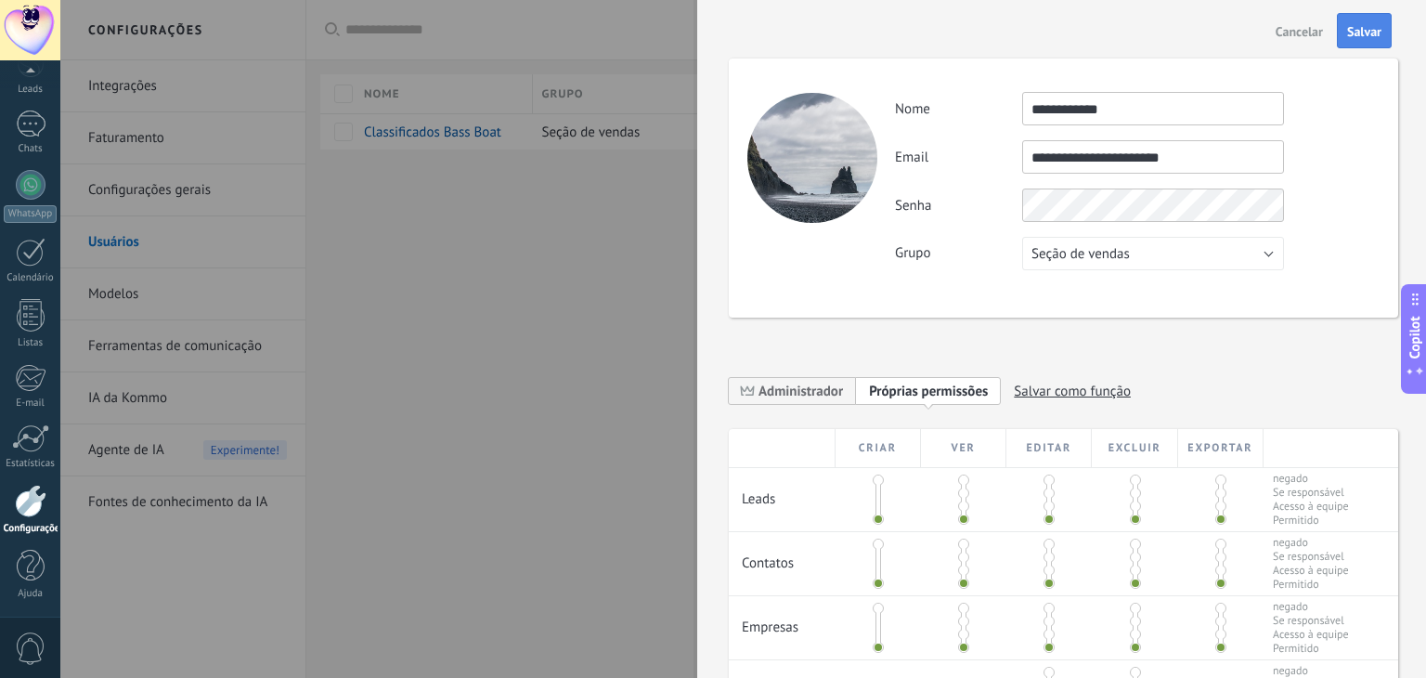
click at [1357, 34] on span "Salvar" at bounding box center [1364, 31] width 34 height 13
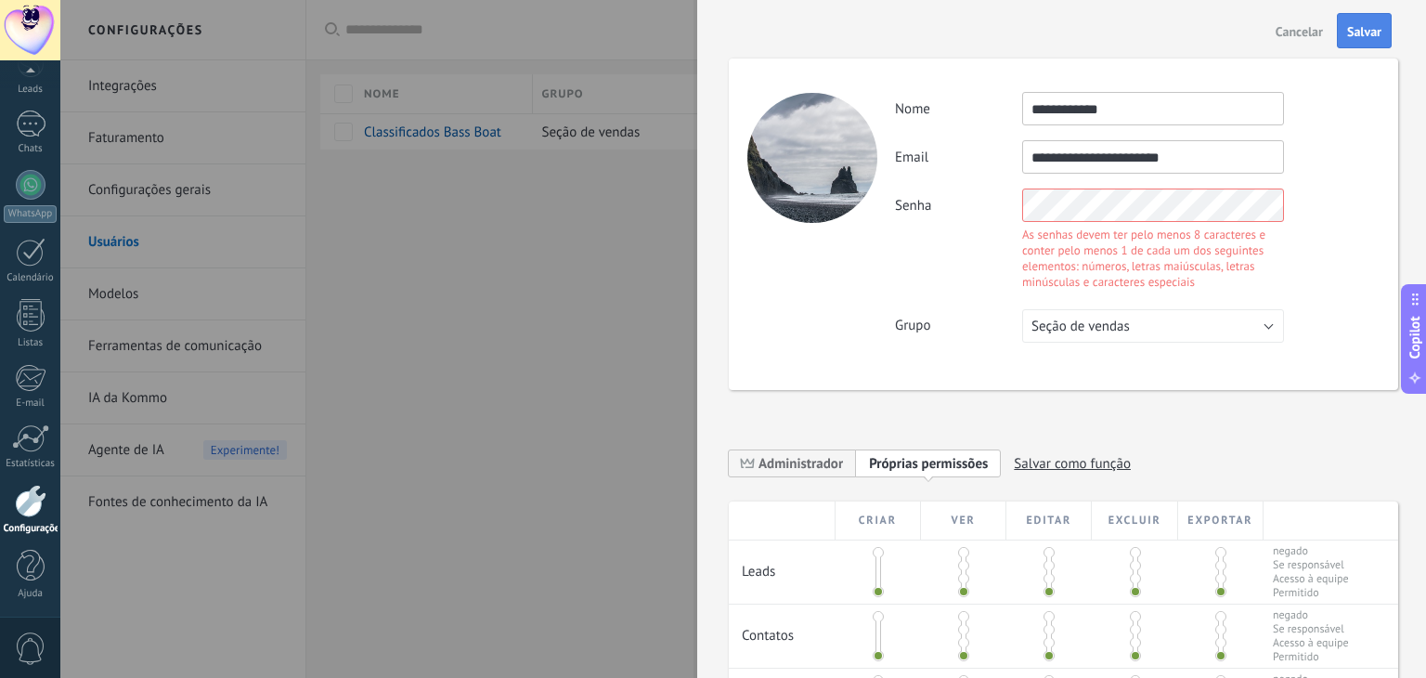
click at [1360, 30] on span "Salvar" at bounding box center [1364, 31] width 34 height 13
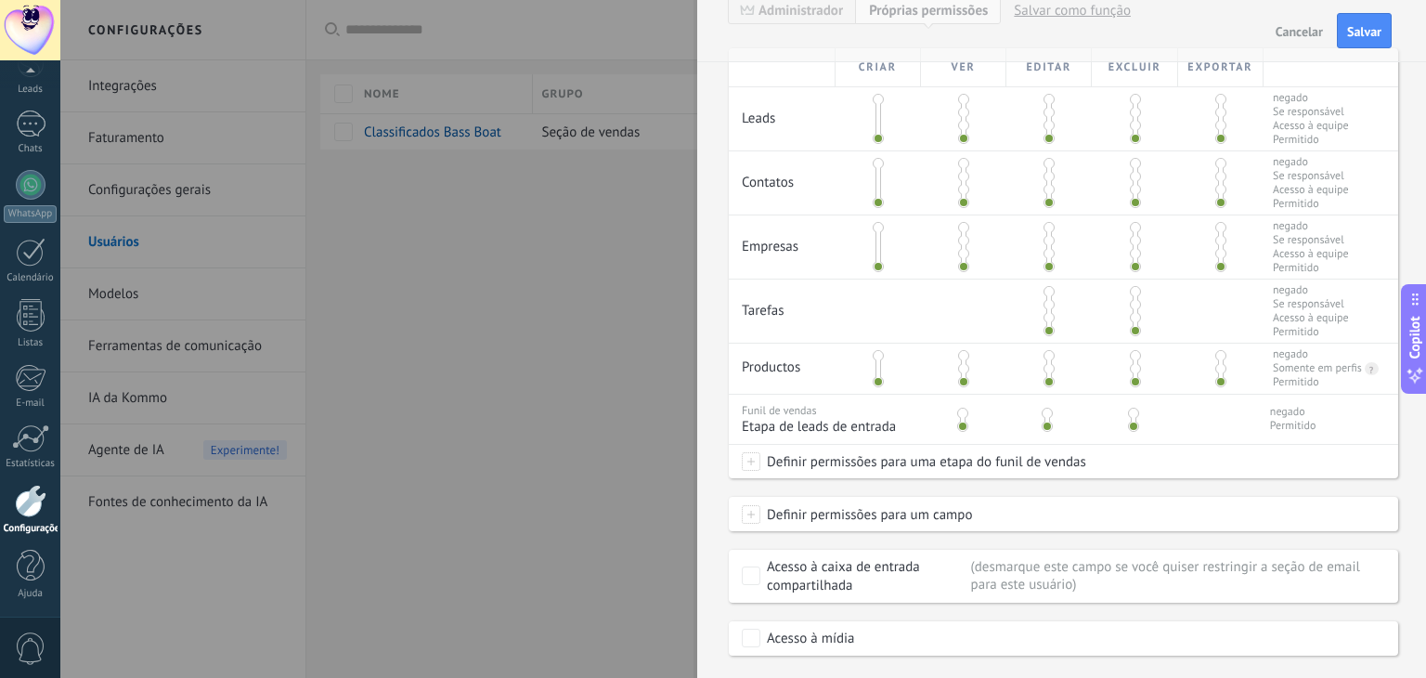
scroll to position [497, 0]
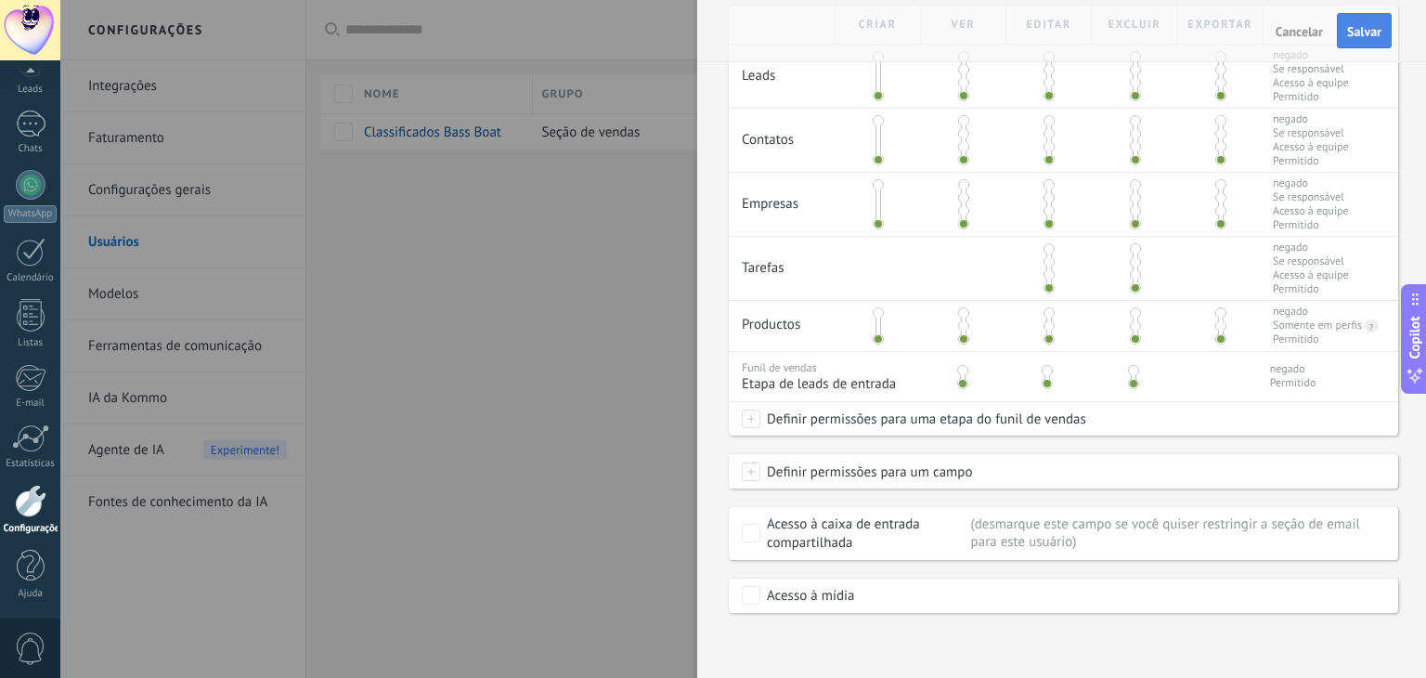
click at [1363, 31] on span "Salvar" at bounding box center [1364, 31] width 34 height 13
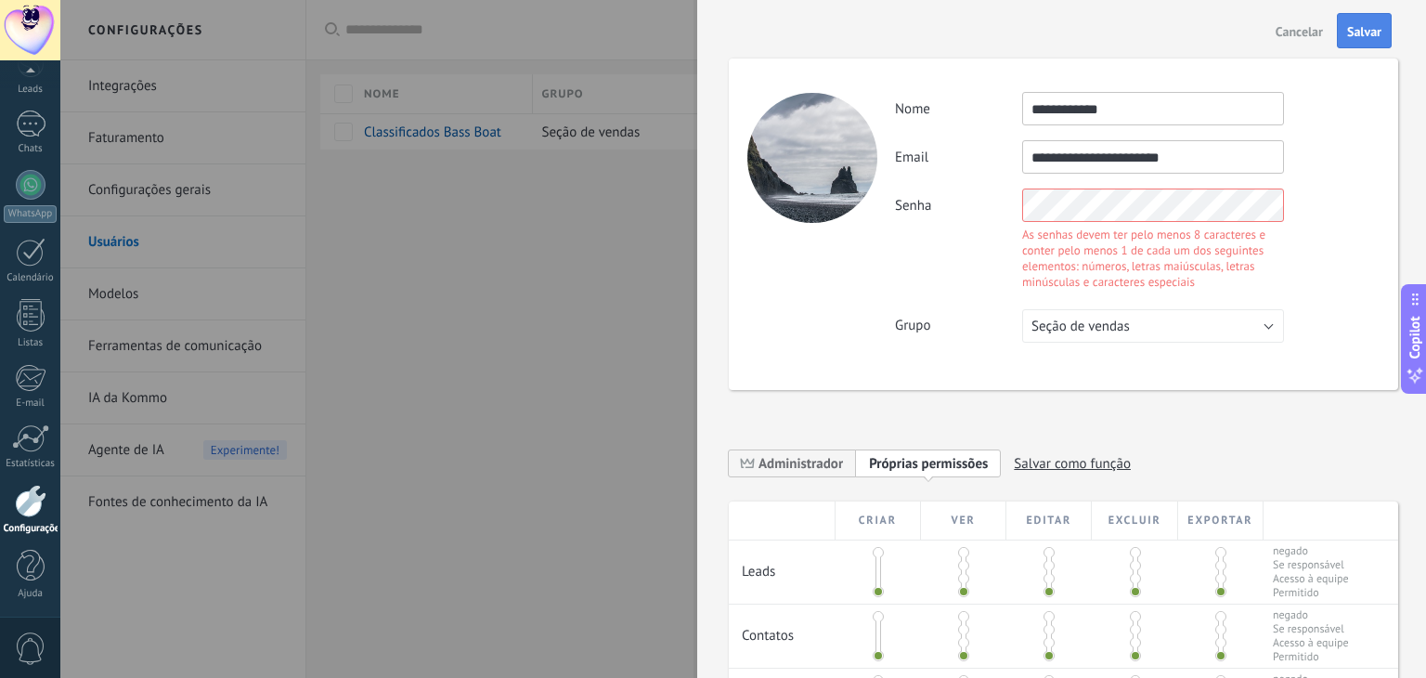
click at [1363, 31] on span "Salvar" at bounding box center [1364, 31] width 34 height 13
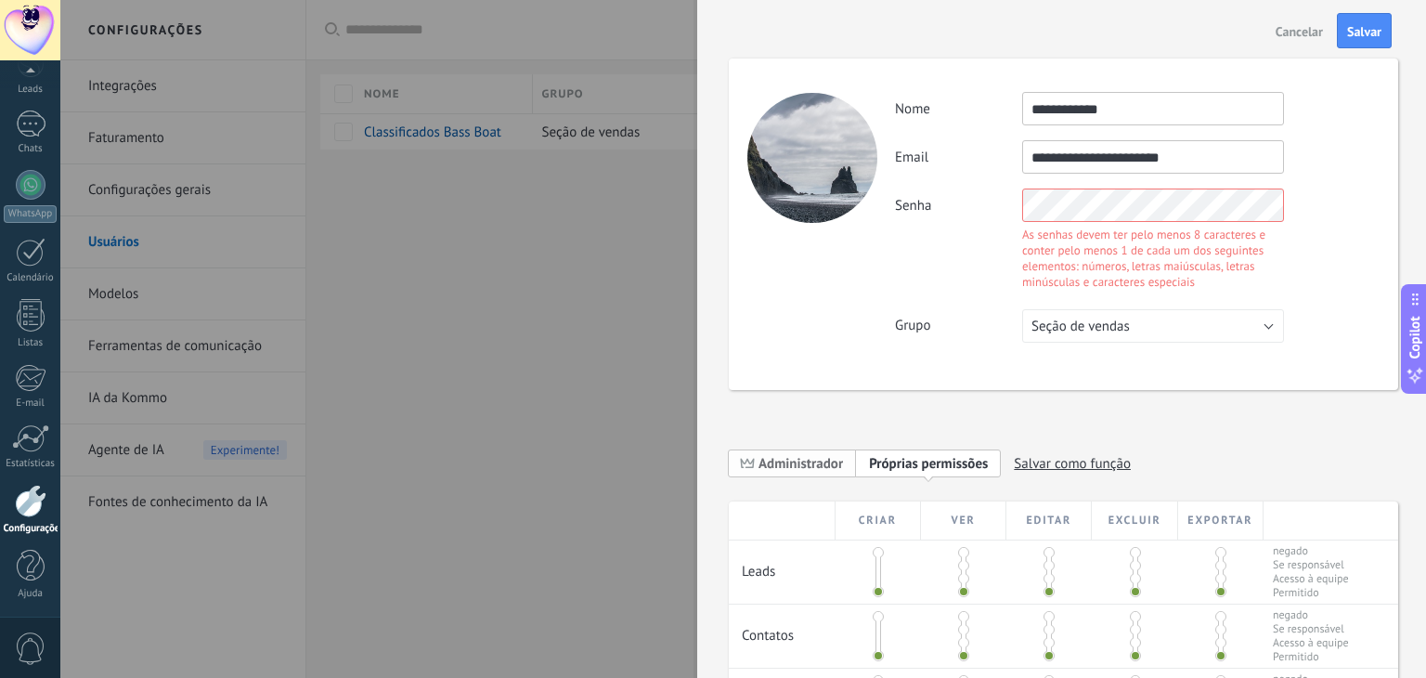
click at [796, 464] on span "Administrador" at bounding box center [800, 464] width 84 height 18
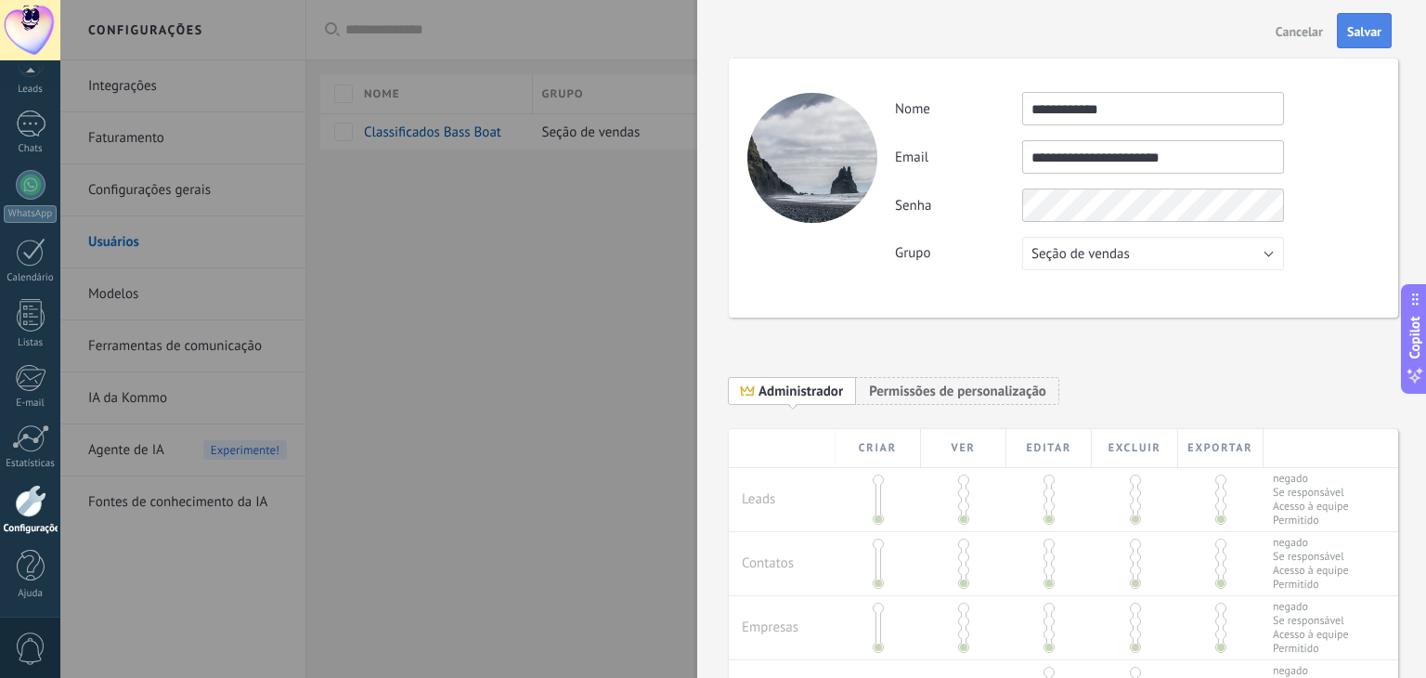
click at [1375, 25] on span "Salvar" at bounding box center [1364, 31] width 34 height 13
